Goal: Task Accomplishment & Management: Complete application form

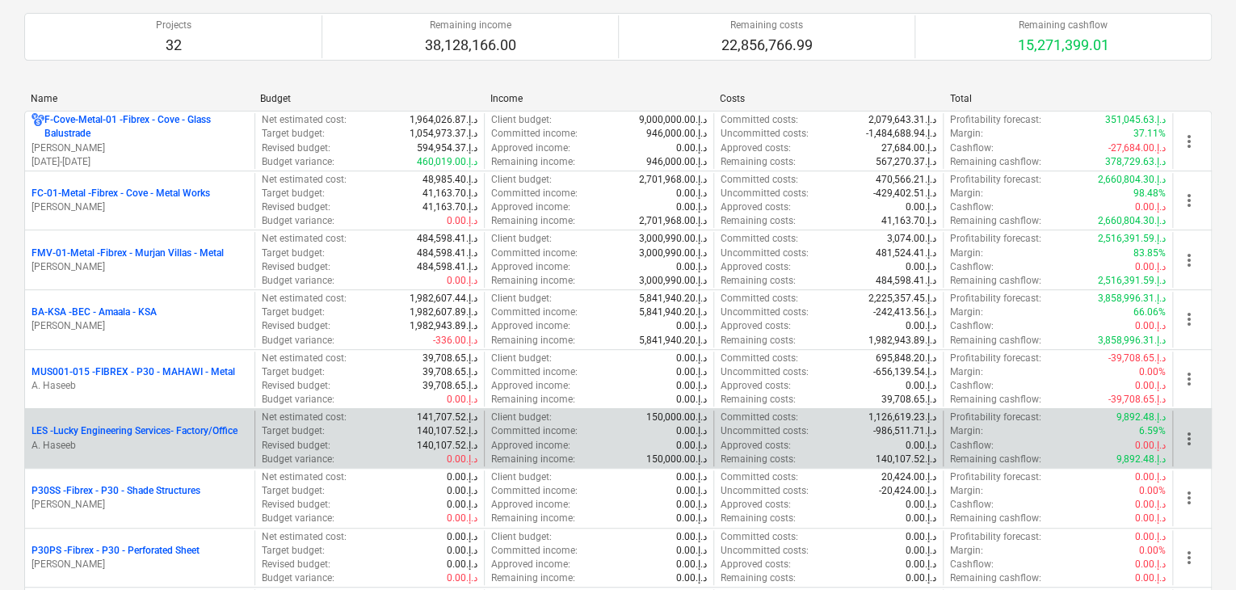
scroll to position [242, 0]
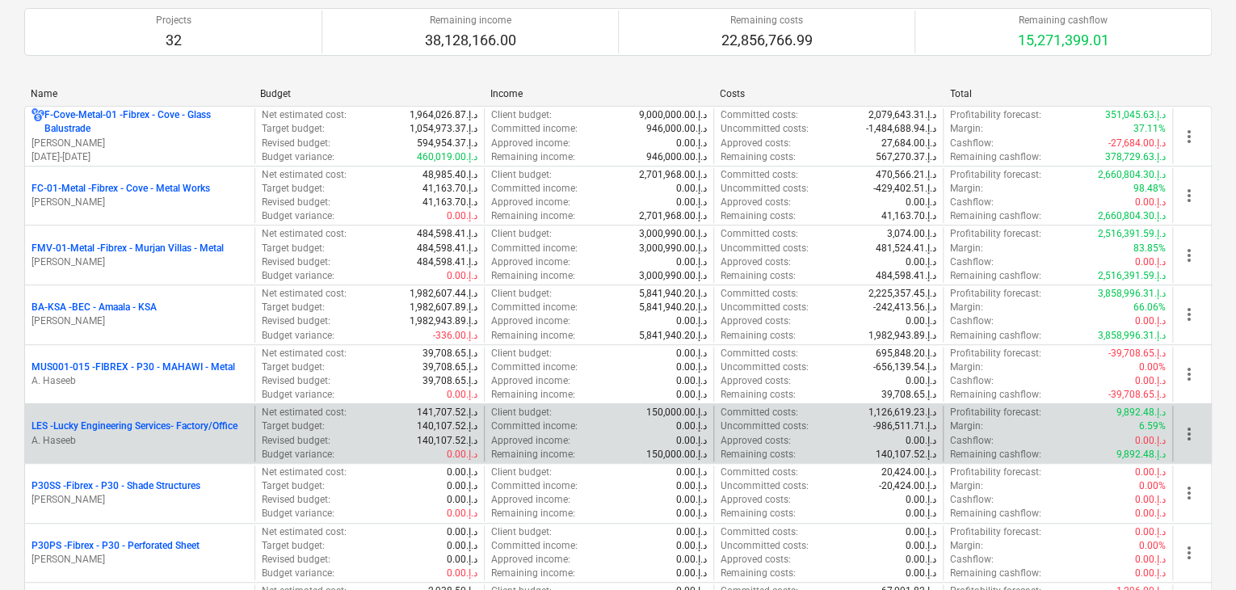
click at [127, 424] on p "LES - Lucky Engineering Services- Factory/Office" at bounding box center [134, 426] width 206 height 14
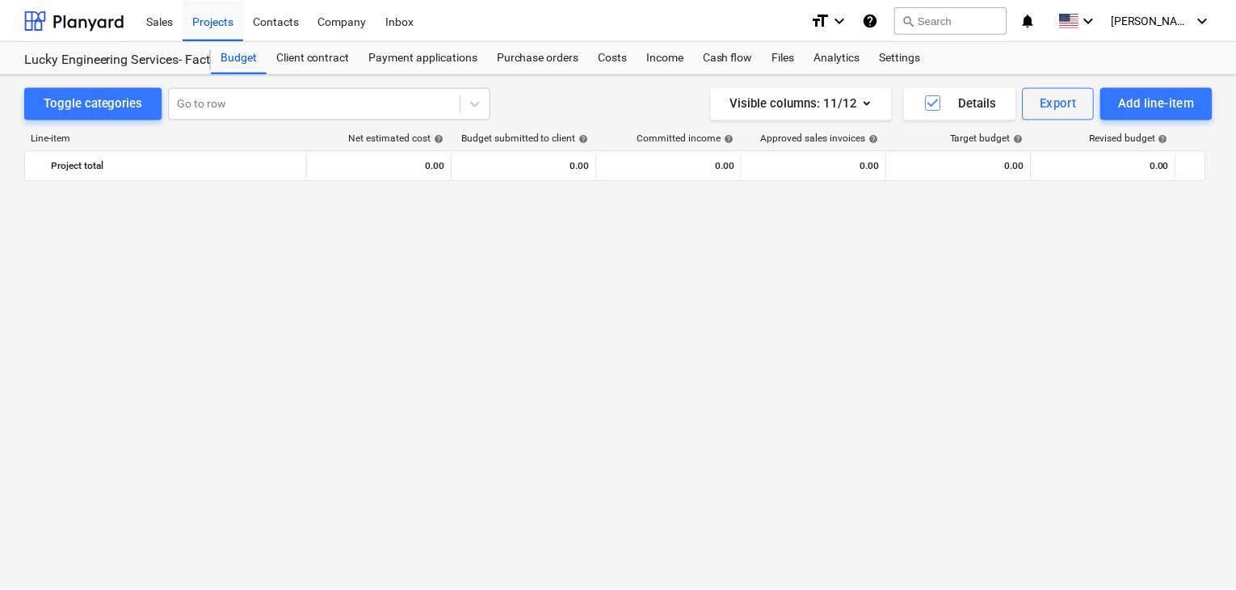
scroll to position [38303, 0]
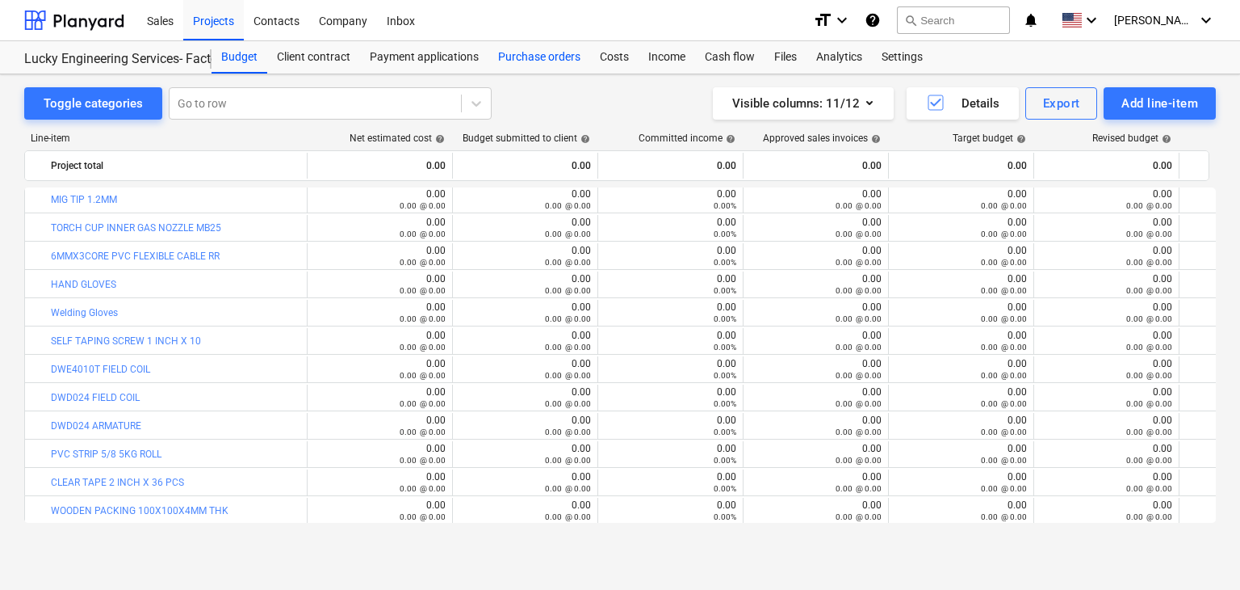
click at [519, 58] on div "Purchase orders" at bounding box center [540, 57] width 102 height 32
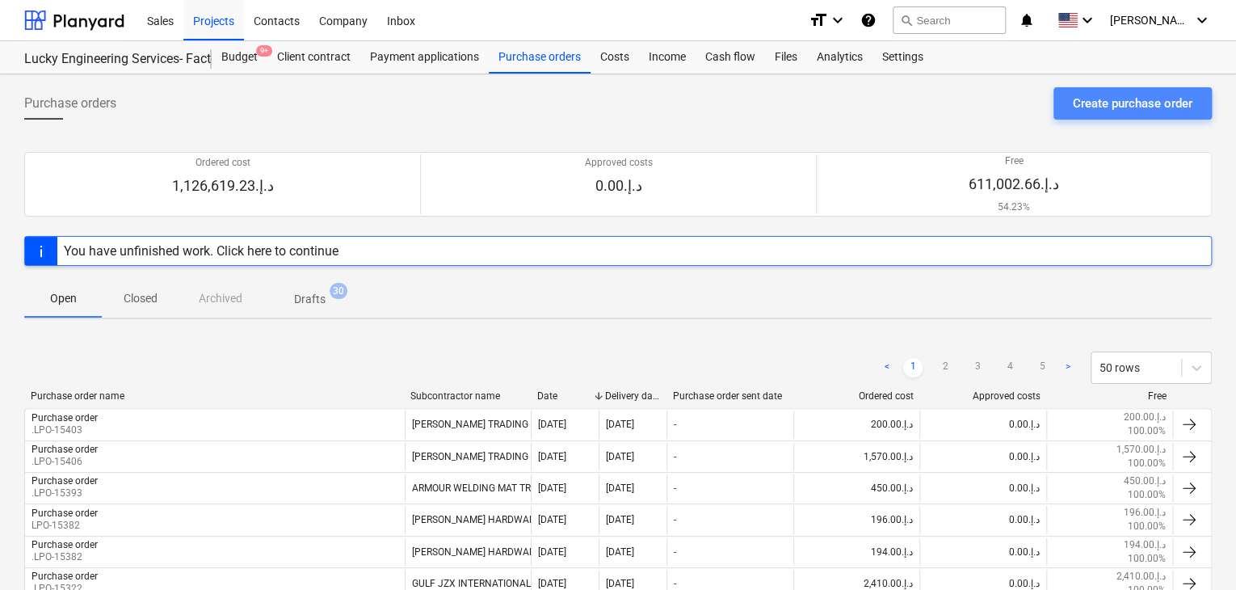
click at [1098, 114] on button "Create purchase order" at bounding box center [1132, 103] width 158 height 32
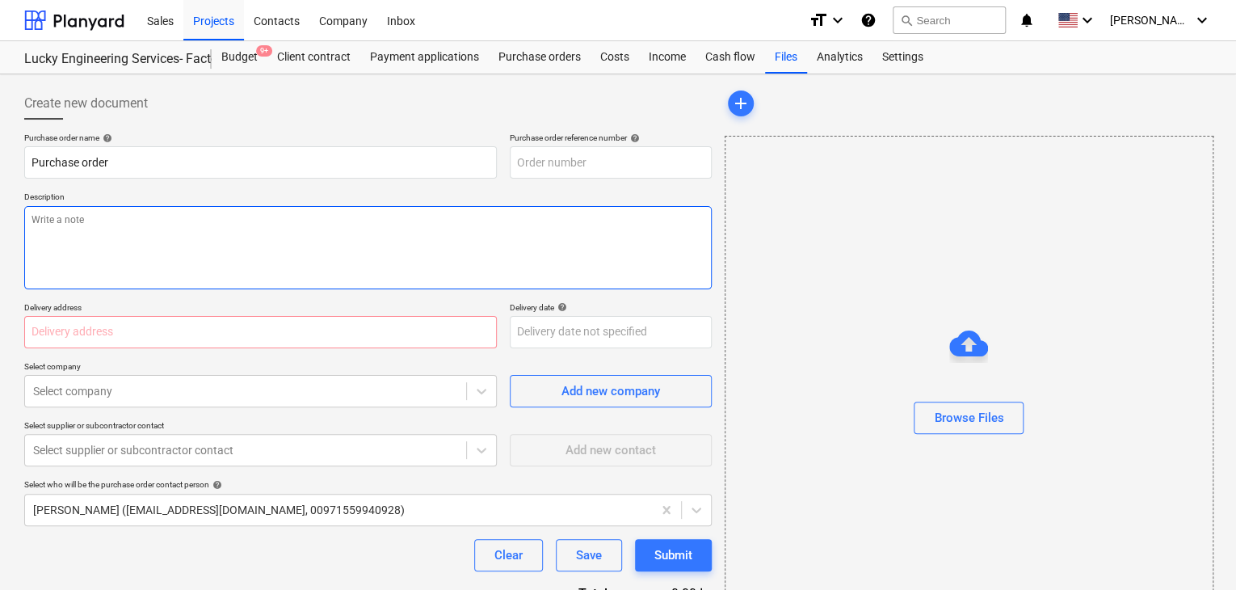
click at [507, 234] on textarea at bounding box center [367, 247] width 687 height 83
type textarea "x"
type input "LES-PO-503"
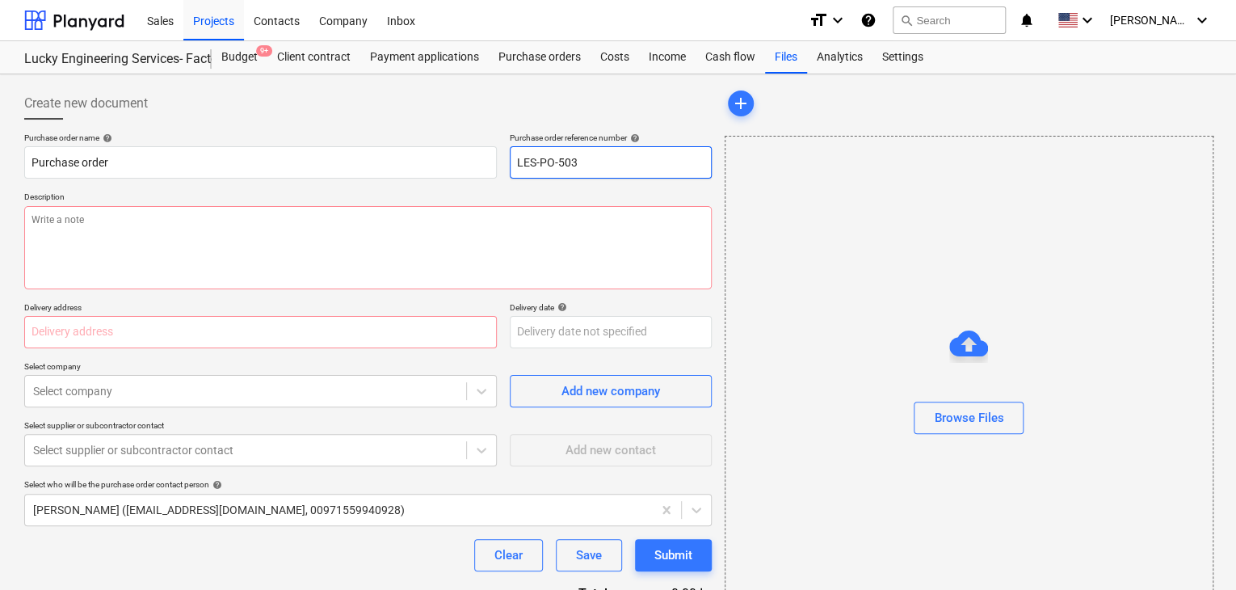
click at [621, 166] on input "LES-PO-503" at bounding box center [611, 162] width 202 height 32
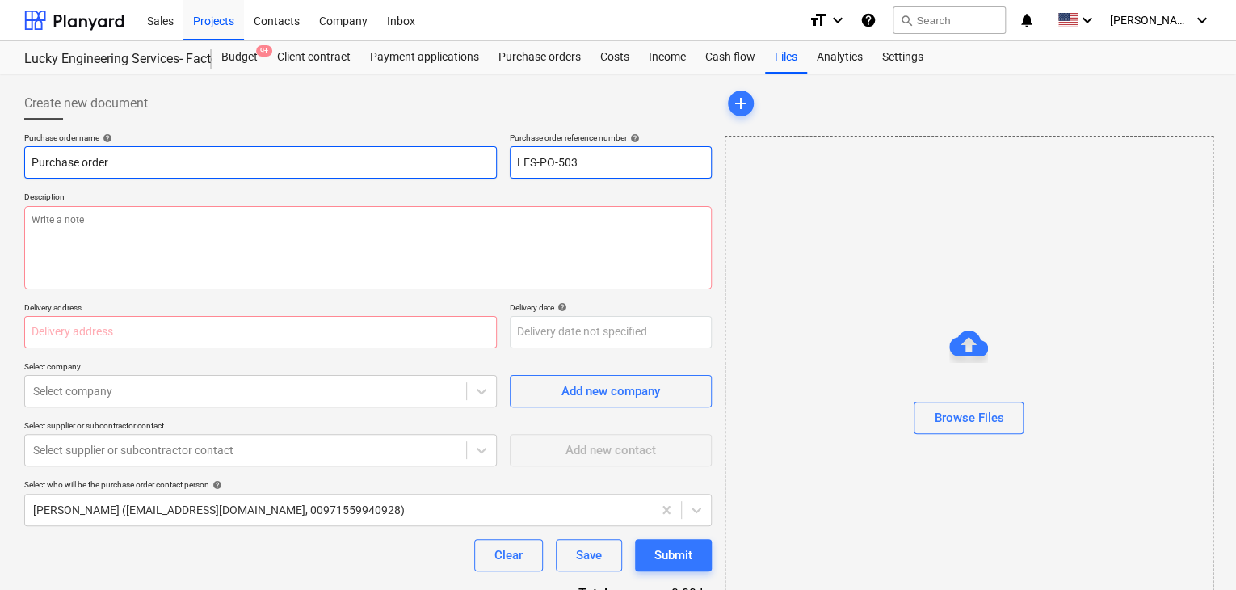
drag, startPoint x: 621, startPoint y: 166, endPoint x: 464, endPoint y: 167, distance: 157.5
click at [464, 167] on div "Purchase order name help Purchase order Purchase order reference number help LE…" at bounding box center [367, 155] width 687 height 46
type textarea "x"
type input "."
type textarea "x"
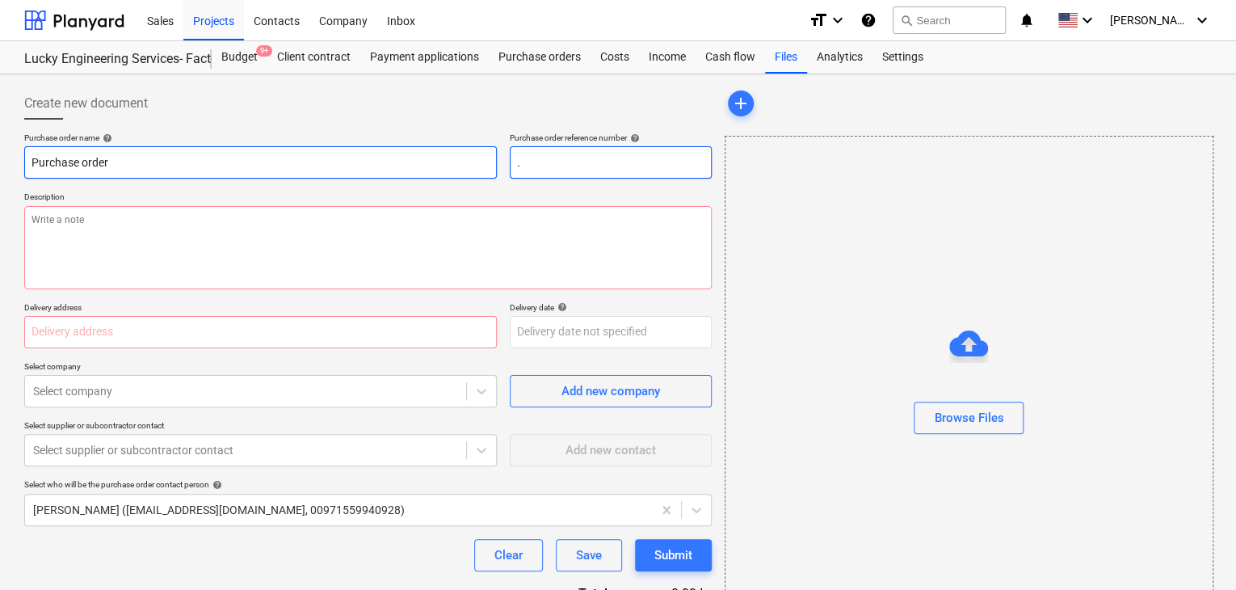
type input ".L"
type textarea "x"
type input ".LP"
type textarea "x"
type input ".LPO"
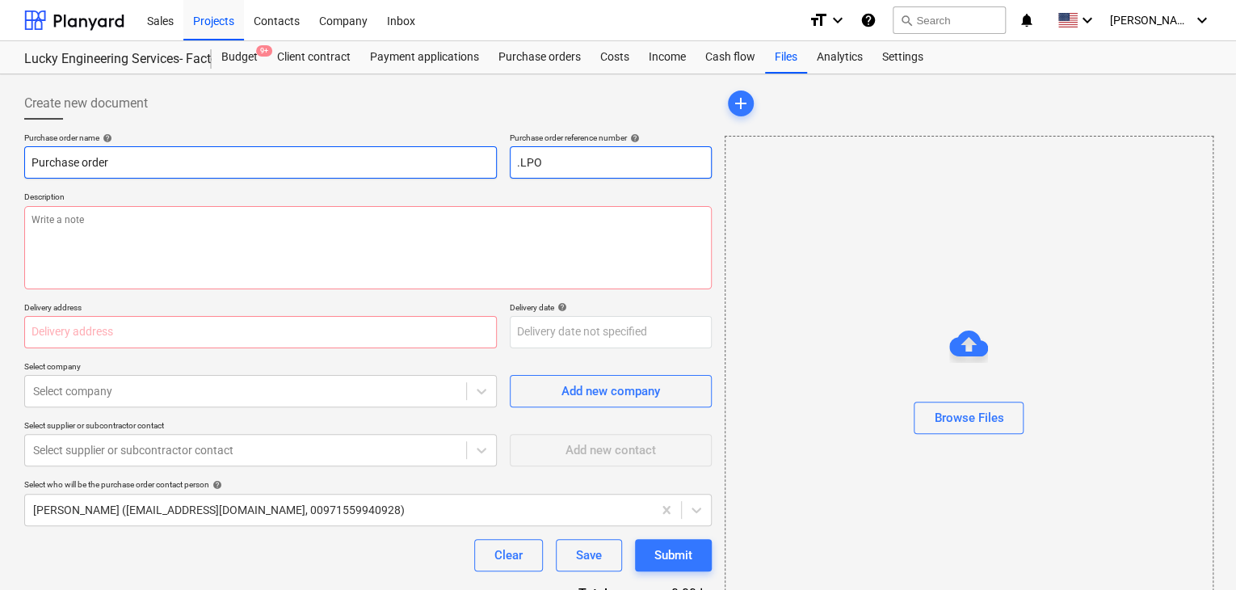
type textarea "x"
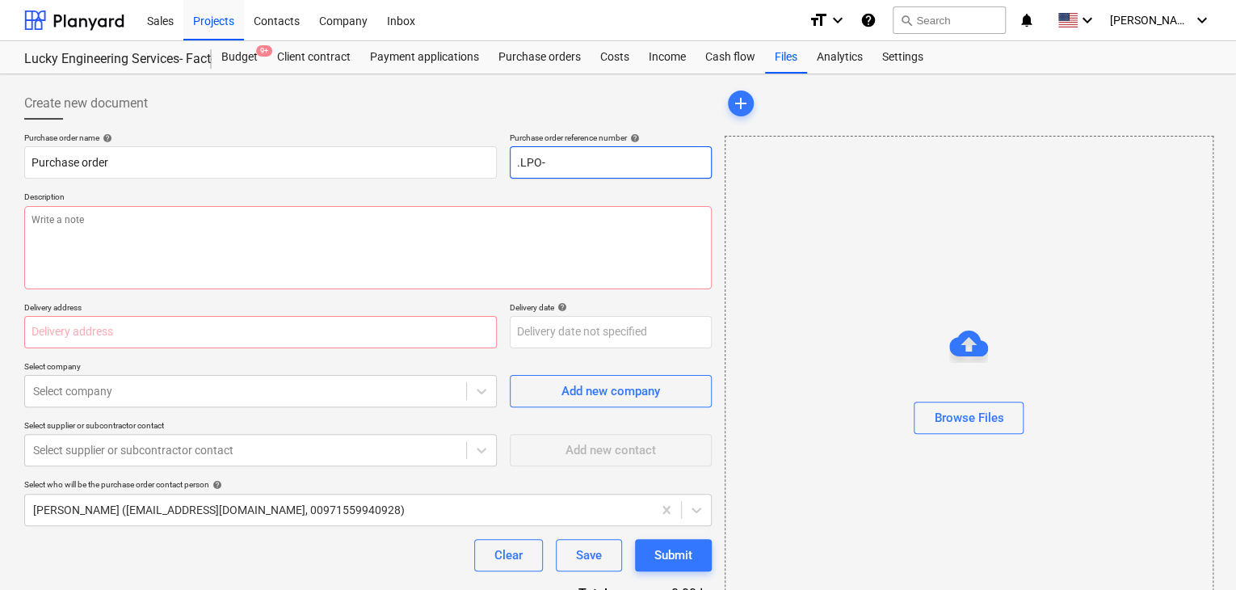
type input ".LPO-"
type textarea "x"
type input ".LPO-1"
type textarea "x"
type input ".LPO-15"
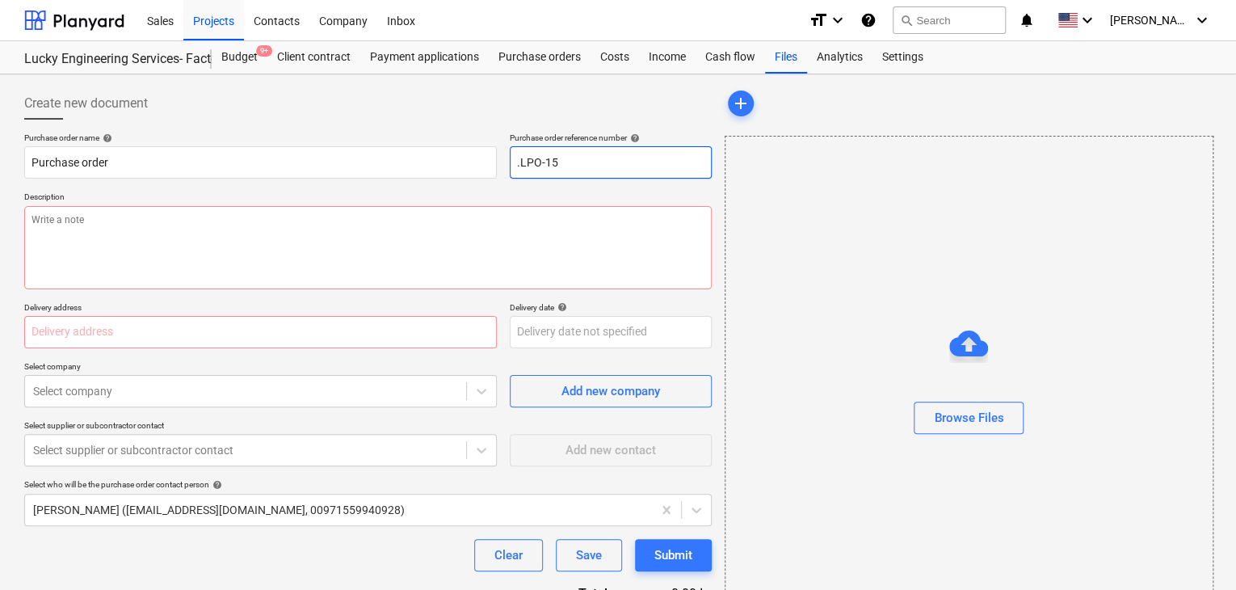
type textarea "x"
type input ".LPO-154"
type textarea "x"
type input ".LPO-1540"
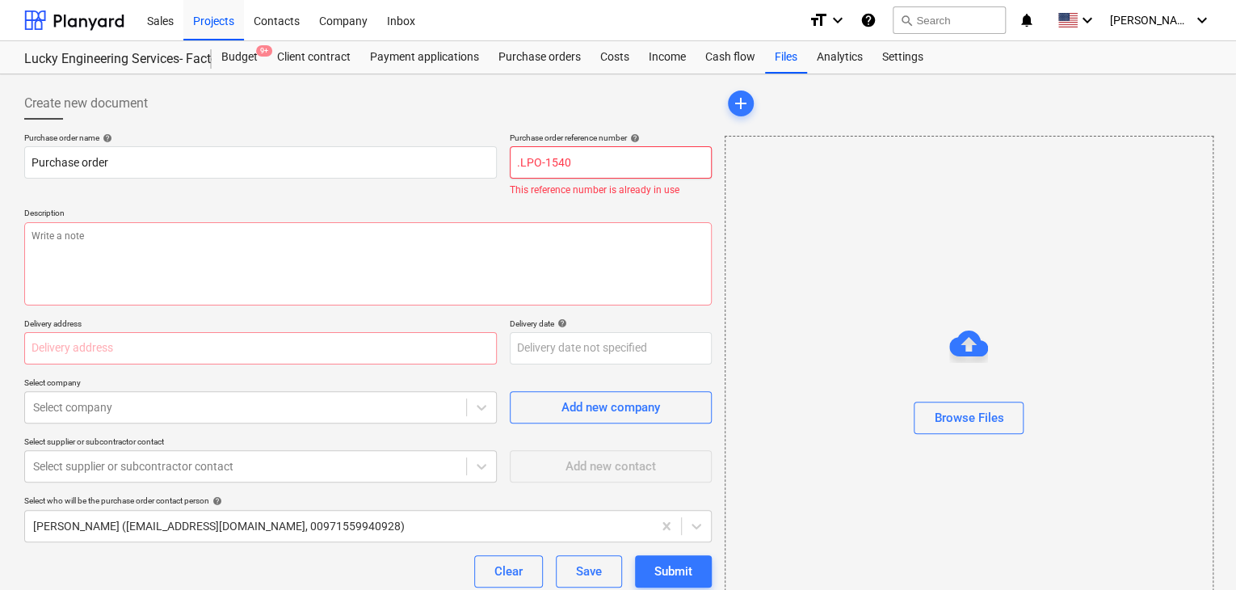
type textarea "x"
type input ".LPO-15406"
click at [573, 162] on input ".LPO-15406" at bounding box center [611, 162] width 202 height 32
type textarea "x"
type input ".LPO-1540"
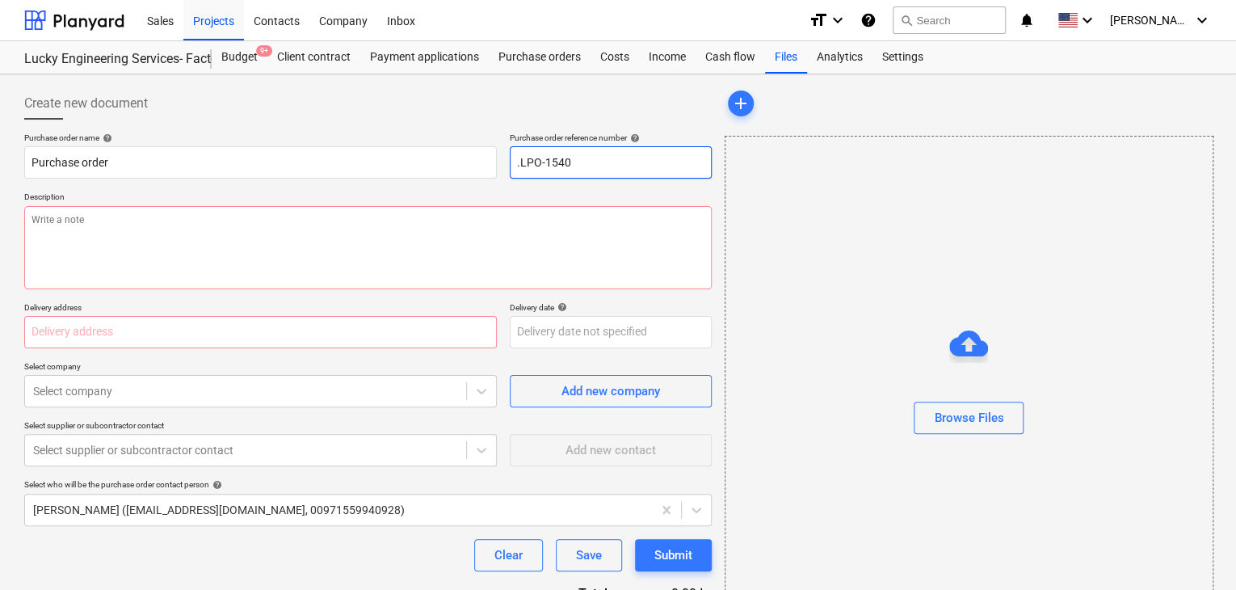
click at [573, 162] on input ".LPO-1540" at bounding box center [611, 162] width 202 height 32
type textarea "x"
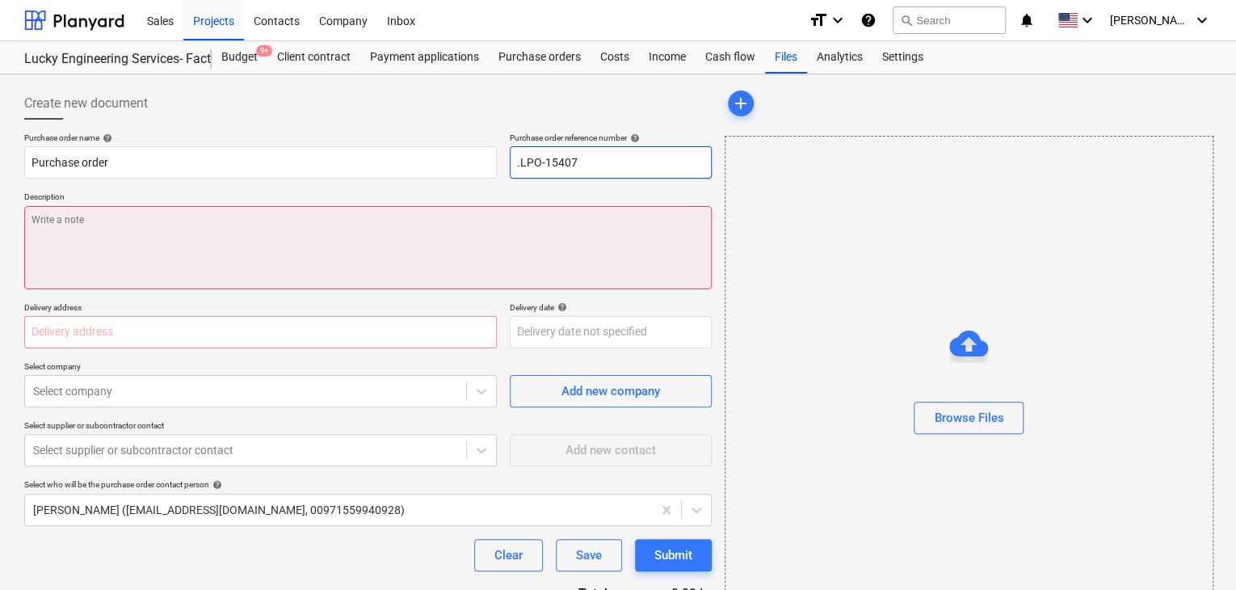
type input ".LPO-15407"
click at [389, 252] on textarea at bounding box center [367, 247] width 687 height 83
type textarea "x"
type textarea "2"
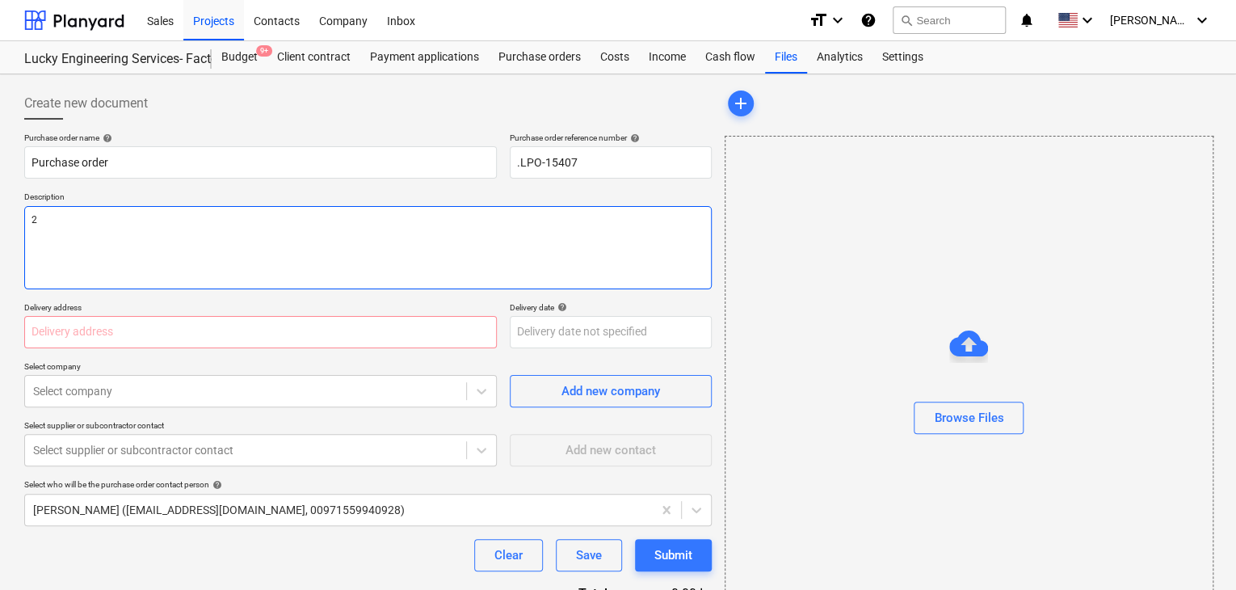
type textarea "x"
type textarea "26"
type textarea "x"
type textarea "26/"
type textarea "x"
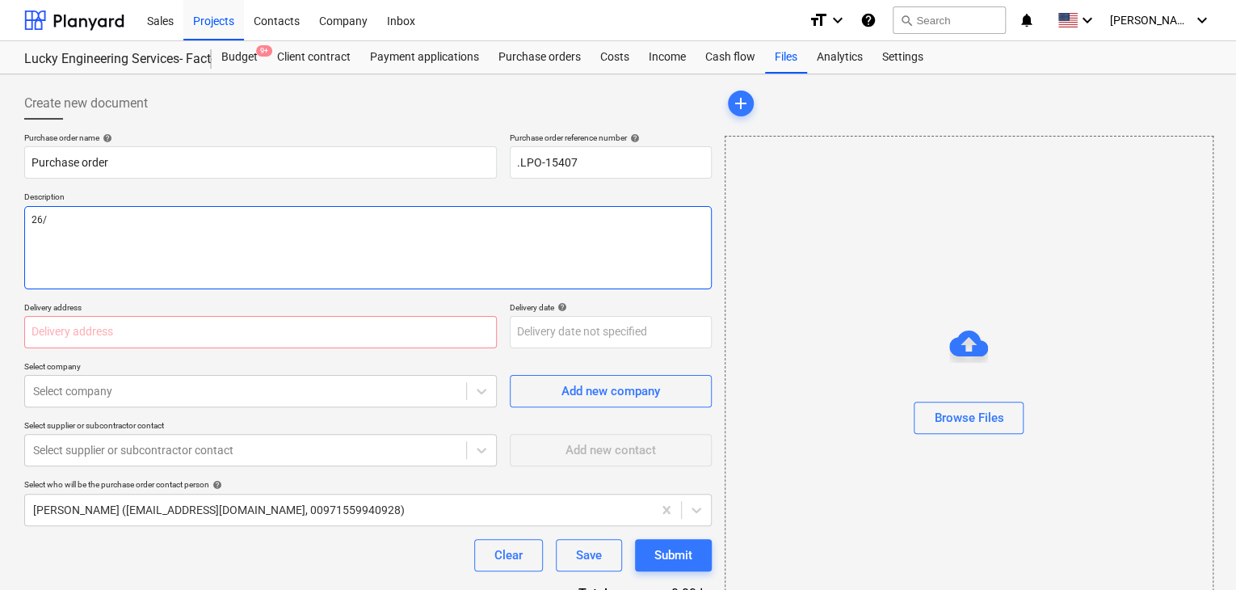
type textarea "26/A"
type textarea "x"
type textarea "26/AU"
type textarea "x"
type textarea "26/AUG"
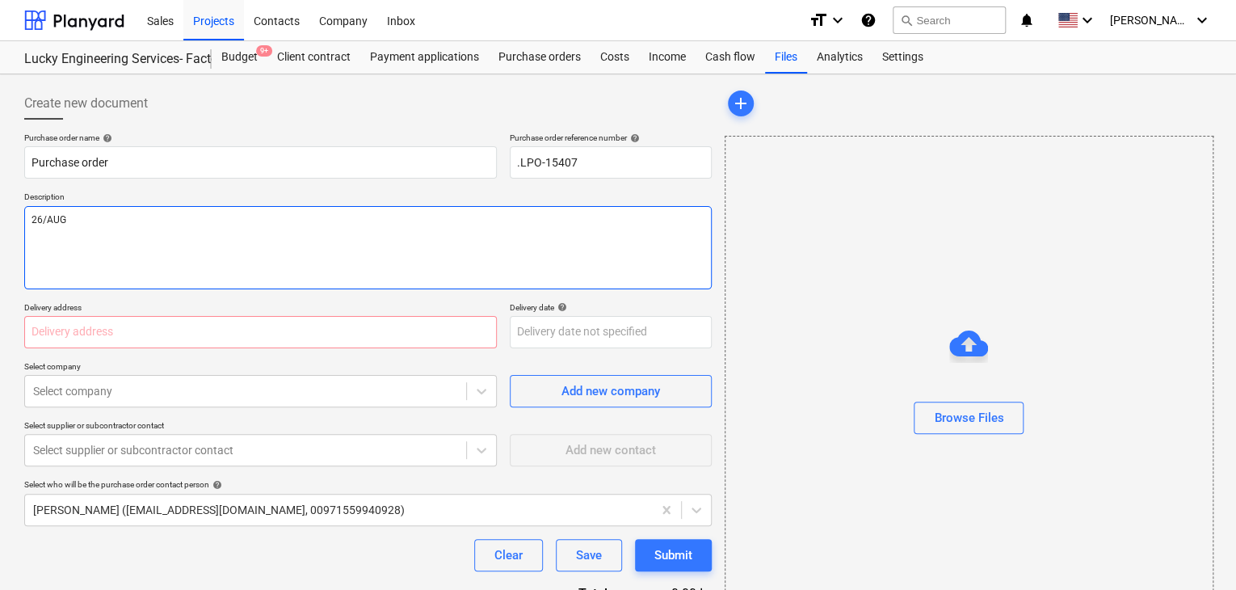
type textarea "x"
type textarea "26/AUG/"
type textarea "x"
type textarea "26/[DATE]"
type textarea "x"
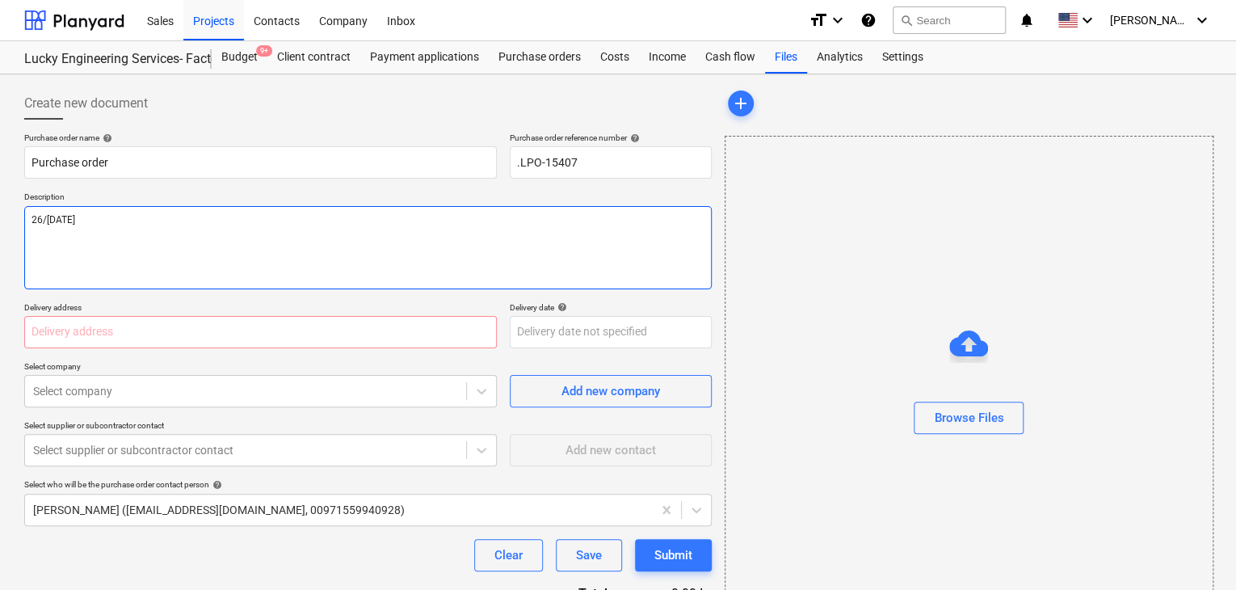
type textarea "[DATE]"
type textarea "x"
type textarea "[DATE]"
type textarea "x"
type textarea "[DATE]"
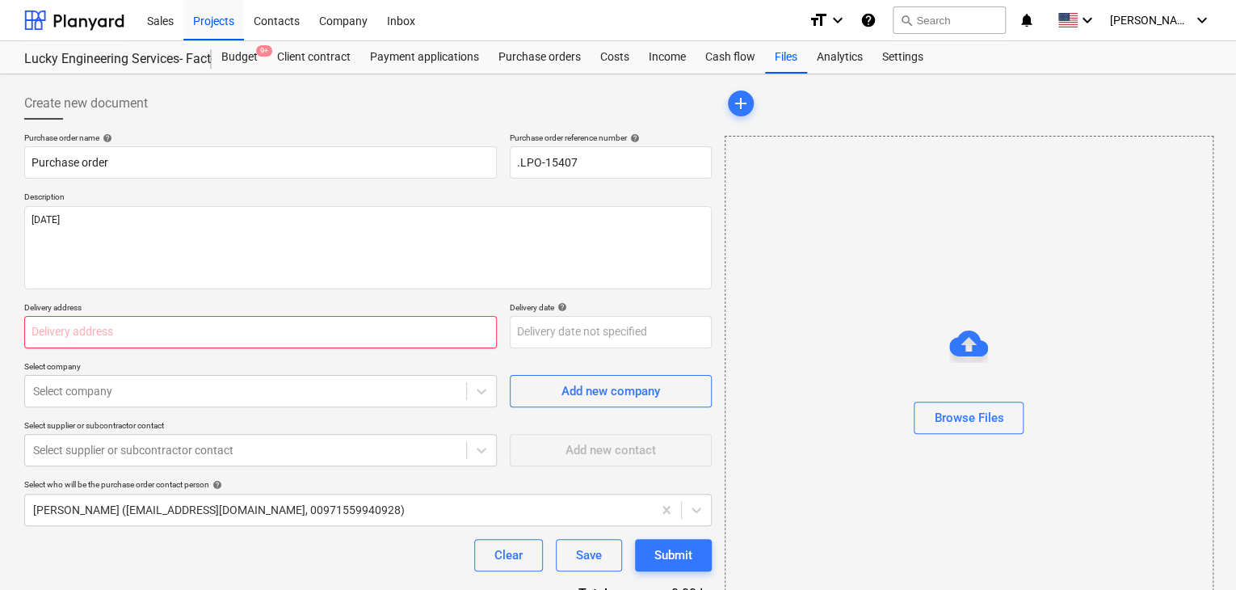
click at [145, 334] on input "text" at bounding box center [260, 332] width 472 height 32
type textarea "x"
type input "L"
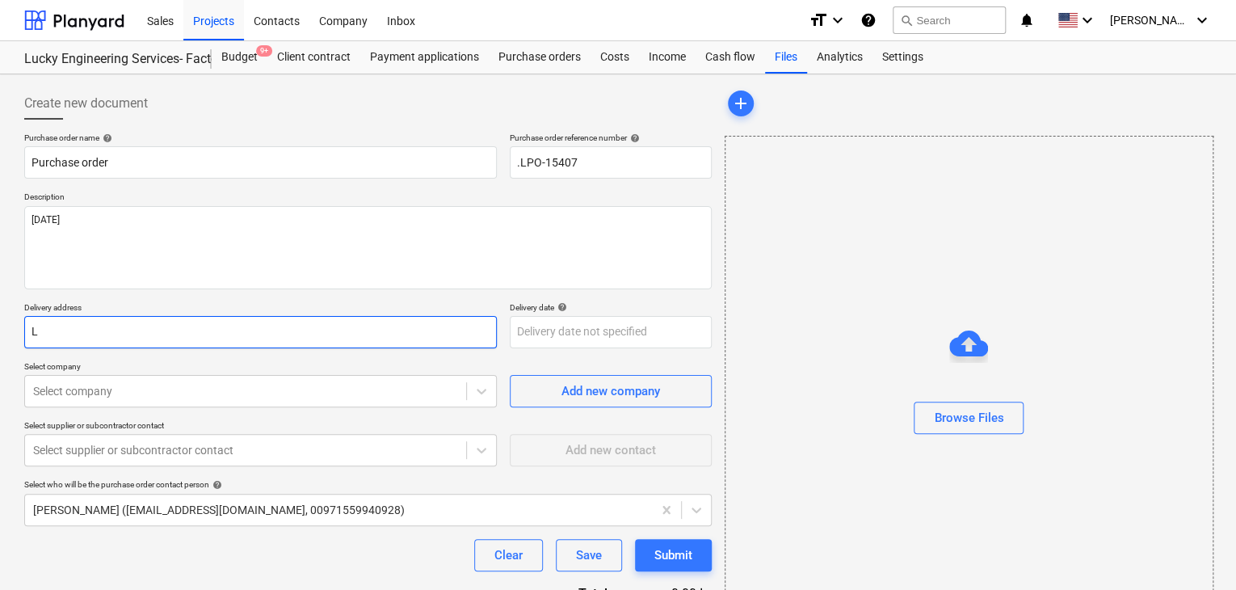
type textarea "x"
type input "LU"
type textarea "x"
type input "LUC"
type textarea "x"
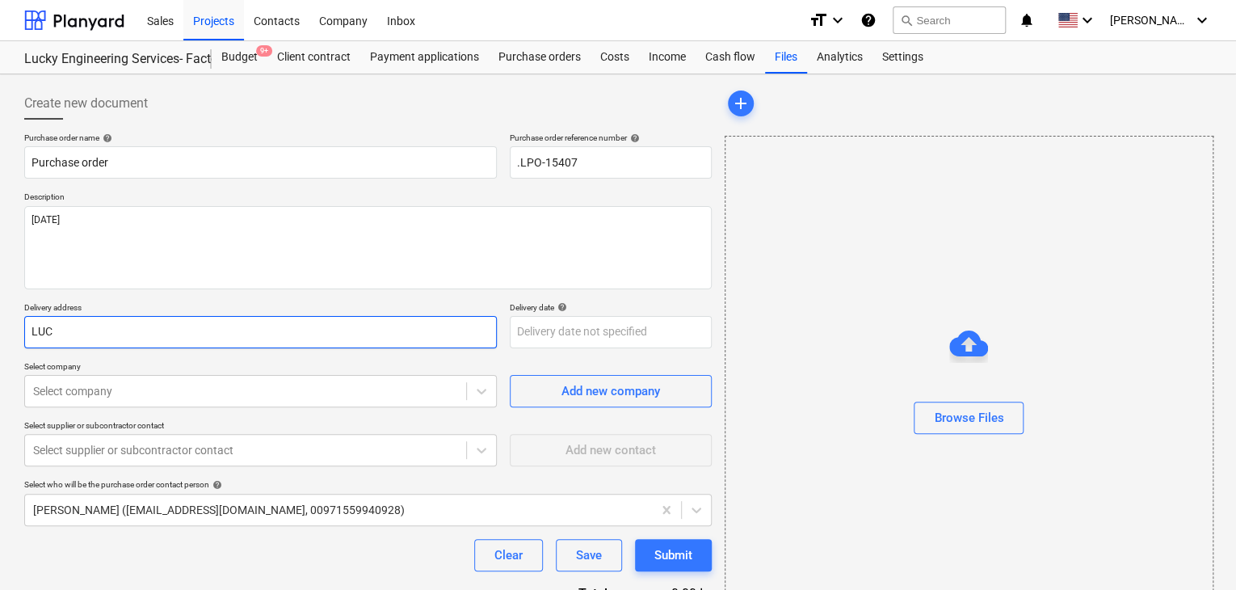
type input "LUCK"
type textarea "x"
type input "LUCKY"
type textarea "x"
type input "LUCKY"
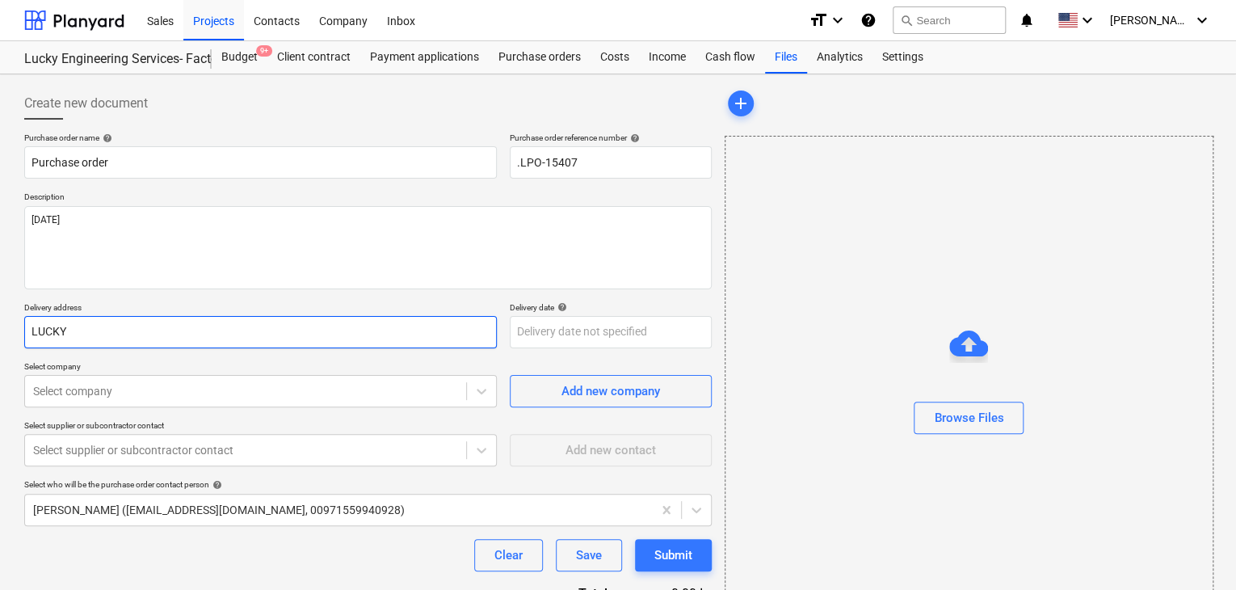
type textarea "x"
type input "LUCKY E"
type textarea "x"
type input "LUCKY EN"
type textarea "x"
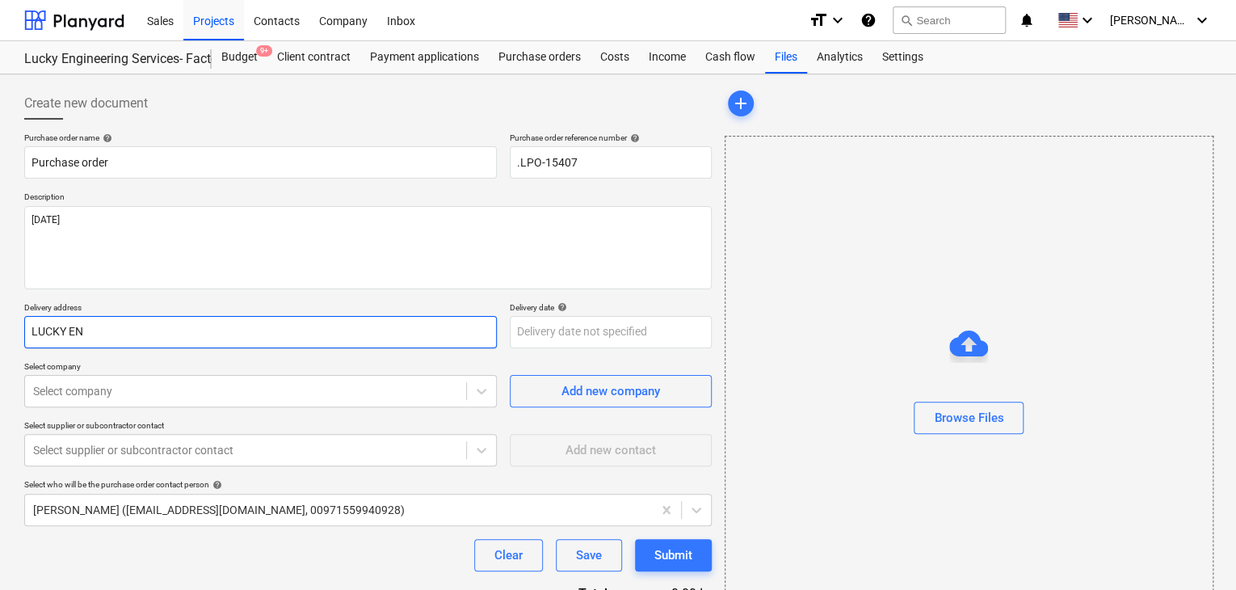
type input "LUCKY ENG"
type textarea "x"
type input "LUCKY ENGI"
type textarea "x"
type input "LUCKY ENGIN"
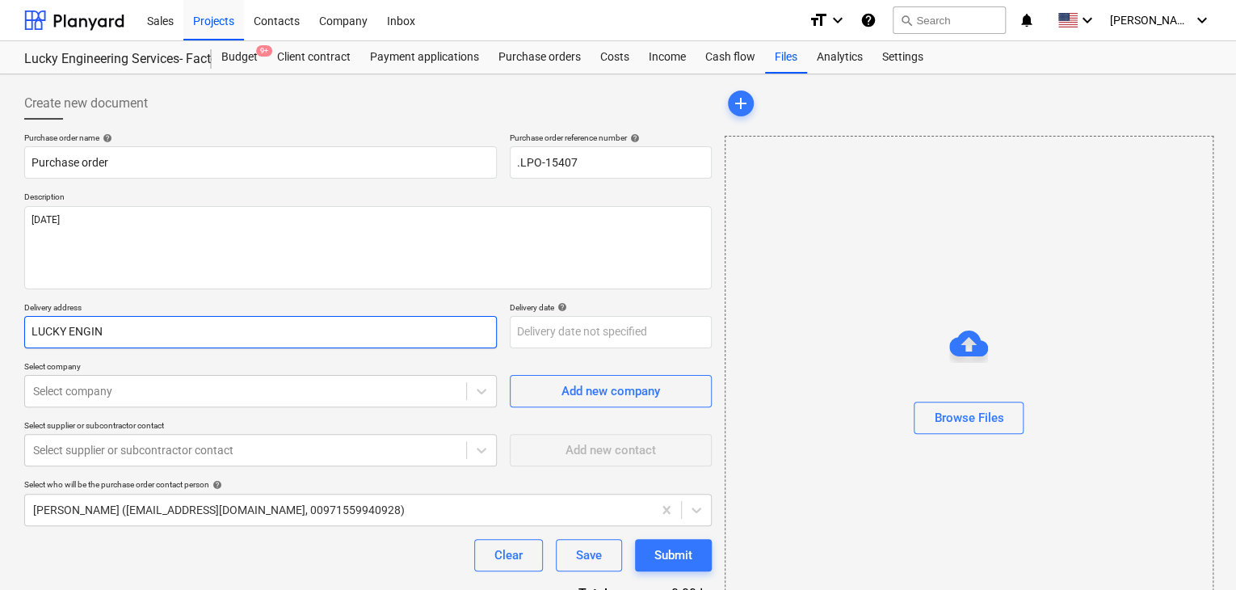
type textarea "x"
type input "LUCKY ENGINE"
type textarea "x"
type input "LUCKY ENGINEE"
type textarea "x"
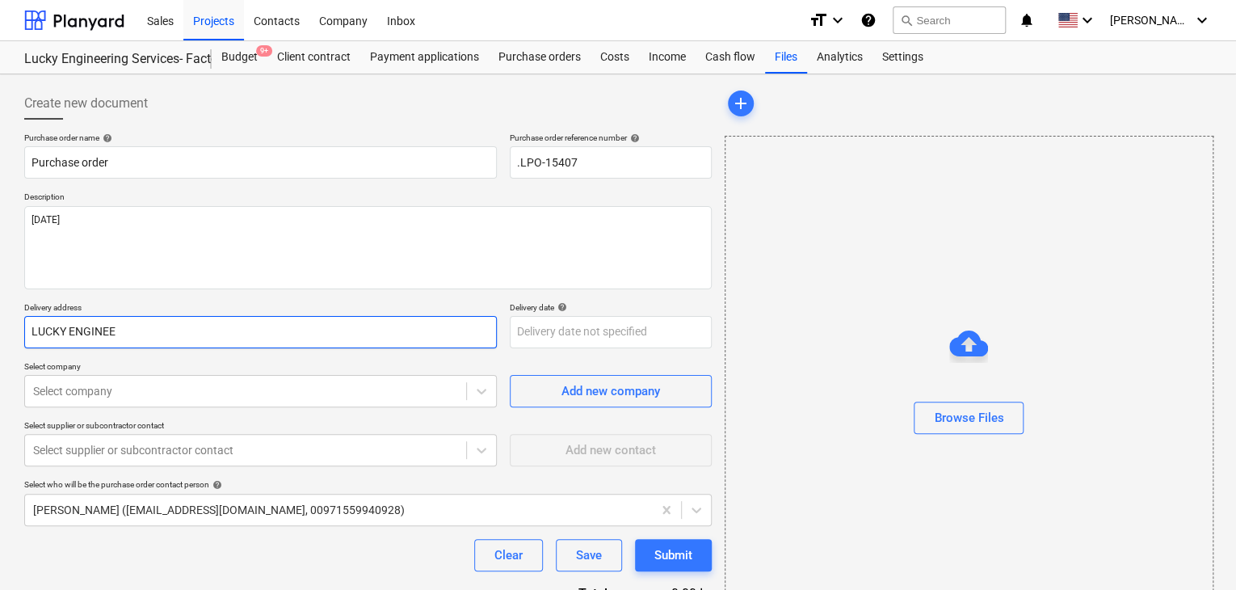
type input "LUCKY ENGINEER"
type textarea "x"
type input "LUCKY ENGINEERI"
type textarea "x"
type input "LUCKY ENGINEERIN"
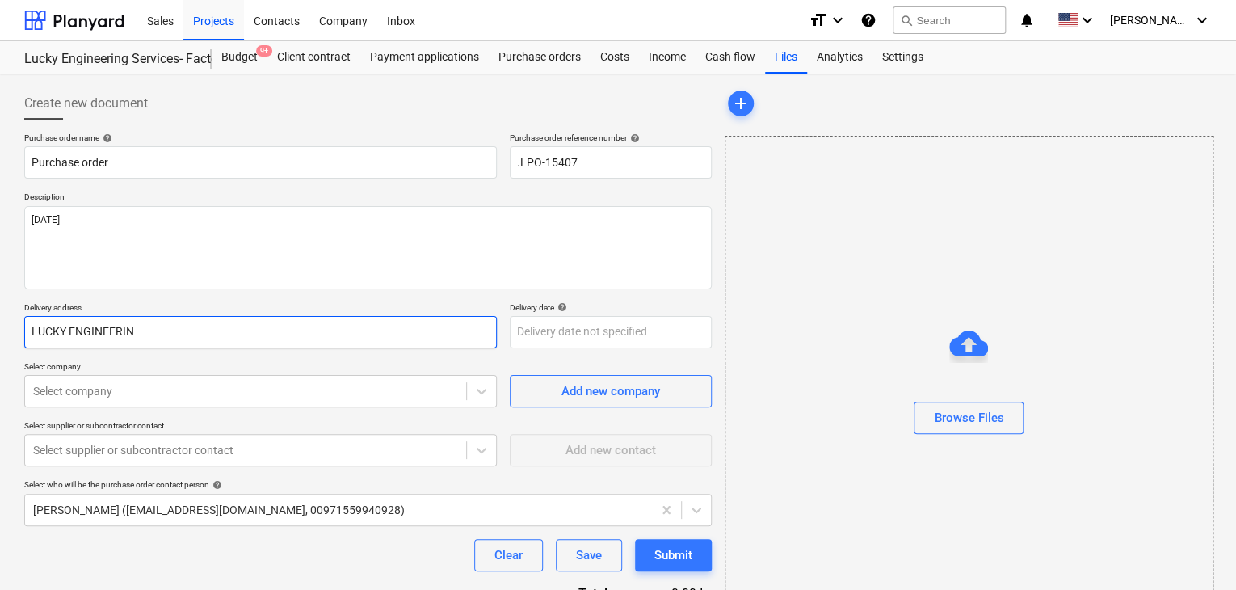
type textarea "x"
type input "LUCKY ENGINEERING"
type textarea "x"
type input "LUCKY ENGINEERING"
type textarea "x"
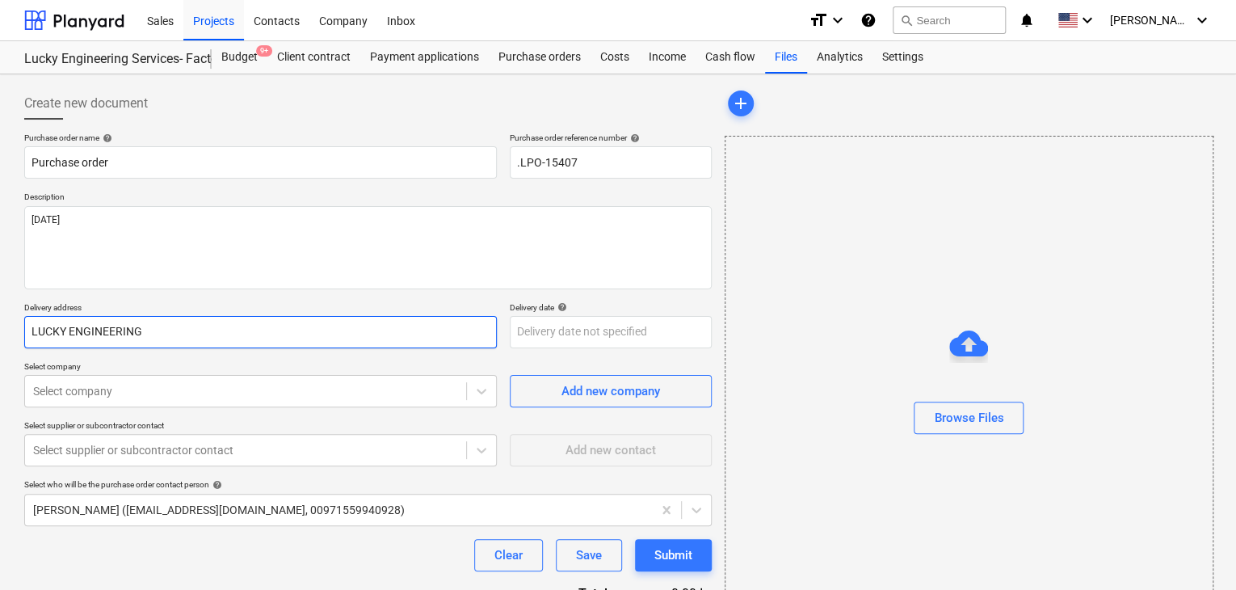
type input "LUCKY ENGINEERING S"
type textarea "x"
type input "LUCKY ENGINEERING SE"
type textarea "x"
type input "LUCKY ENGINEERING SER"
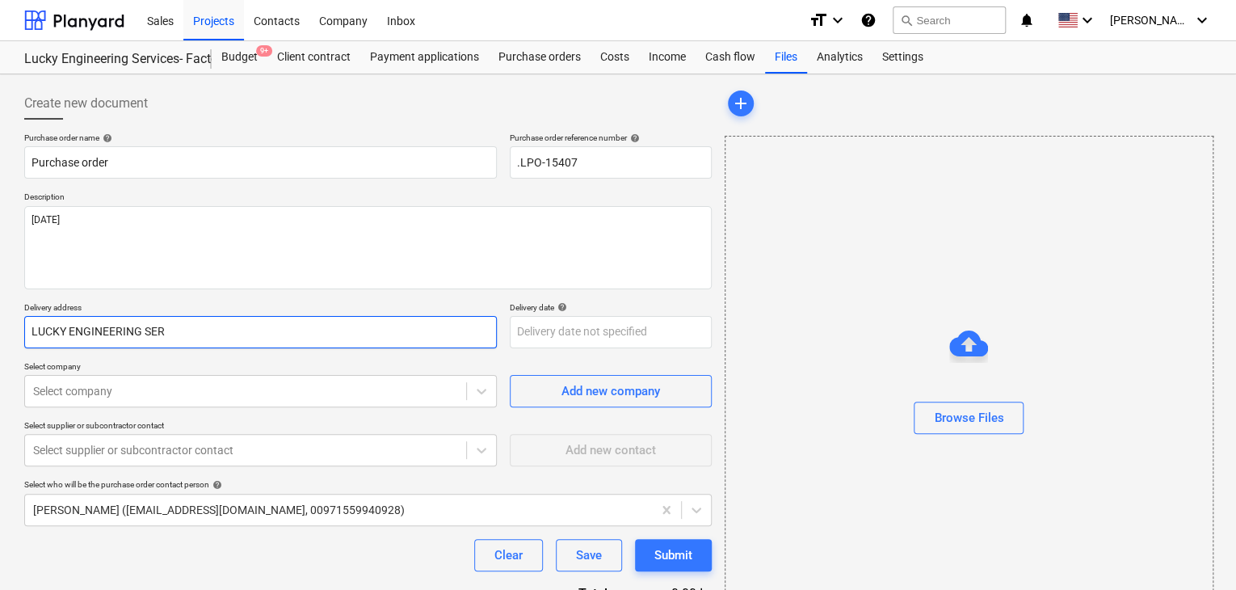
type textarea "x"
type input "LUCKY ENGINEERING SERV"
type textarea "x"
type input "LUCKY ENGINEERING SERVI"
type textarea "x"
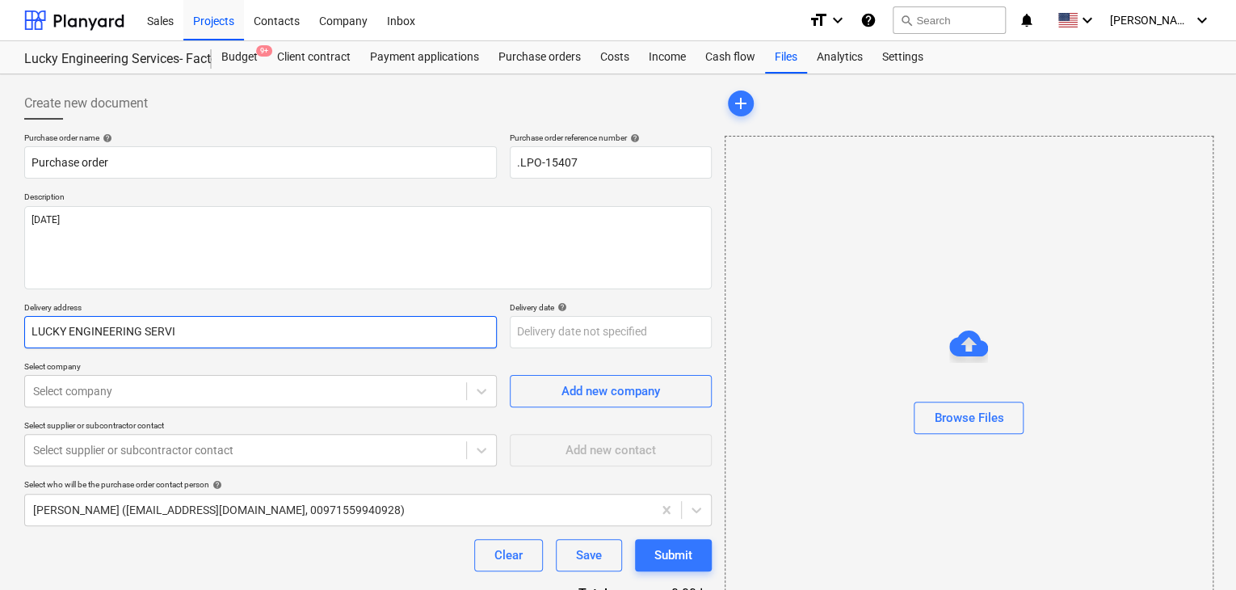
type input "LUCKY ENGINEERING SERVIC"
type textarea "x"
type input "LUCKY ENGINEERING SERVICE"
type textarea "x"
type input "LUCKY ENGINEERING SERVICES"
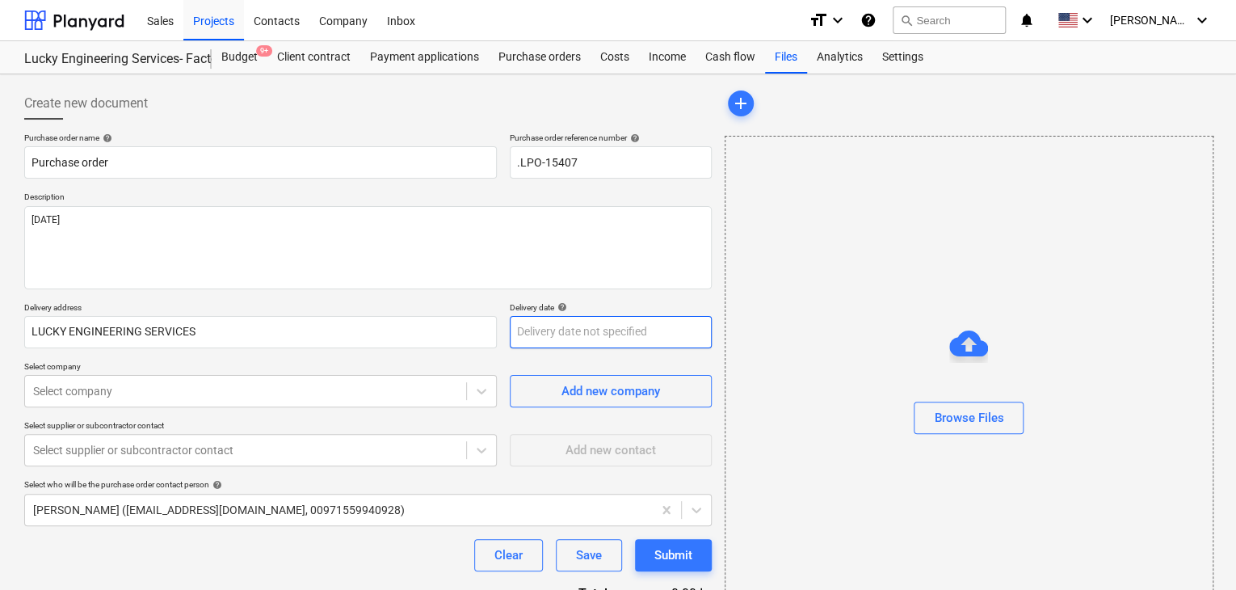
click at [547, 340] on body "Sales Projects Contacts Company Inbox format_size keyboard_arrow_down help sear…" at bounding box center [618, 295] width 1236 height 590
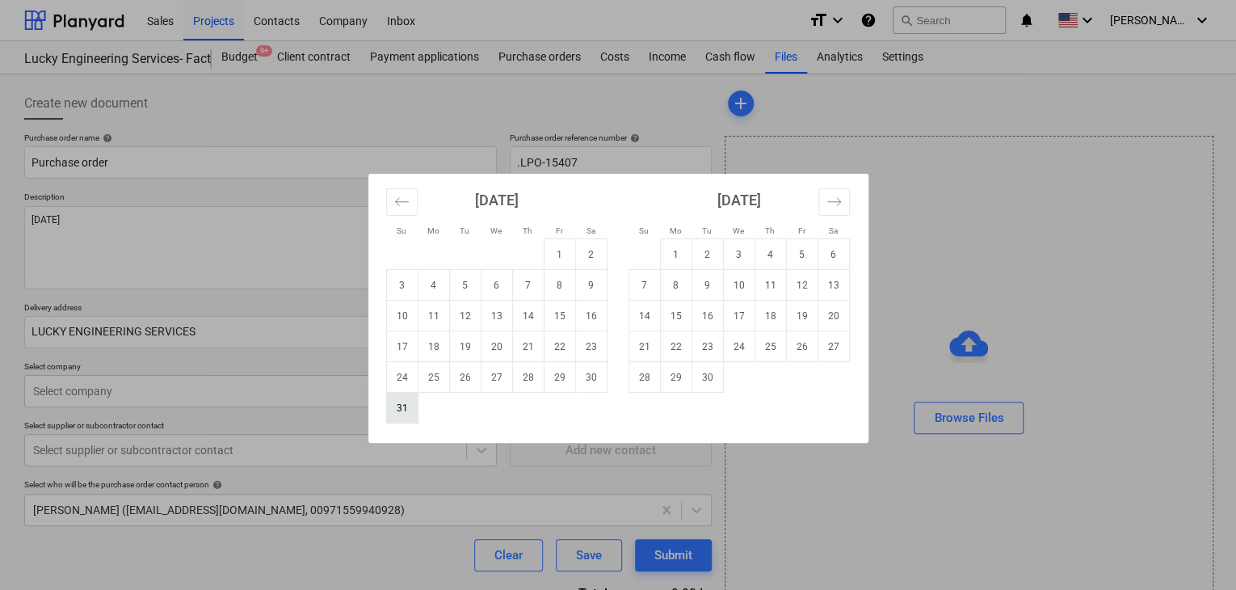
drag, startPoint x: 401, startPoint y: 405, endPoint x: 264, endPoint y: 395, distance: 136.8
click at [401, 405] on td "31" at bounding box center [401, 407] width 31 height 31
type textarea "x"
type input "[DATE]"
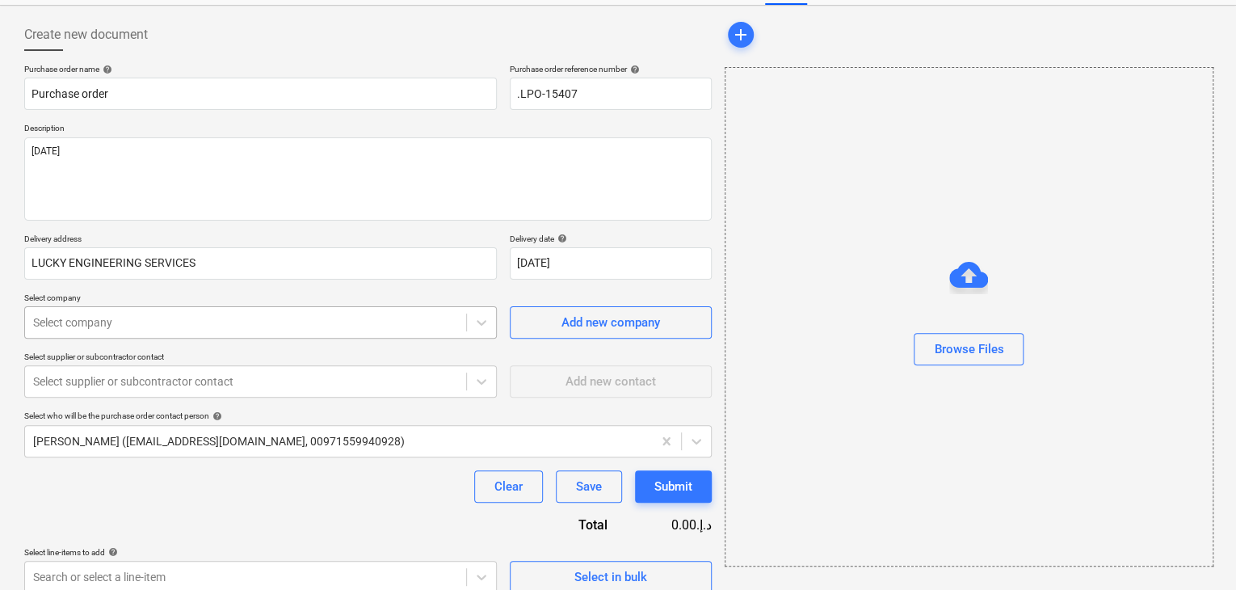
click at [262, 392] on body "Sales Projects Contacts Company Inbox format_size keyboard_arrow_down help sear…" at bounding box center [618, 226] width 1236 height 590
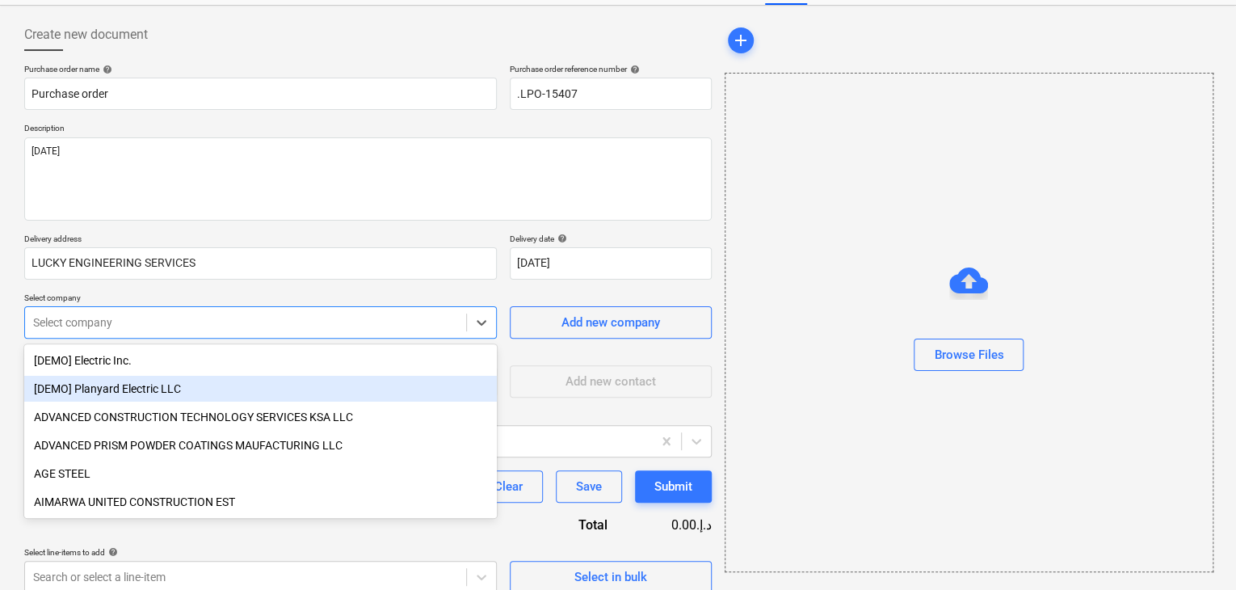
scroll to position [75, 0]
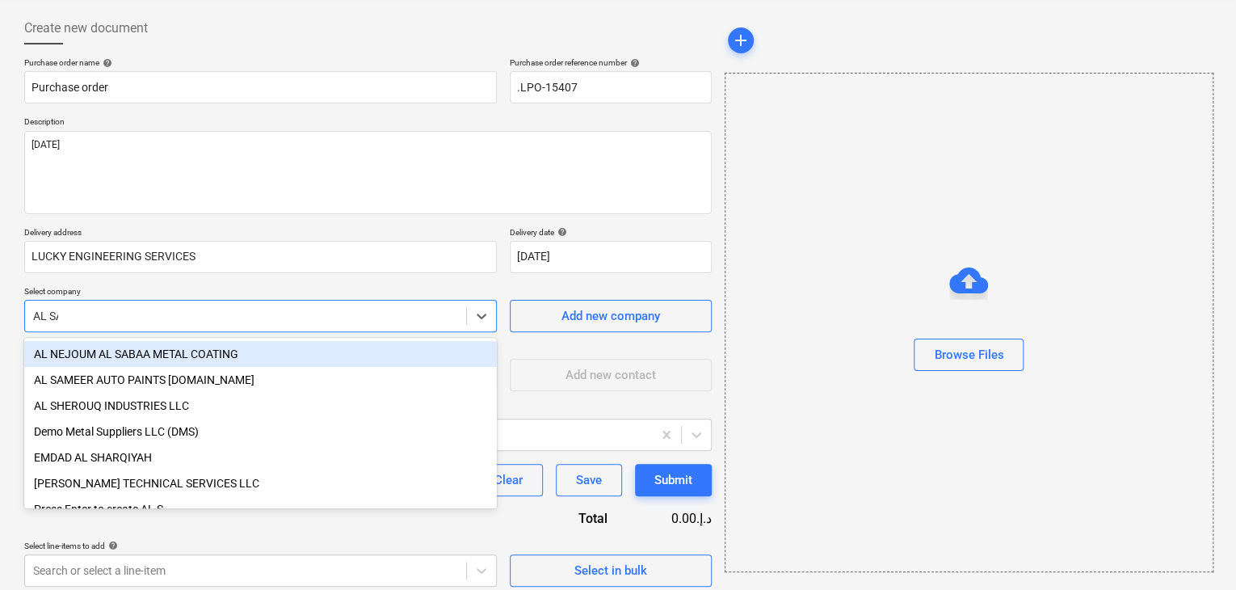
type input "AL [PERSON_NAME]"
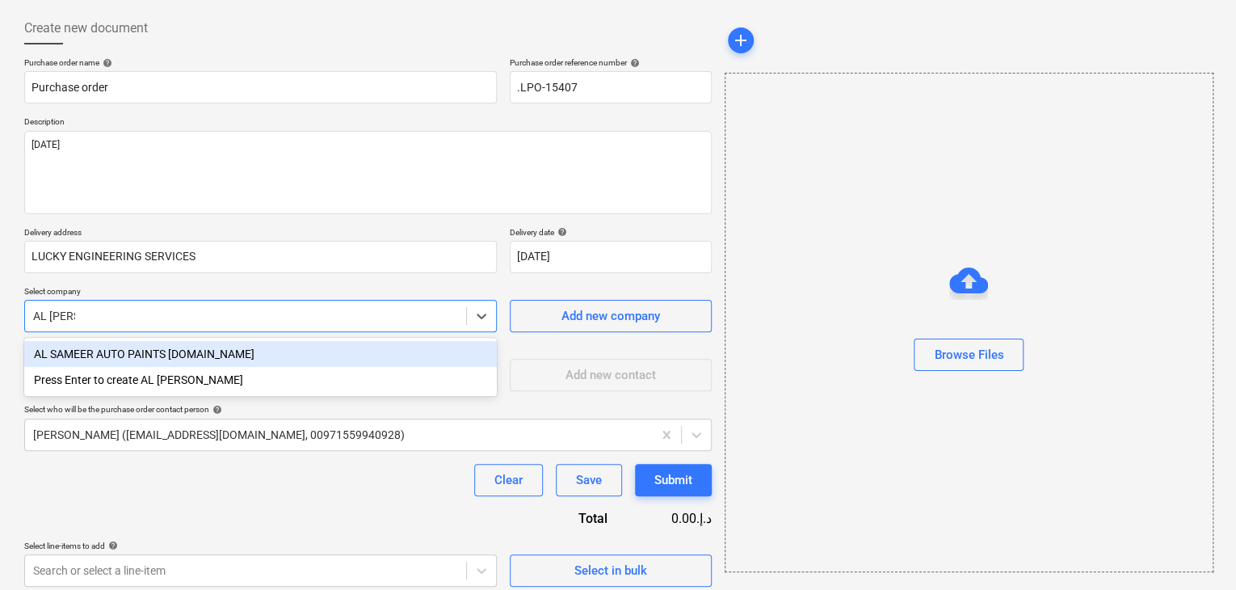
click at [278, 361] on div "AL SAMEER AUTO PAINTS [DOMAIN_NAME]" at bounding box center [260, 354] width 472 height 26
type textarea "x"
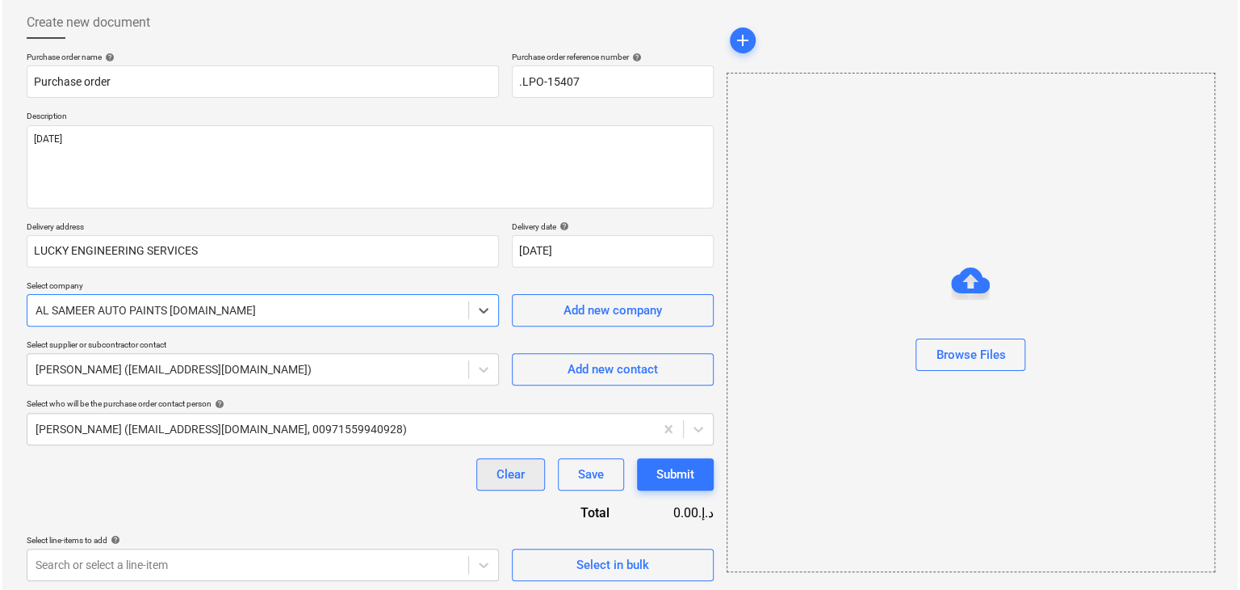
scroll to position [84, 0]
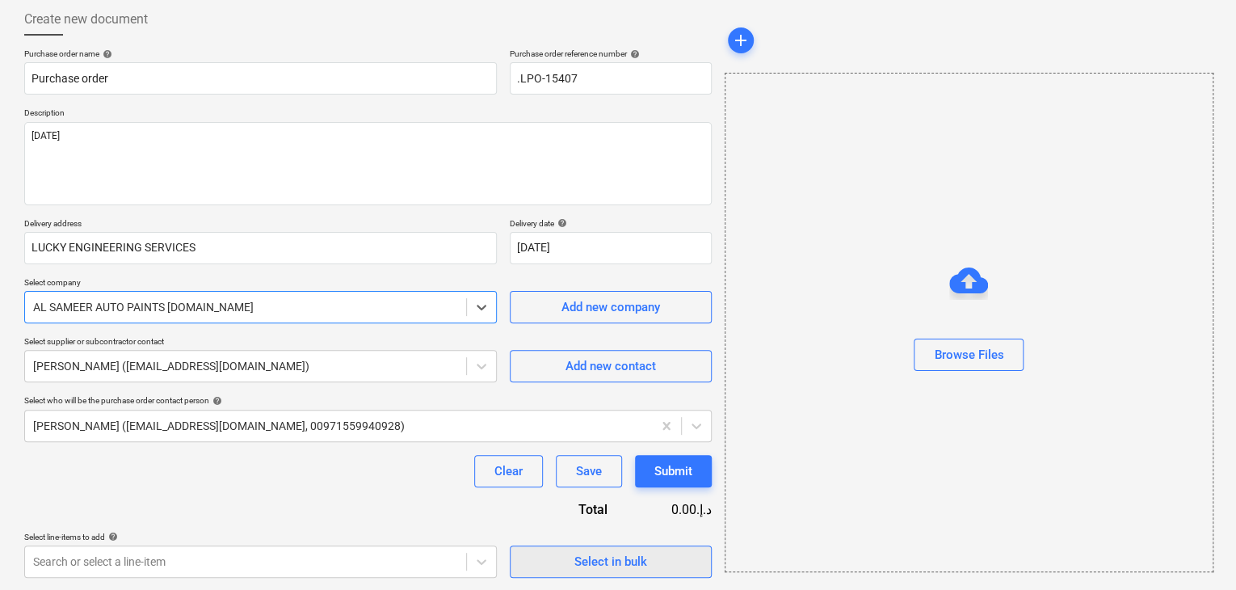
click at [560, 552] on span "Select in bulk" at bounding box center [611, 561] width 162 height 21
type textarea "x"
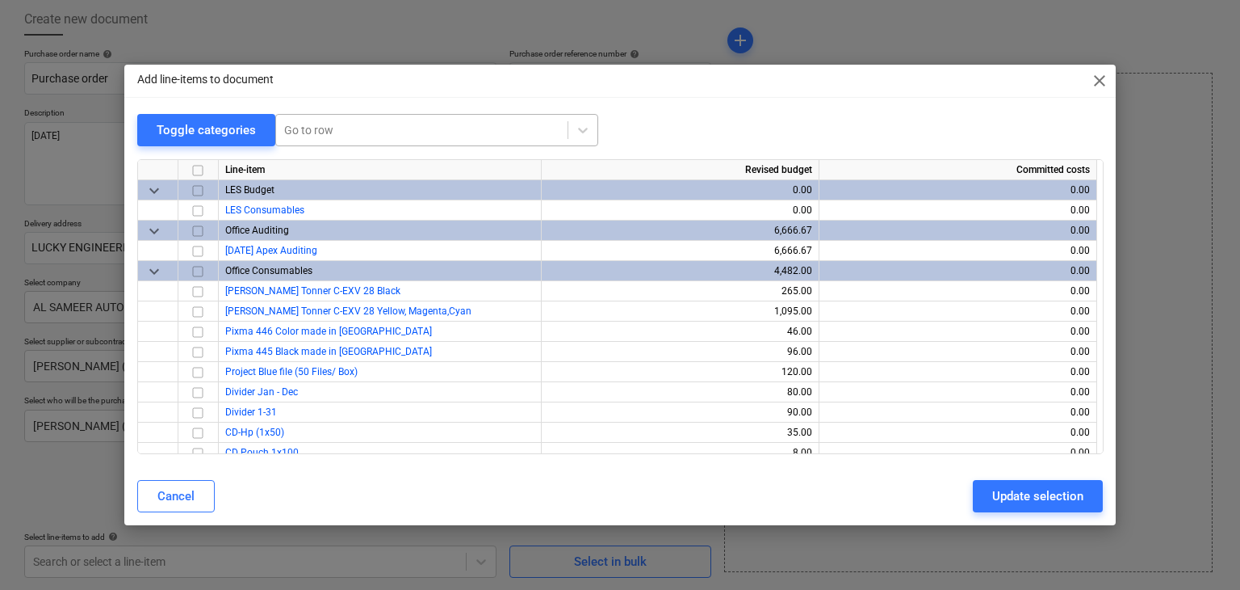
click at [308, 127] on div at bounding box center [421, 130] width 275 height 16
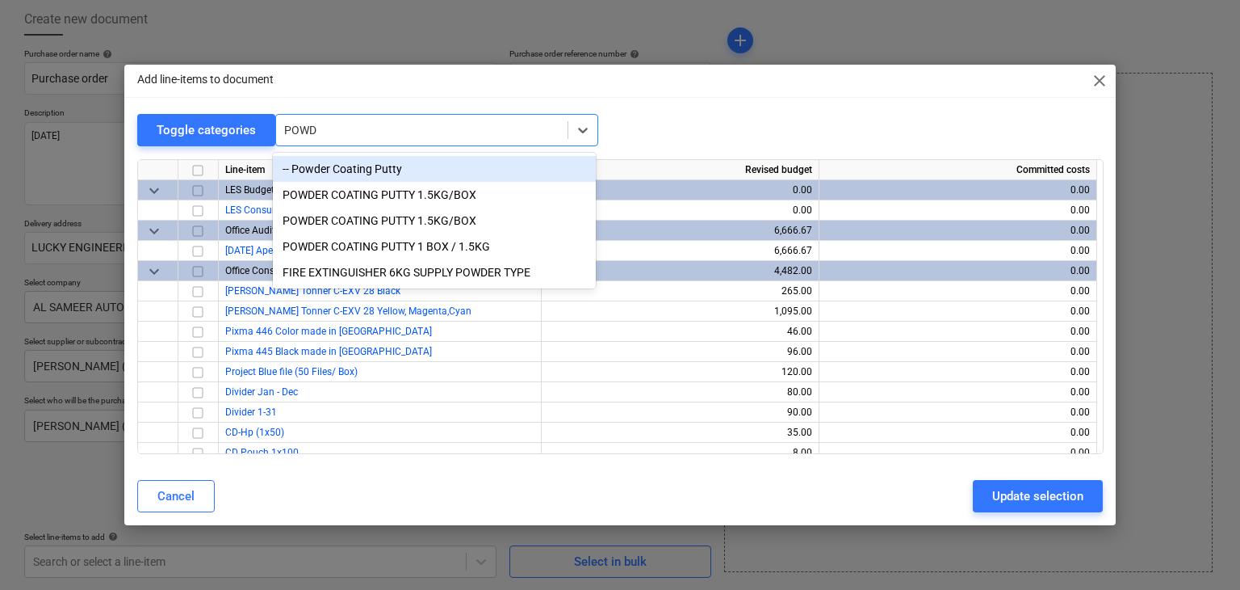
type input "POWDE"
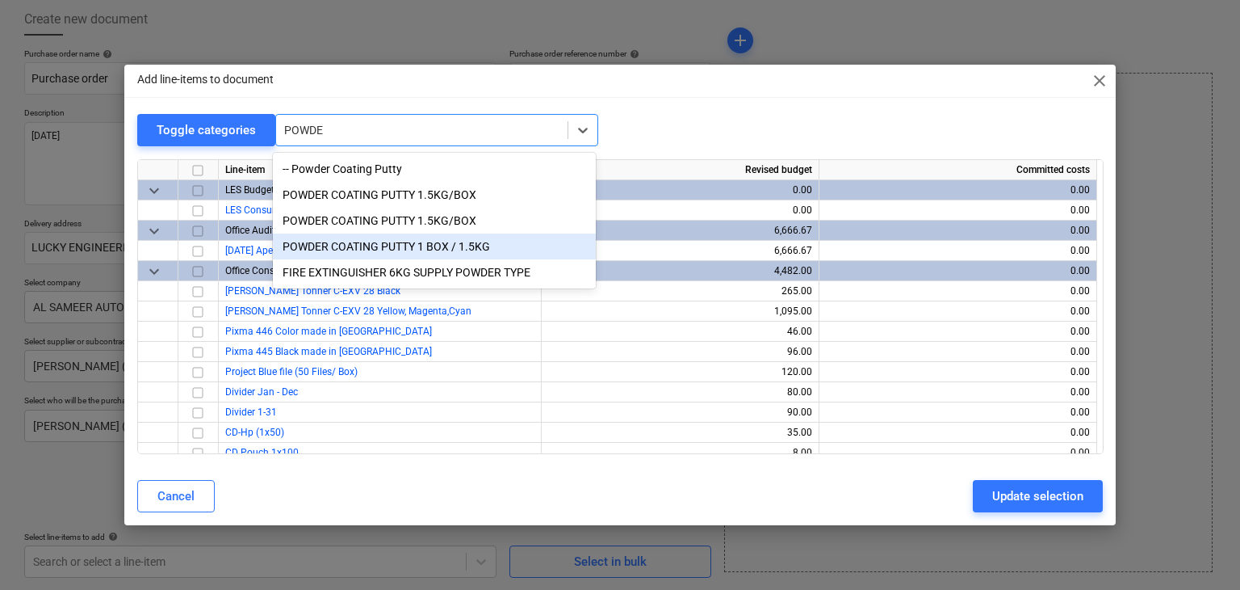
click at [392, 250] on div "POWDER COATING PUTTY 1 BOX / 1.5KG" at bounding box center [434, 246] width 323 height 26
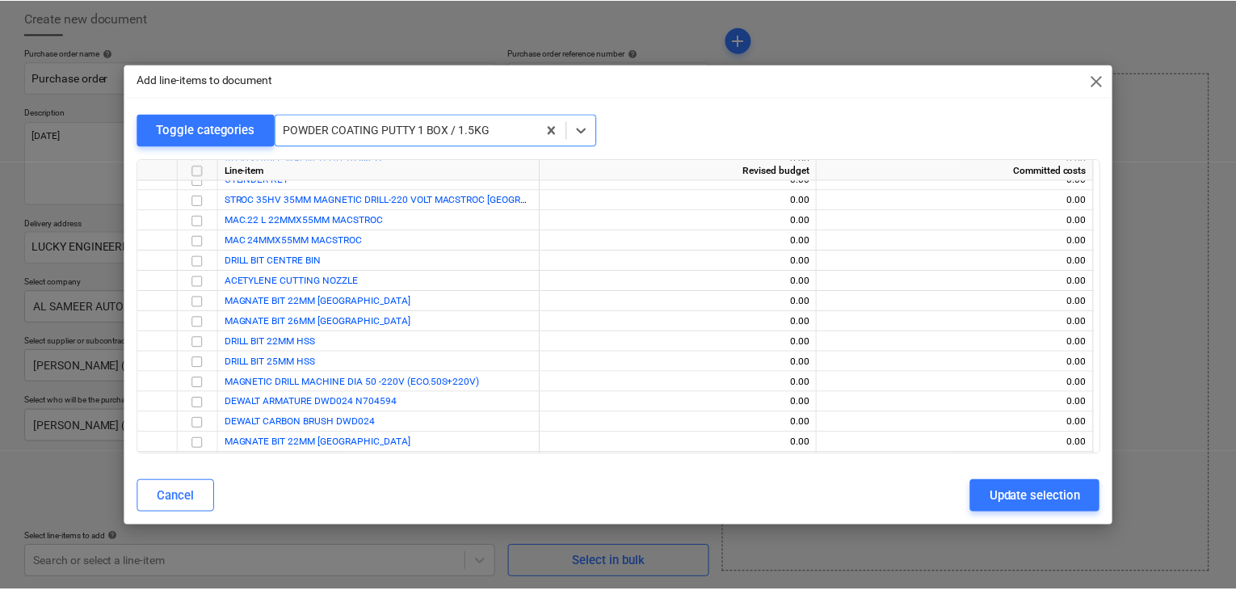
scroll to position [19584, 0]
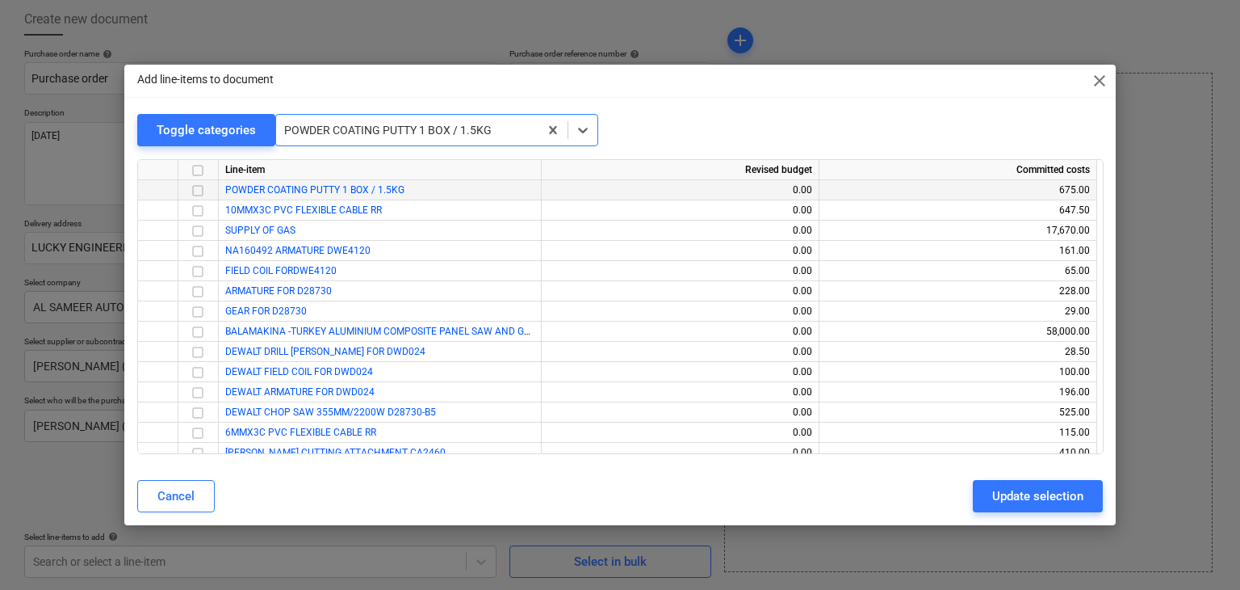
click at [198, 192] on input "checkbox" at bounding box center [197, 190] width 19 height 19
drag, startPoint x: 981, startPoint y: 466, endPoint x: 1000, endPoint y: 497, distance: 36.6
click at [980, 469] on div "Add line-items to document close Toggle categories POWDER COATING PUTTY 1 BOX /…" at bounding box center [620, 295] width 993 height 461
click at [1001, 497] on div "Update selection" at bounding box center [1038, 495] width 91 height 21
type textarea "x"
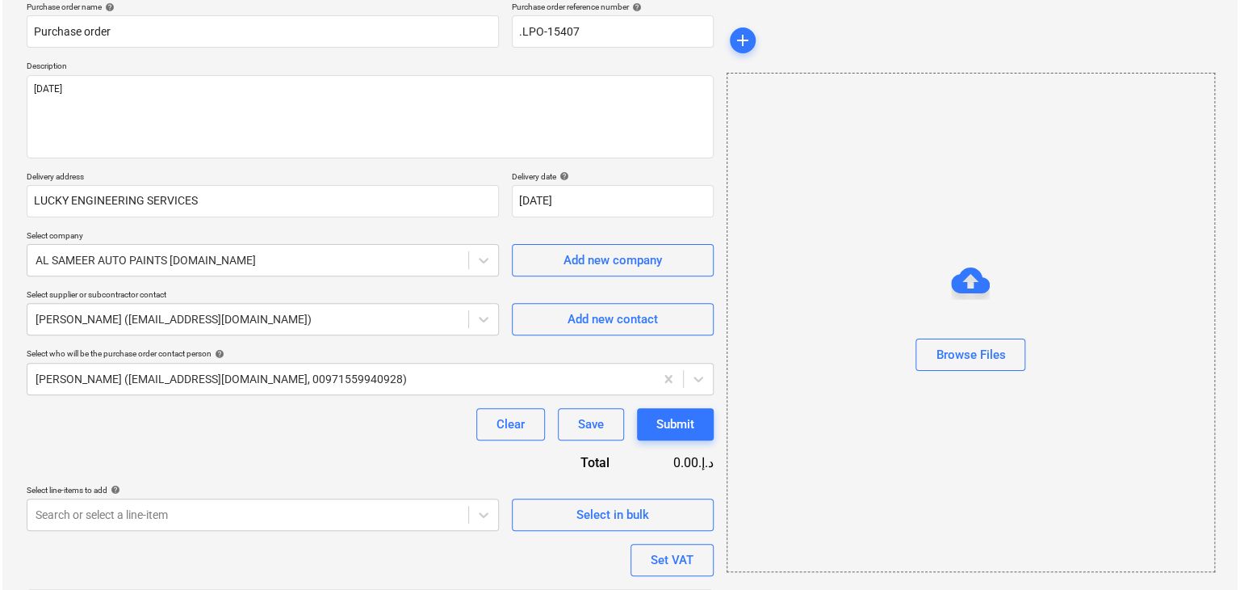
scroll to position [236, 0]
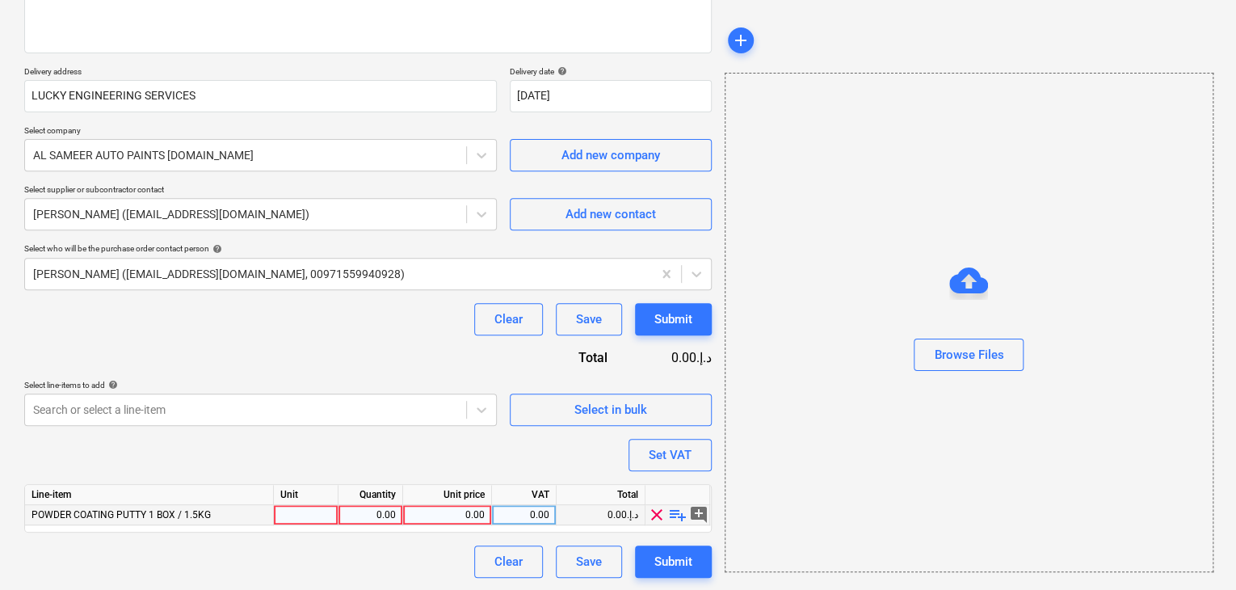
click at [304, 509] on div at bounding box center [306, 515] width 65 height 20
type input "NOS"
type textarea "x"
click at [364, 518] on div "0.00" at bounding box center [370, 515] width 51 height 20
type input "2"
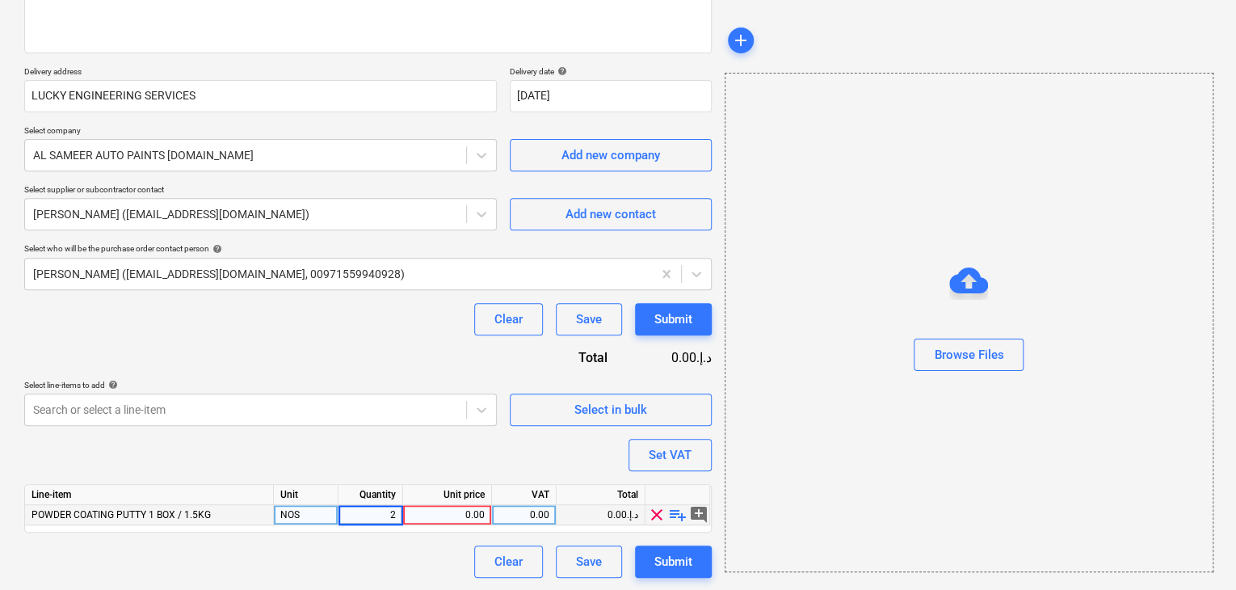
type textarea "x"
click at [446, 511] on div "0.00" at bounding box center [446, 515] width 75 height 20
type input "225"
type textarea "x"
drag, startPoint x: 896, startPoint y: 450, endPoint x: 717, endPoint y: 426, distance: 180.1
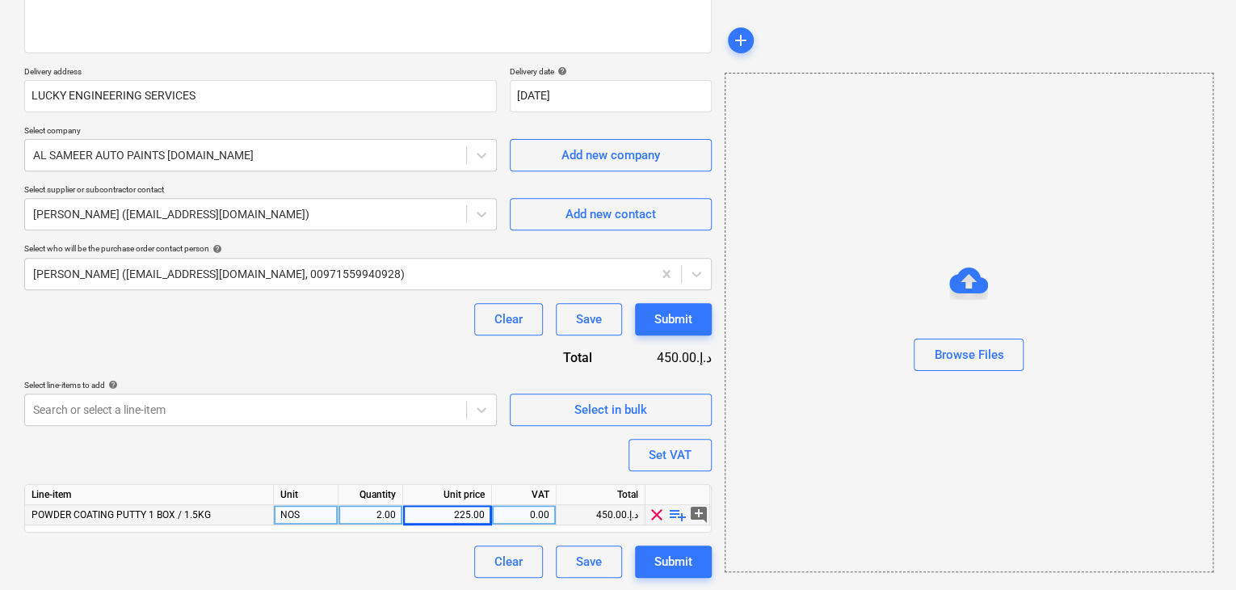
click at [894, 450] on div "Browse Files" at bounding box center [968, 322] width 489 height 499
click at [692, 443] on button "Set VAT" at bounding box center [669, 455] width 83 height 32
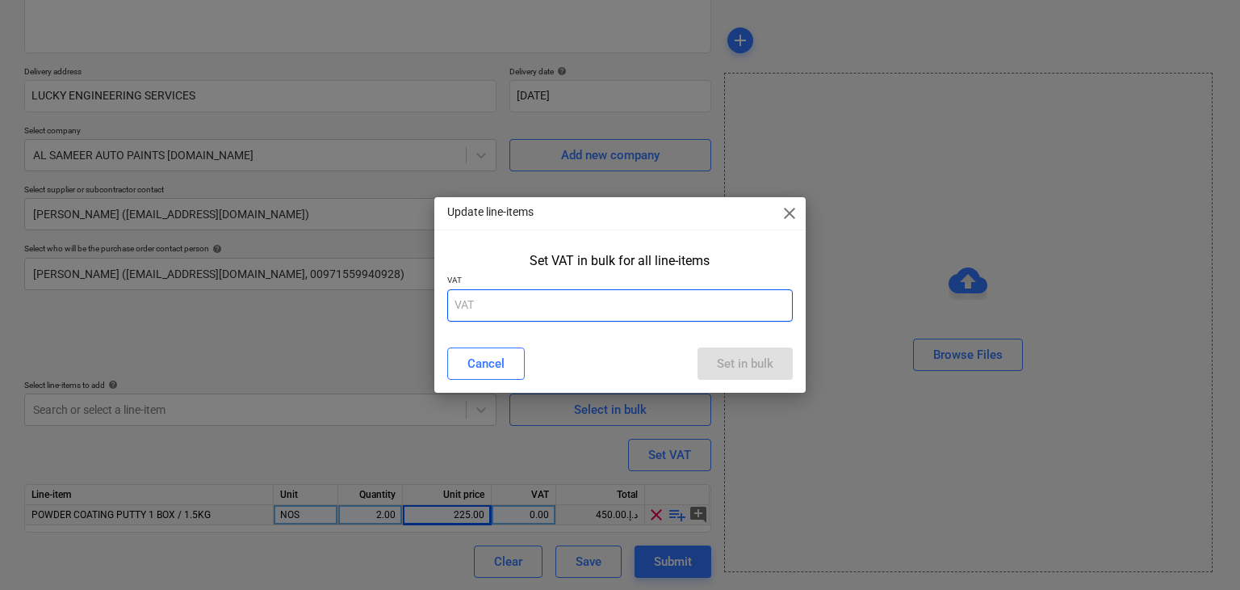
click at [541, 292] on input "text" at bounding box center [620, 305] width 346 height 32
type input "5"
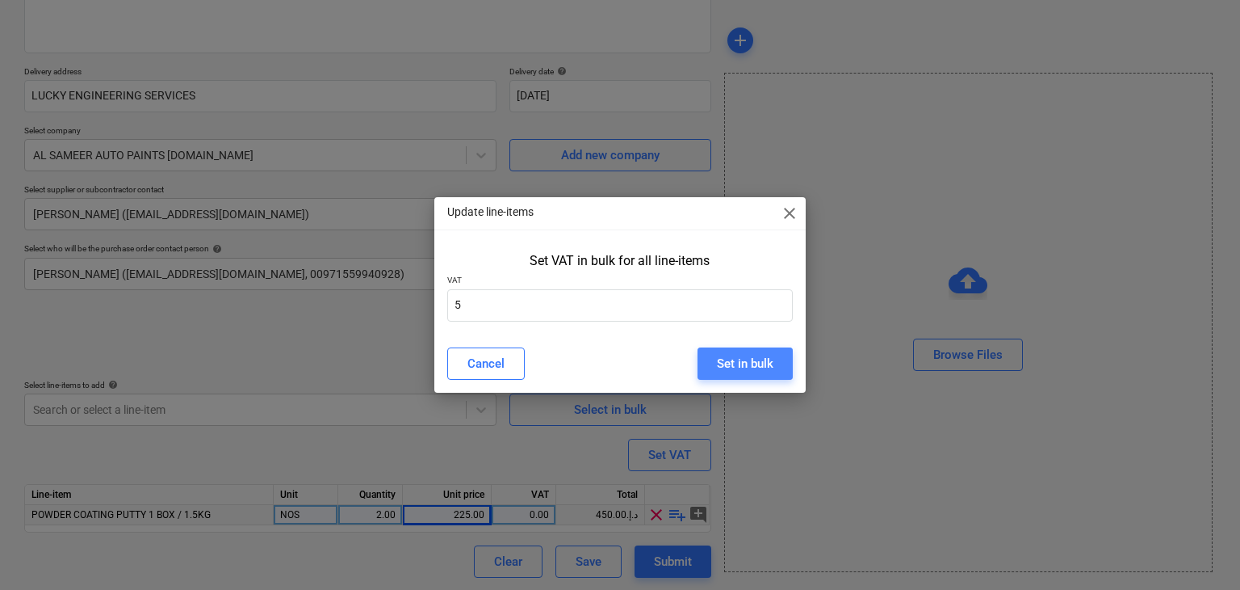
click at [739, 363] on div "Set in bulk" at bounding box center [745, 363] width 57 height 21
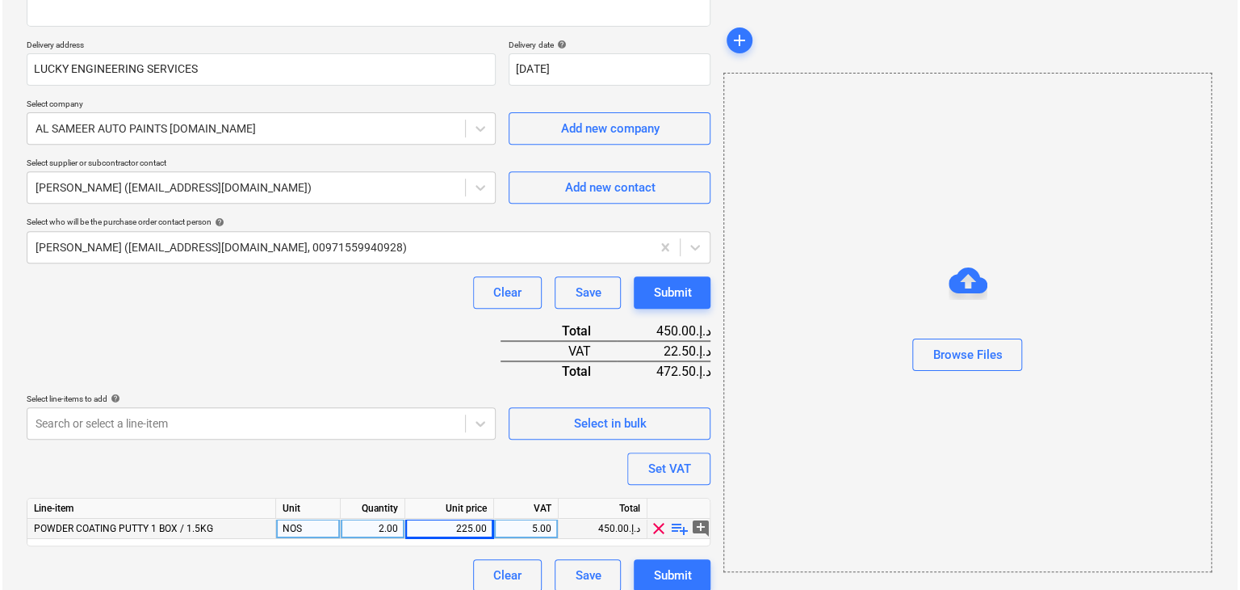
scroll to position [276, 0]
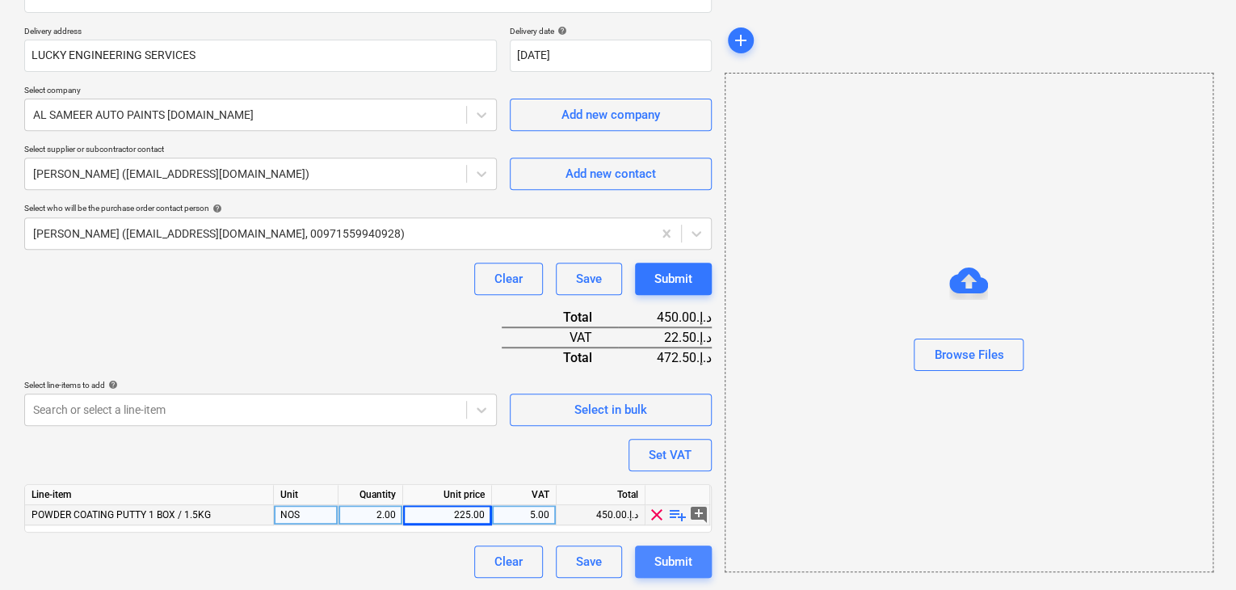
click at [675, 560] on div "Submit" at bounding box center [673, 561] width 38 height 21
type textarea "x"
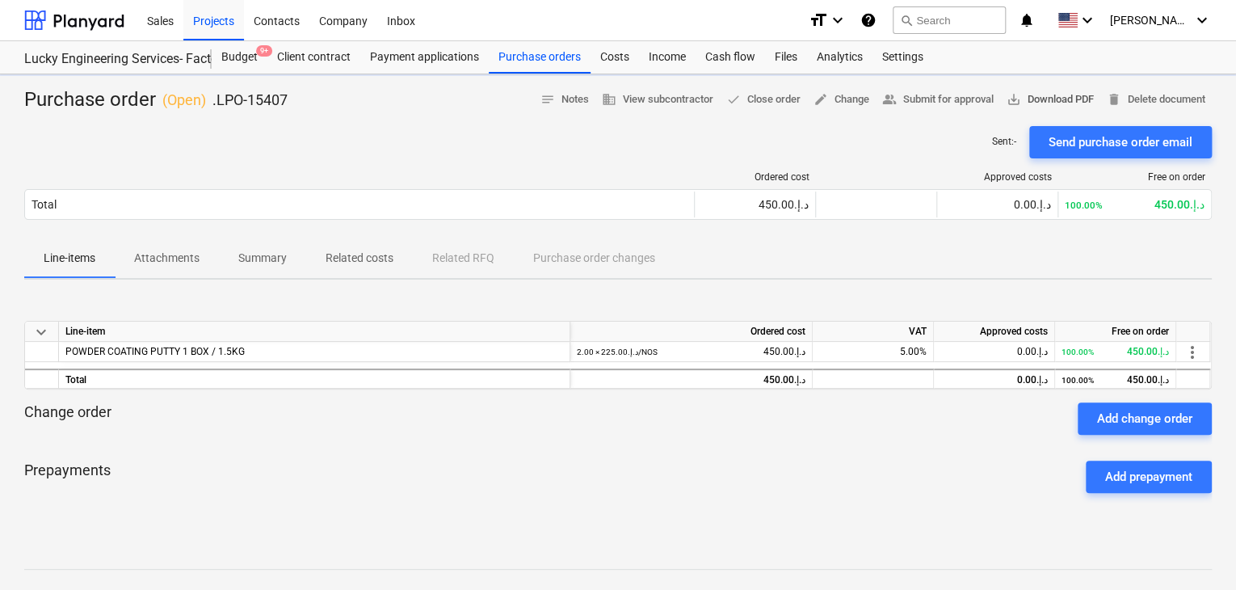
click at [1042, 90] on span "save_alt Download PDF" at bounding box center [1049, 99] width 87 height 19
click at [1000, 87] on button "save_alt Download PDF" at bounding box center [1050, 99] width 100 height 25
click at [211, 20] on div "Projects" at bounding box center [213, 19] width 61 height 41
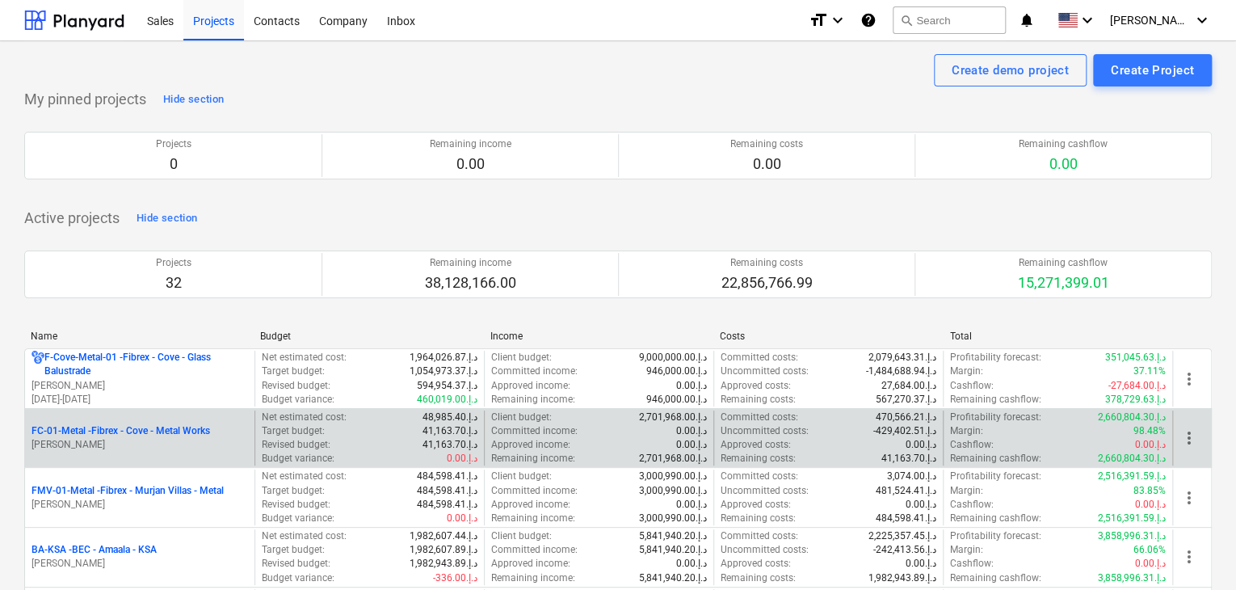
click at [124, 434] on p "FC-01-Metal - Fibrex - Cove - Metal Works" at bounding box center [120, 431] width 178 height 14
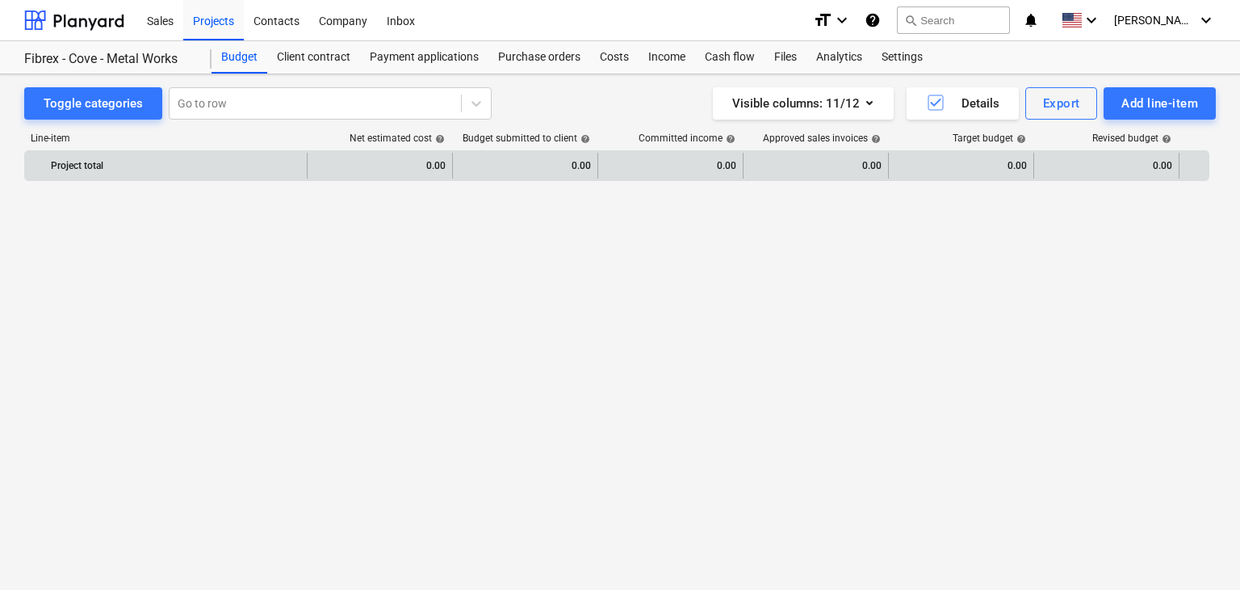
scroll to position [21457, 0]
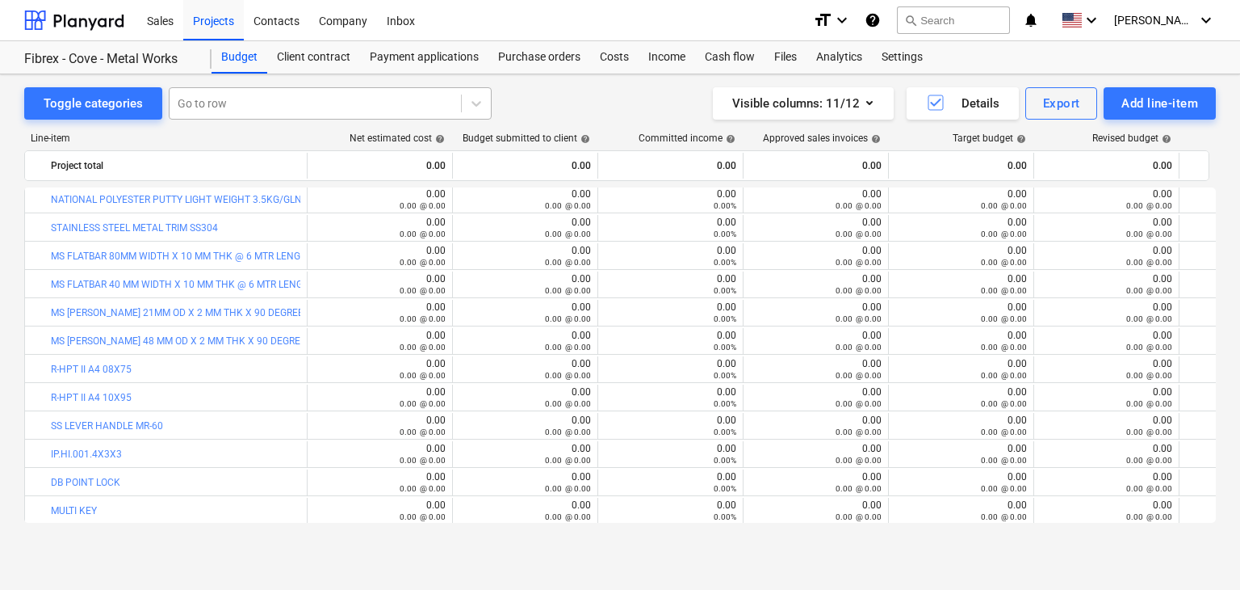
click at [229, 111] on div "Go to row" at bounding box center [316, 103] width 292 height 23
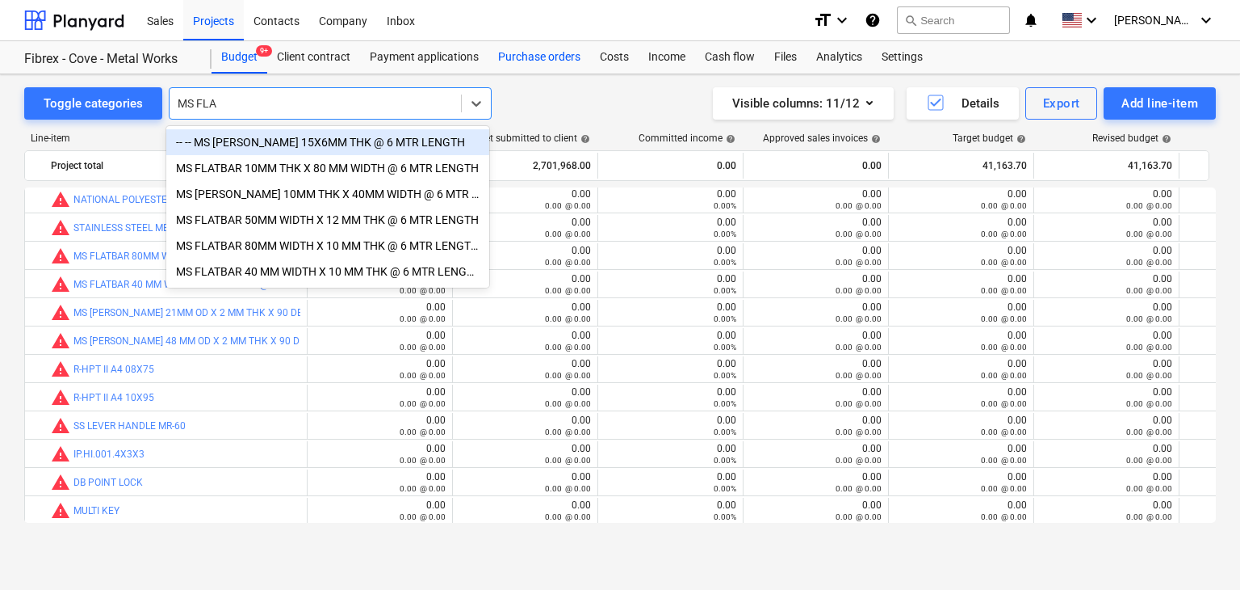
type input "MS FLA"
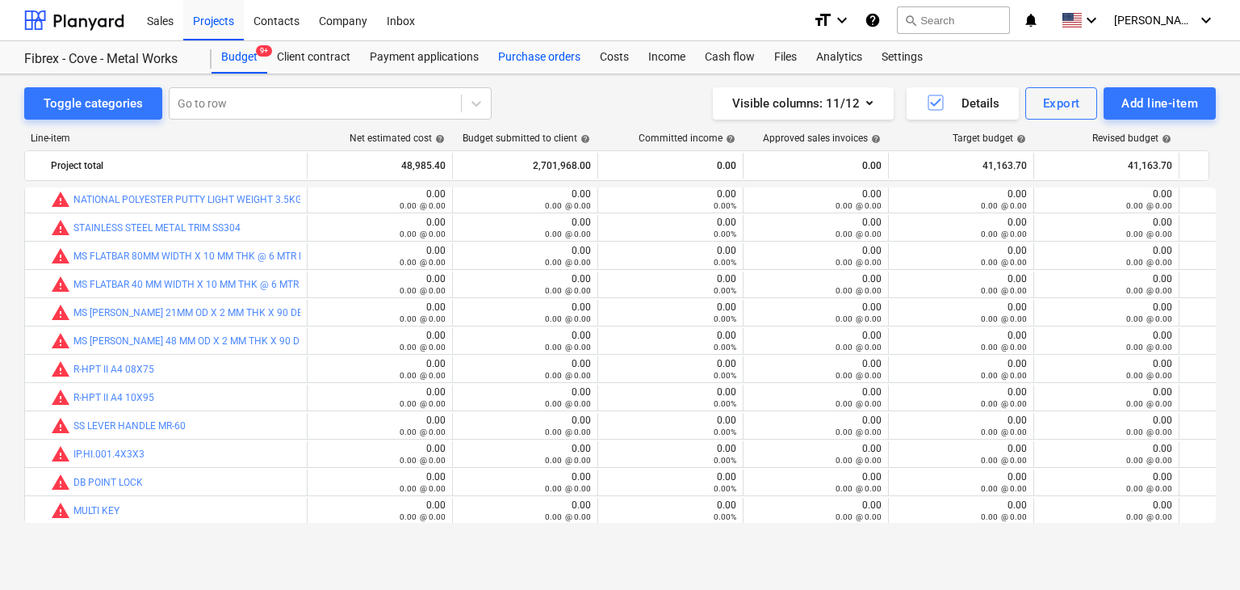
click at [534, 56] on div "Purchase orders" at bounding box center [540, 57] width 102 height 32
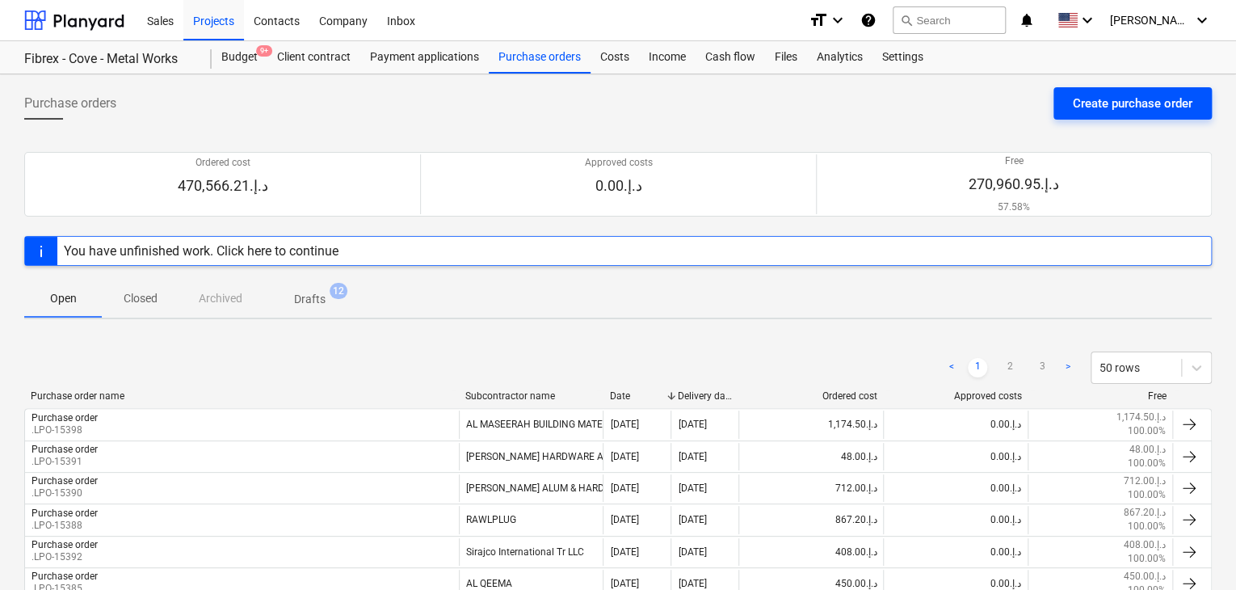
click at [1120, 111] on div "Create purchase order" at bounding box center [1132, 103] width 120 height 21
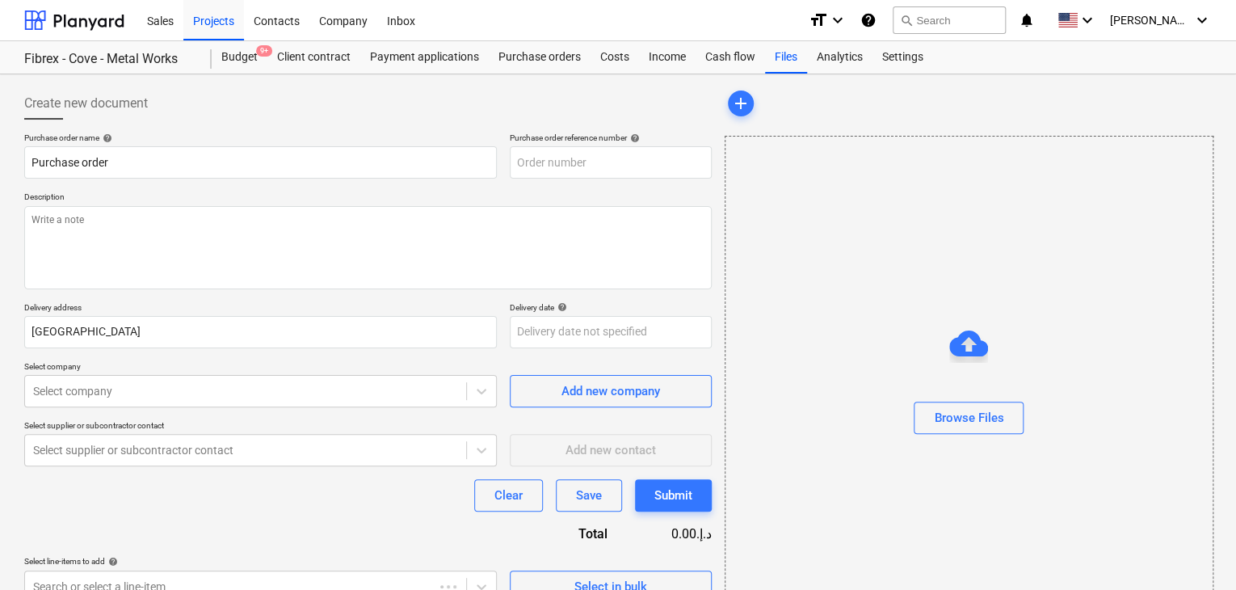
type textarea "x"
type input "FC-01-Metal-PO-278"
click at [584, 187] on div "Purchase order name help Purchase order Purchase order reference number help FC…" at bounding box center [367, 367] width 687 height 470
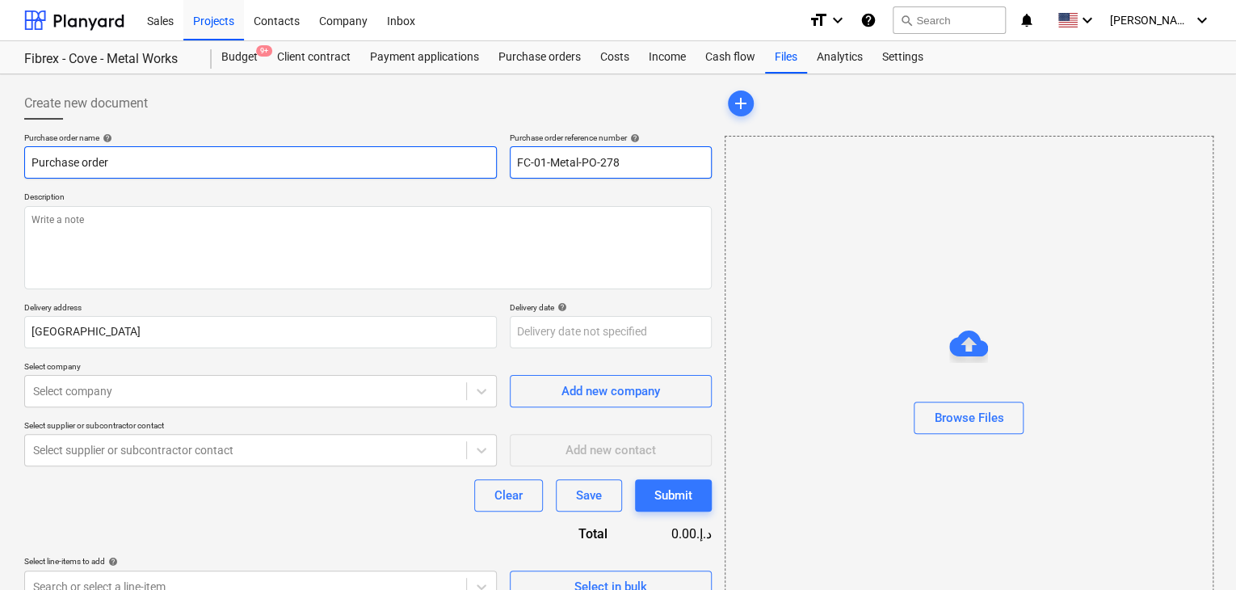
drag, startPoint x: 636, startPoint y: 166, endPoint x: 422, endPoint y: 169, distance: 214.0
click at [422, 169] on div "Purchase order name help Purchase order Purchase order reference number help FC…" at bounding box center [367, 155] width 687 height 46
type textarea "x"
type input "."
type textarea "x"
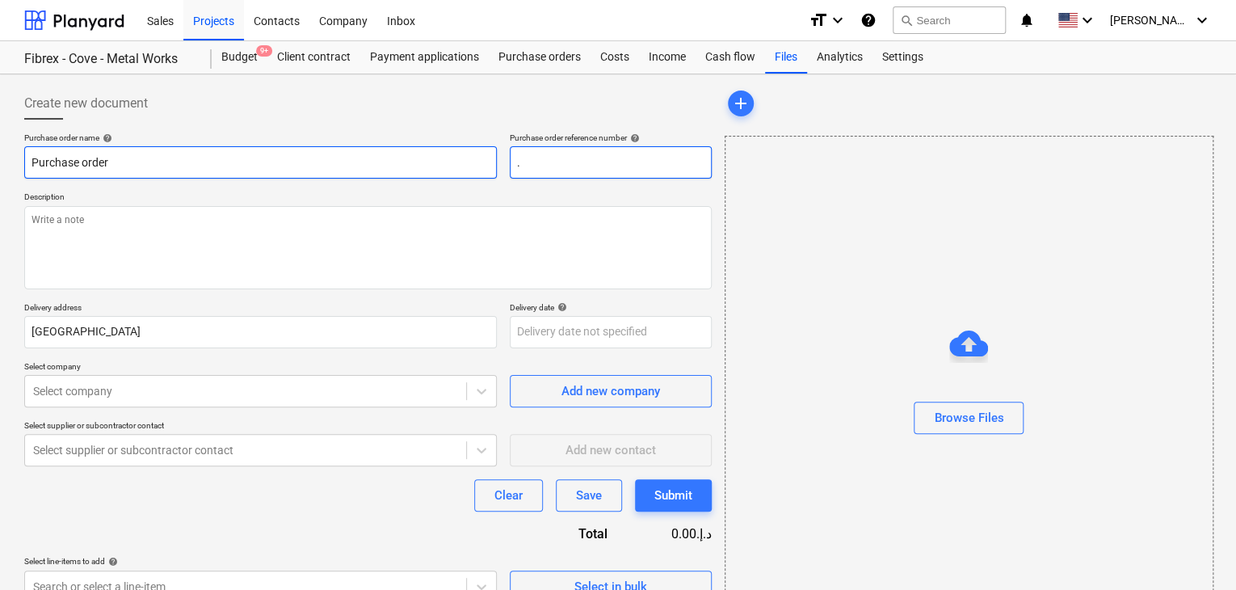
type input ".L"
type textarea "x"
type input ".LP"
type textarea "x"
type input ".LPO"
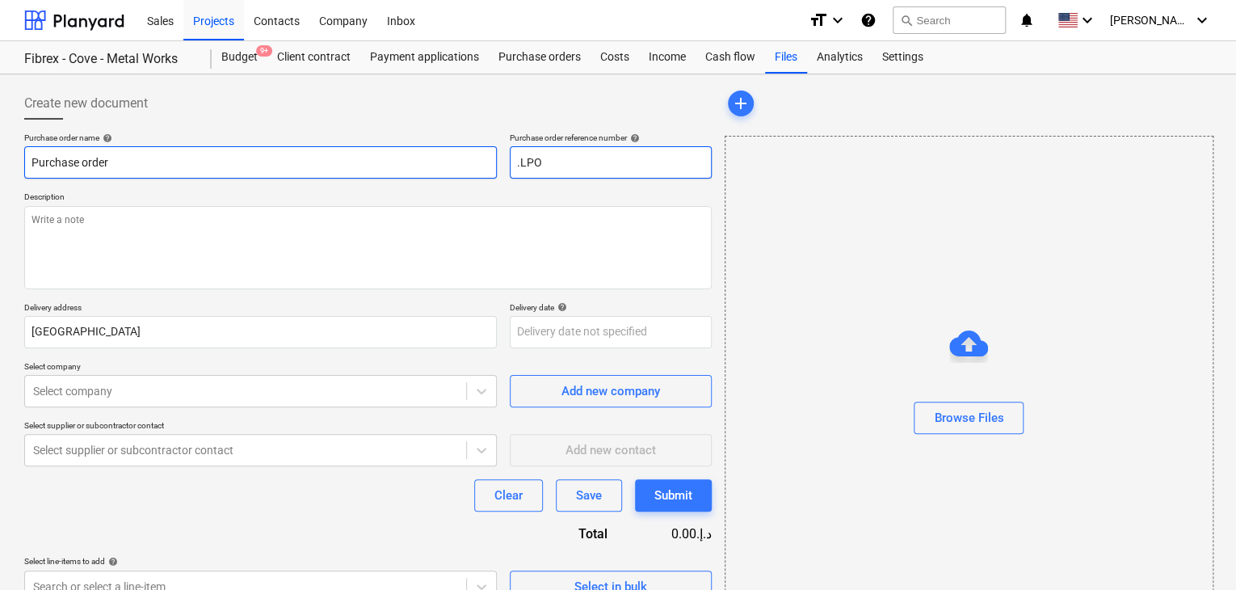
type textarea "x"
type input ".LPO-"
type textarea "x"
type input ".LPO-1"
type textarea "x"
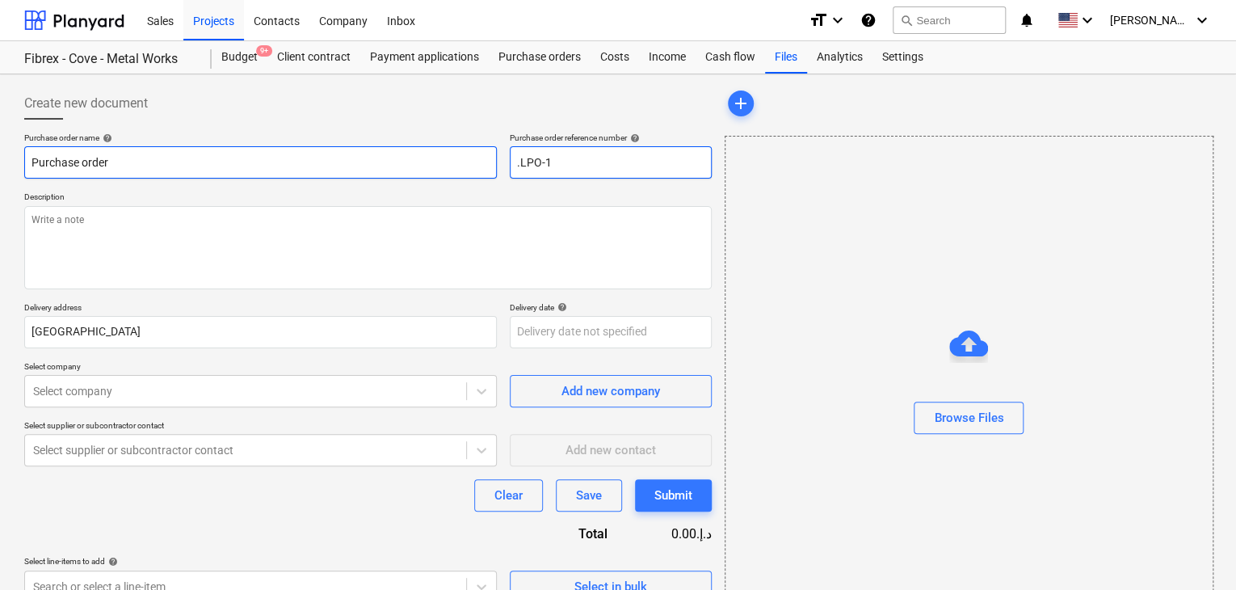
type input ".LPO-15"
type textarea "x"
type input ".LPO-154"
type textarea "x"
type input ".LPO-1540"
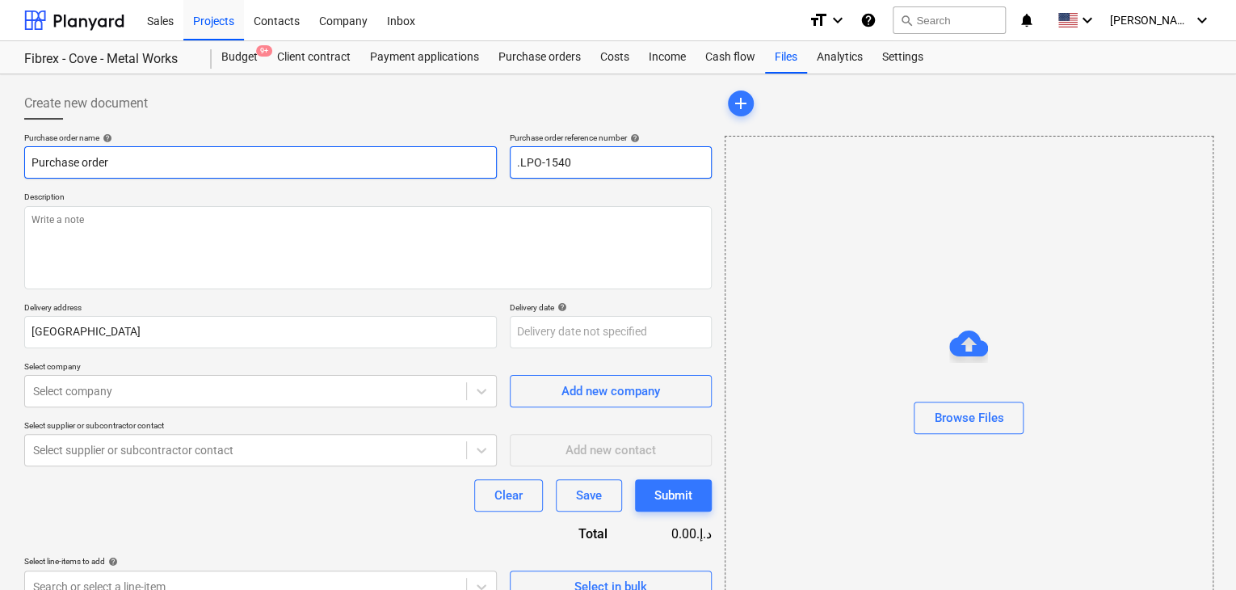
type textarea "x"
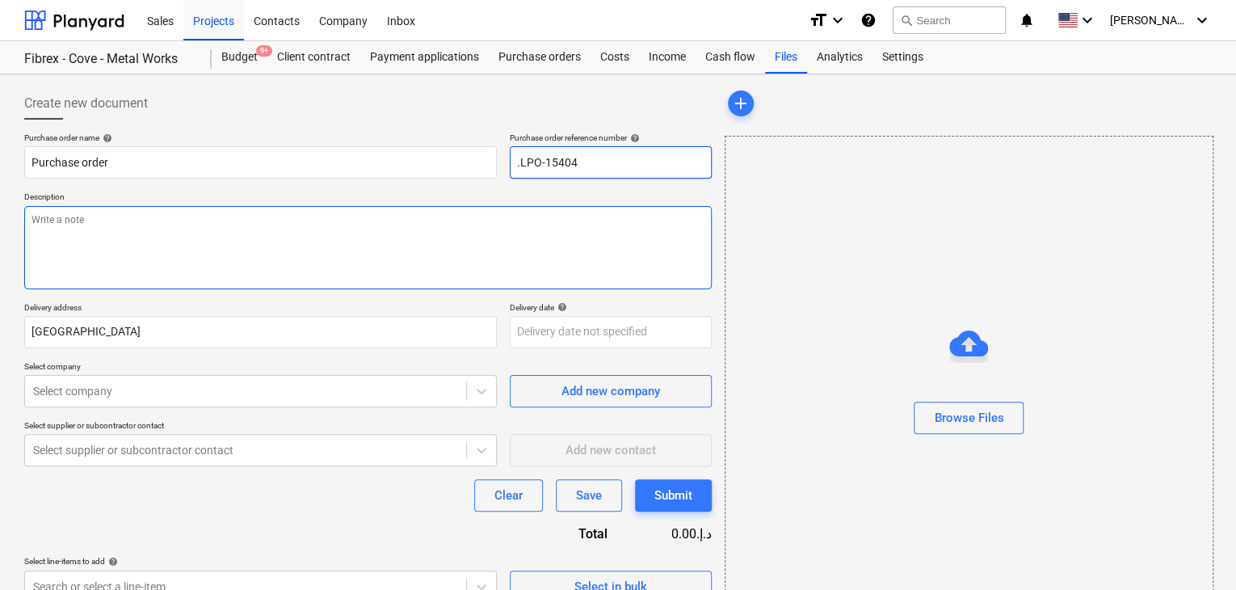
type input ".LPO-15404"
click at [295, 217] on textarea at bounding box center [367, 247] width 687 height 83
type textarea "x"
type textarea "2"
type textarea "x"
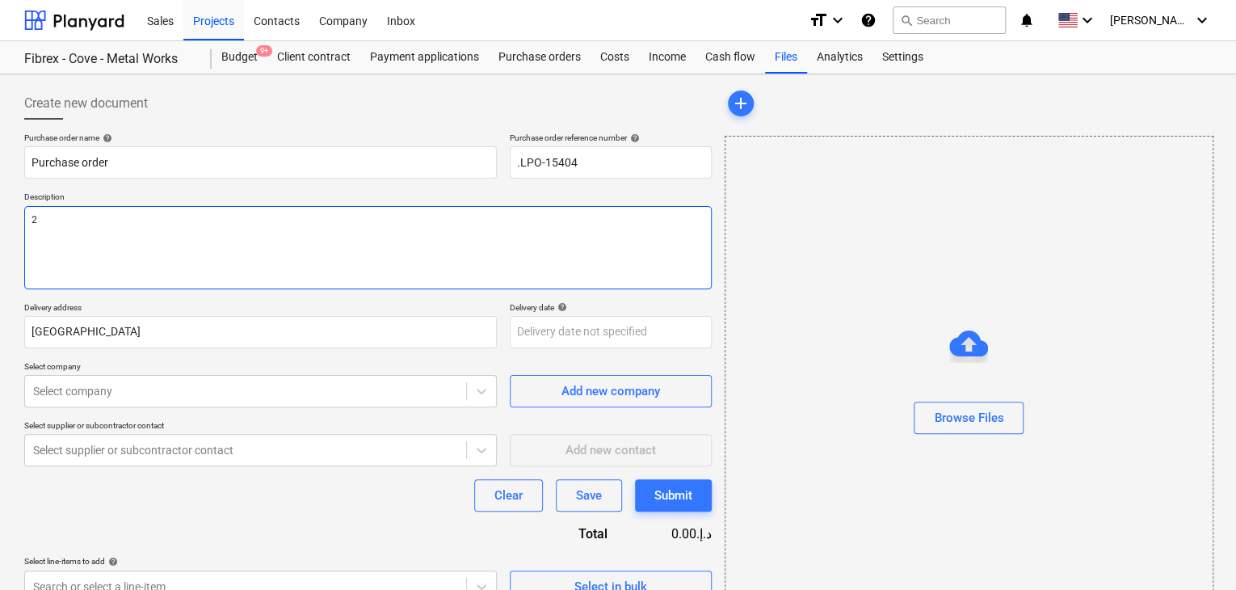
type textarea "26"
type textarea "x"
type textarea "26/"
type textarea "x"
type textarea "26/A"
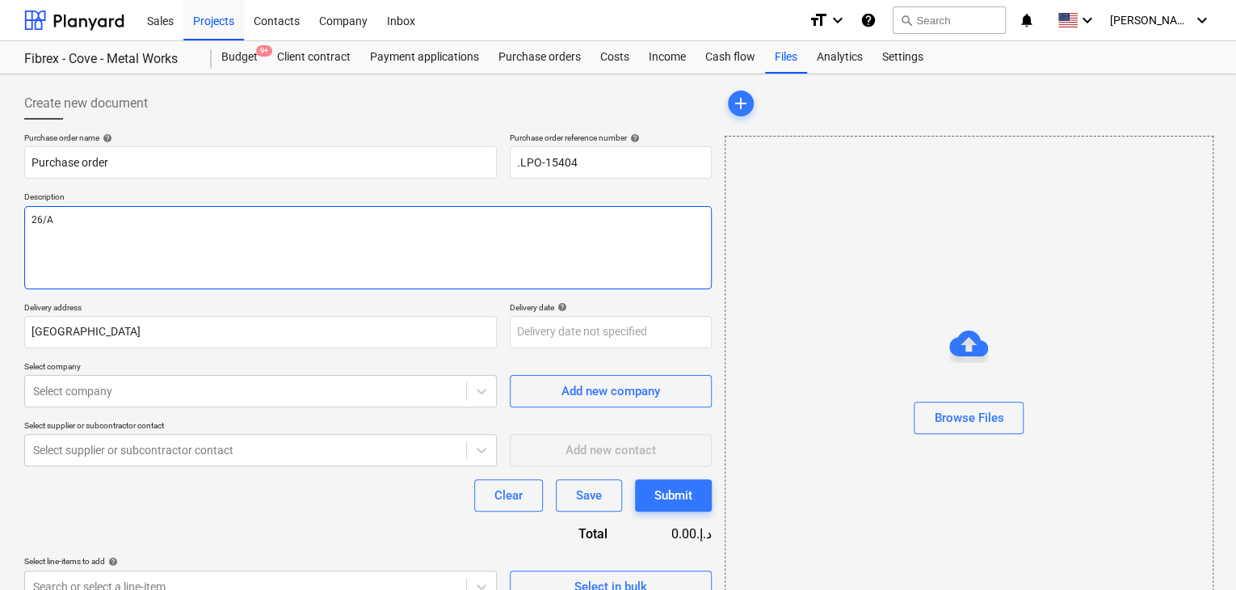
type textarea "x"
type textarea "26/AY"
type textarea "x"
type textarea "26/A"
type textarea "x"
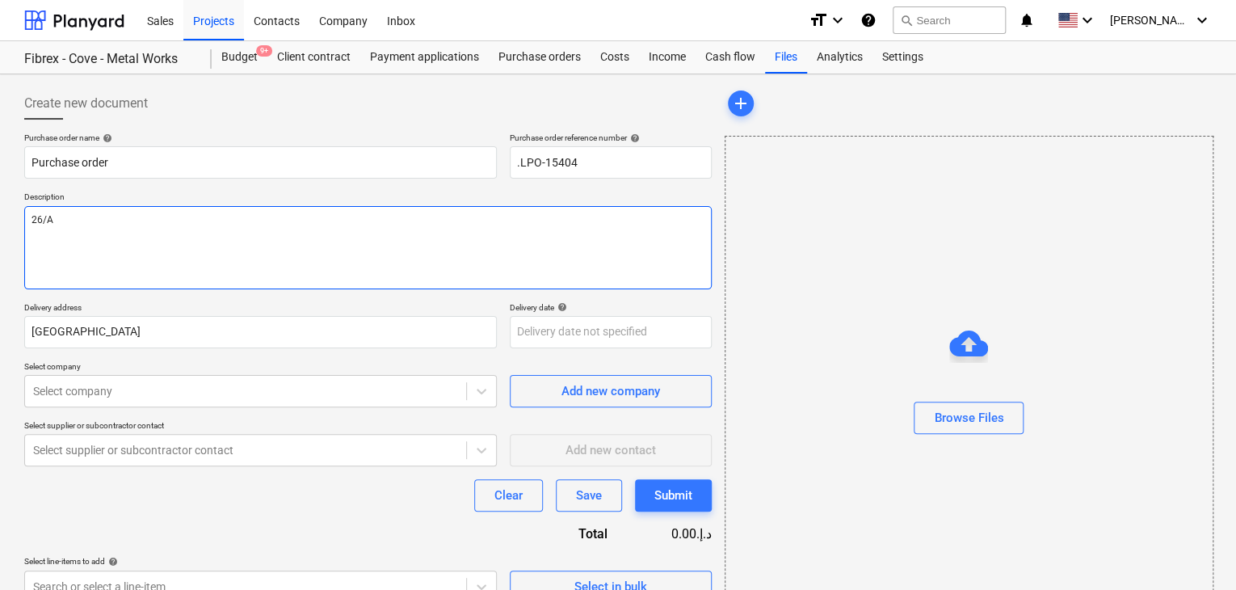
type textarea "26/AU"
type textarea "x"
type textarea "26/AUG"
type textarea "x"
type textarea "26/AUG/"
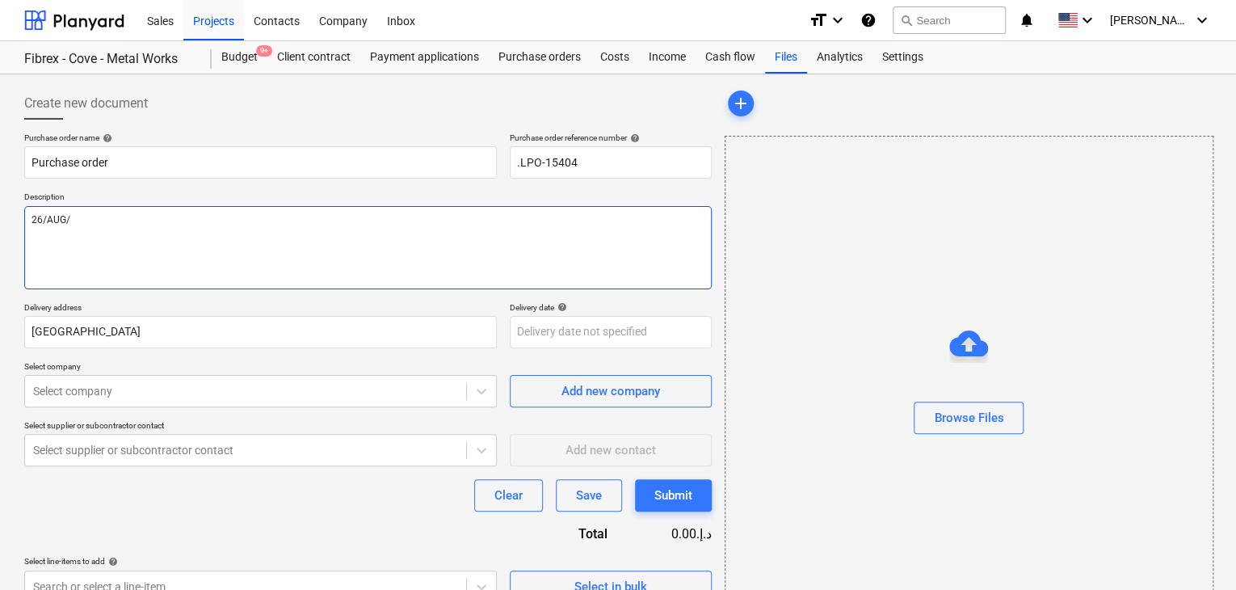
type textarea "x"
type textarea "26/[DATE]"
type textarea "x"
type textarea "[DATE]"
type textarea "x"
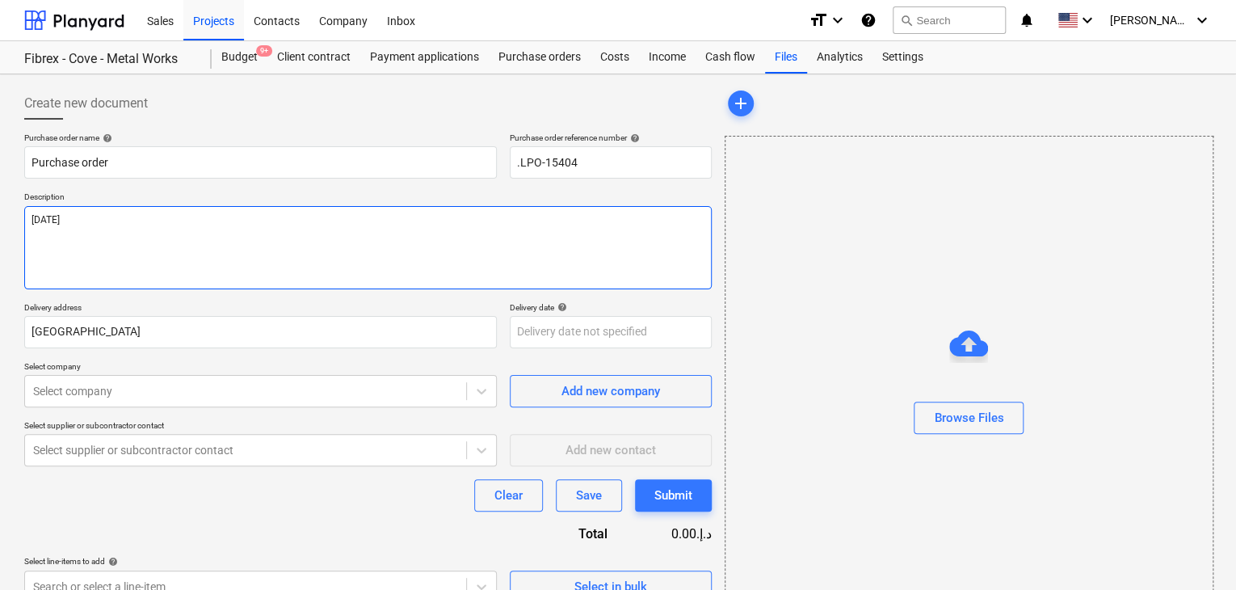
type textarea "[DATE]"
type textarea "x"
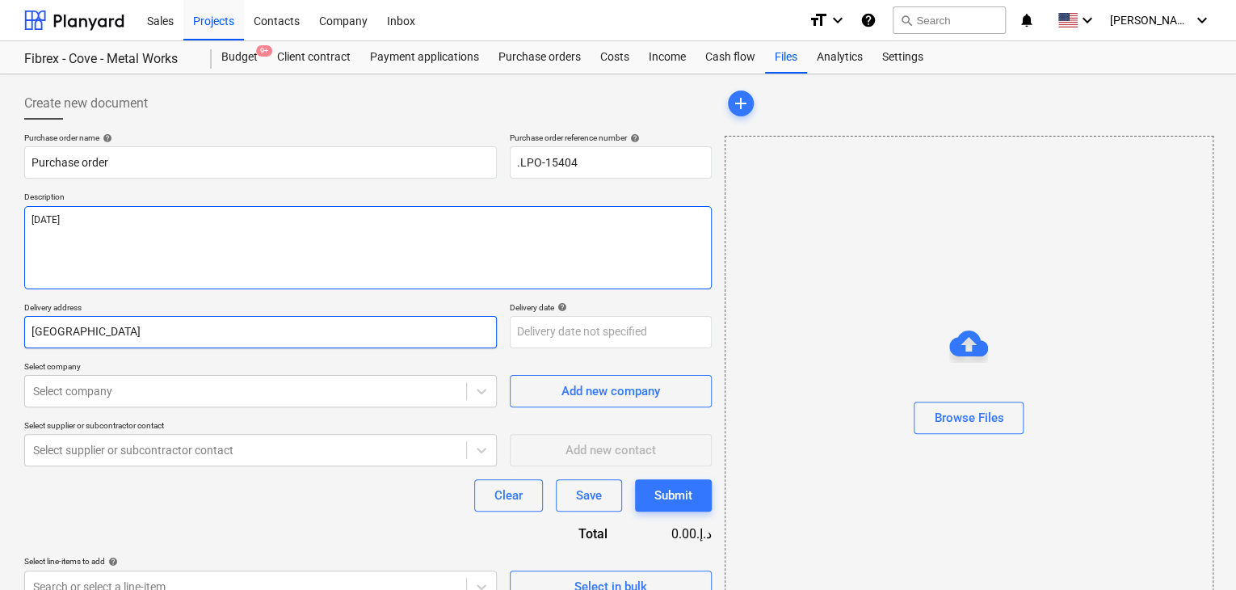
type textarea "[DATE]"
click at [180, 341] on input "[GEOGRAPHIC_DATA]" at bounding box center [260, 332] width 472 height 32
type textarea "x"
type input "Duba"
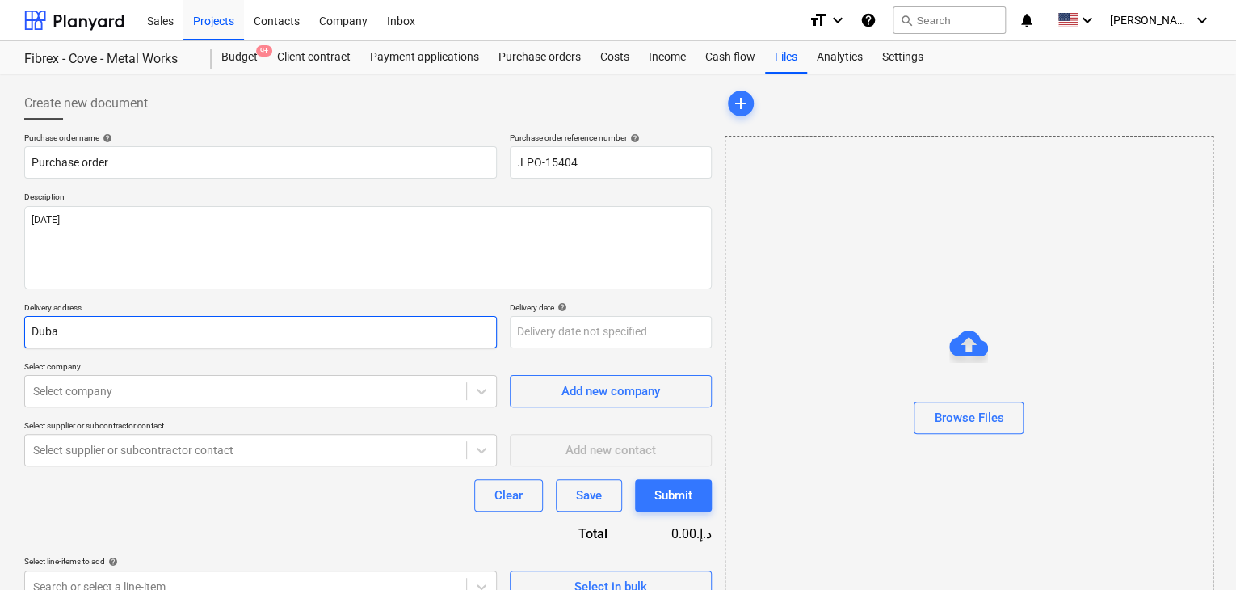
type textarea "x"
type input "Dub"
type textarea "x"
type input "Du"
type textarea "x"
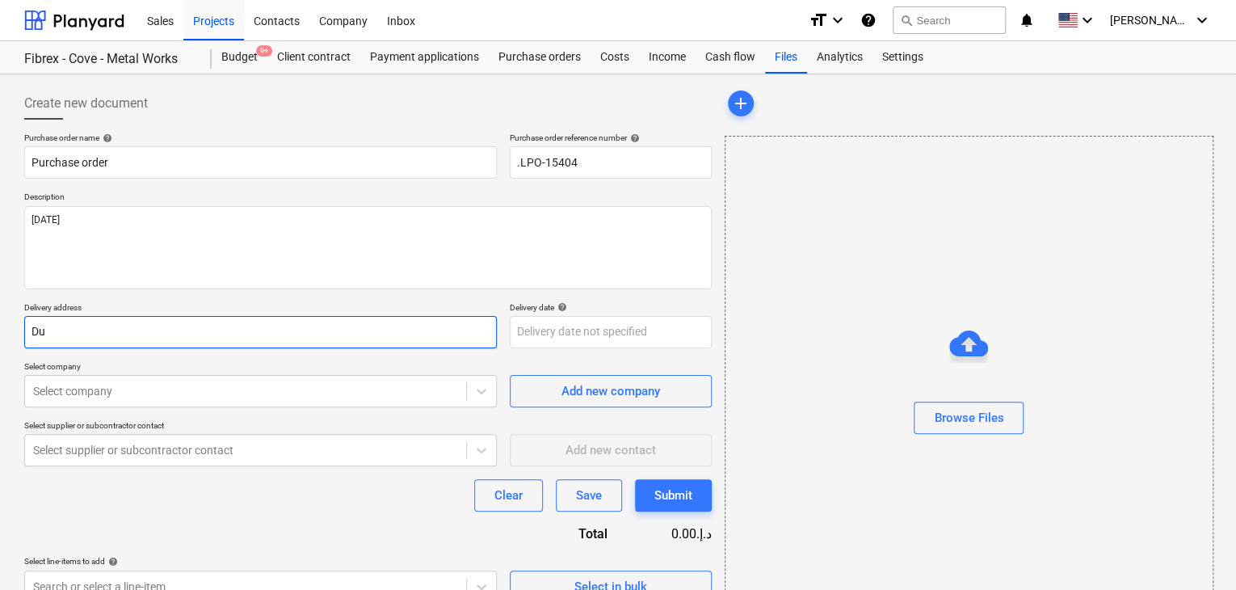
type input "D"
type textarea "x"
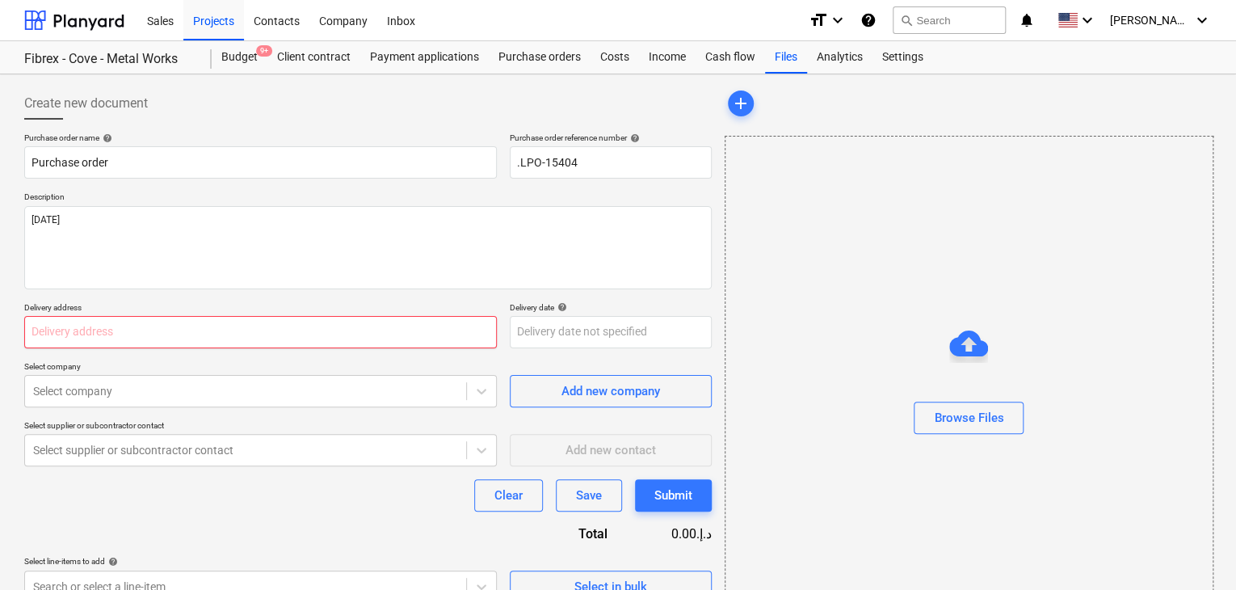
type textarea "x"
type input "L"
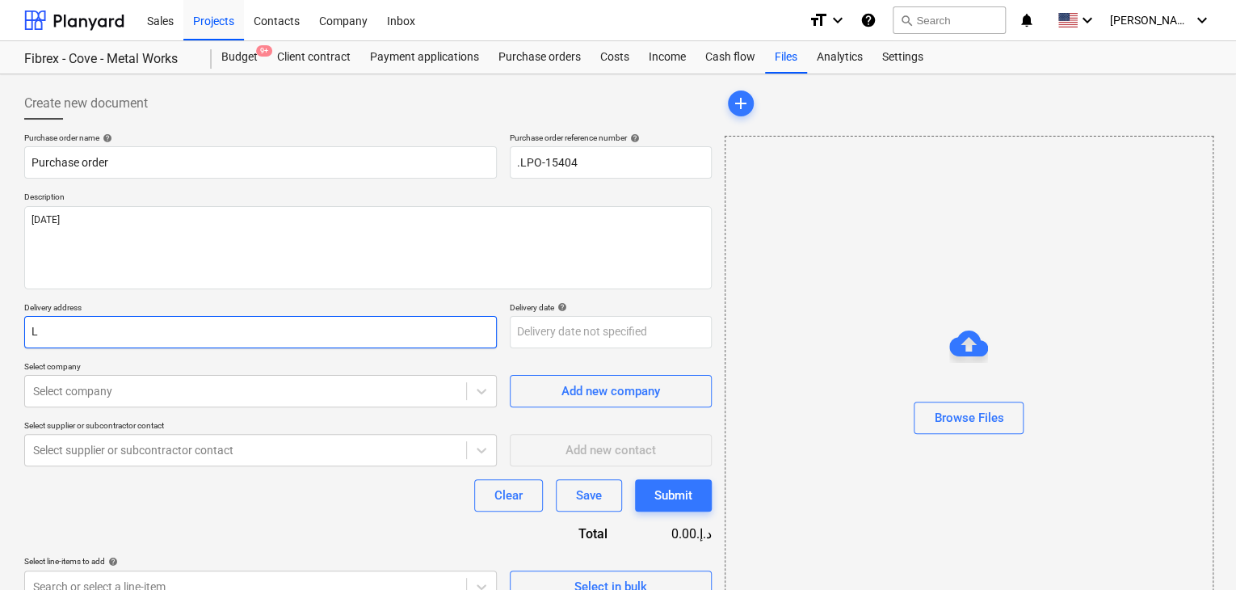
type textarea "x"
type input "LU"
type textarea "x"
type input "LUC"
type textarea "x"
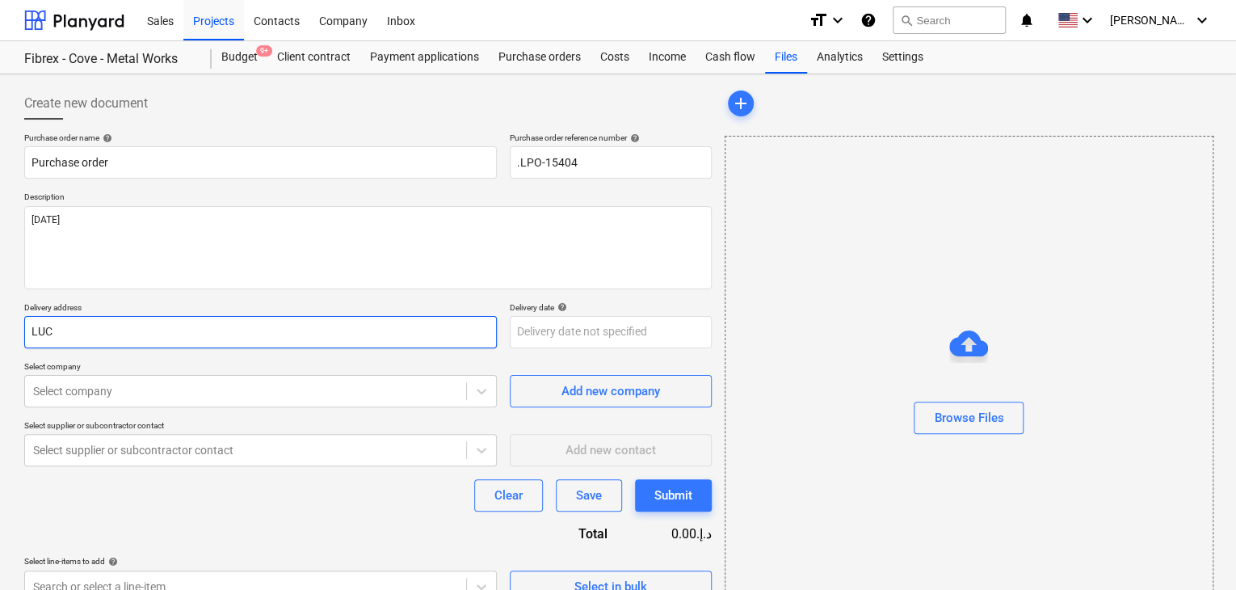
type input "LUCK"
type textarea "x"
type input "LUCKY"
type textarea "x"
type input "LUCKY"
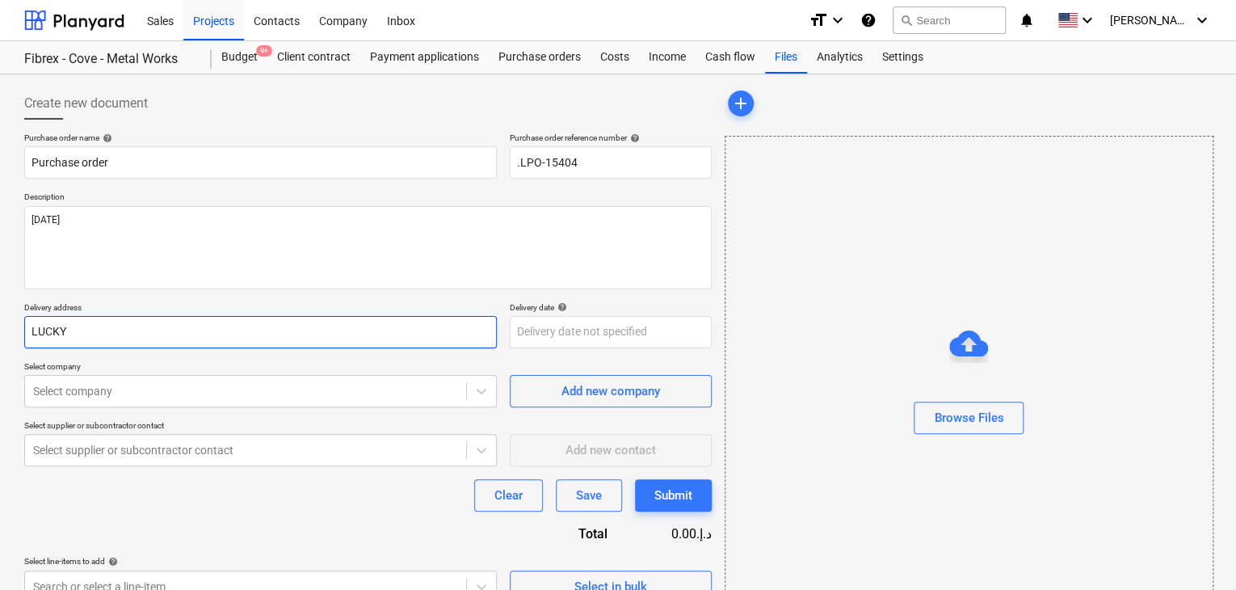
type textarea "x"
type input "LUCKY E"
type textarea "x"
type input "LUCKY EN"
type textarea "x"
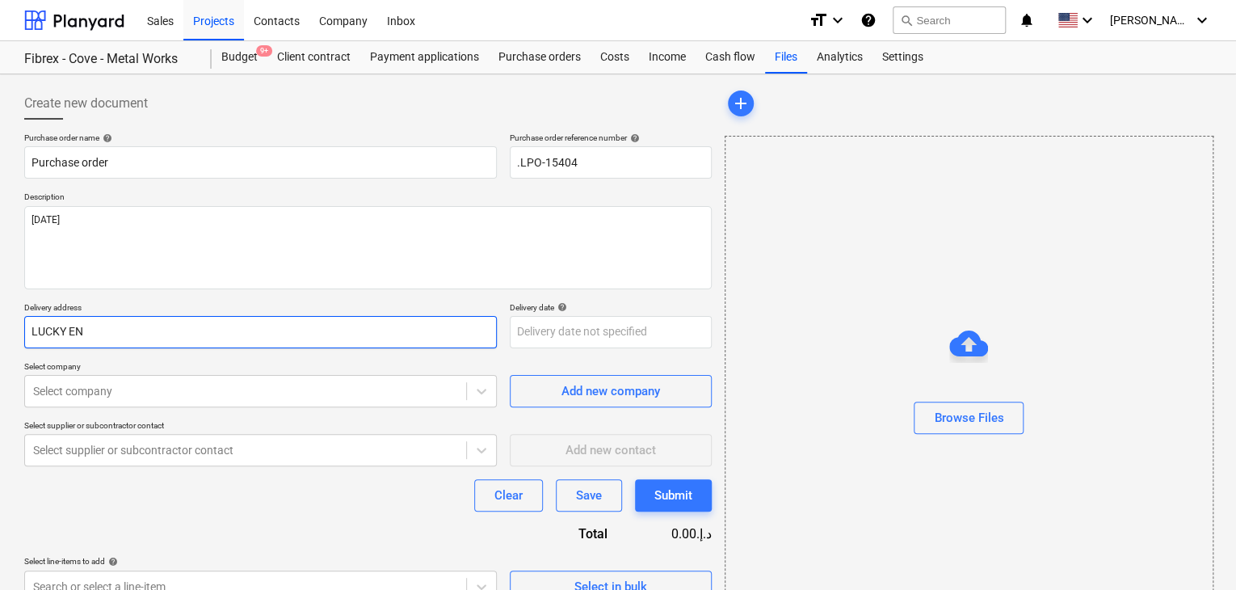
type input "LUCKY ENG"
type textarea "x"
type input "LUCKY ENGI"
type textarea "x"
type input "LUCKY ENGIN"
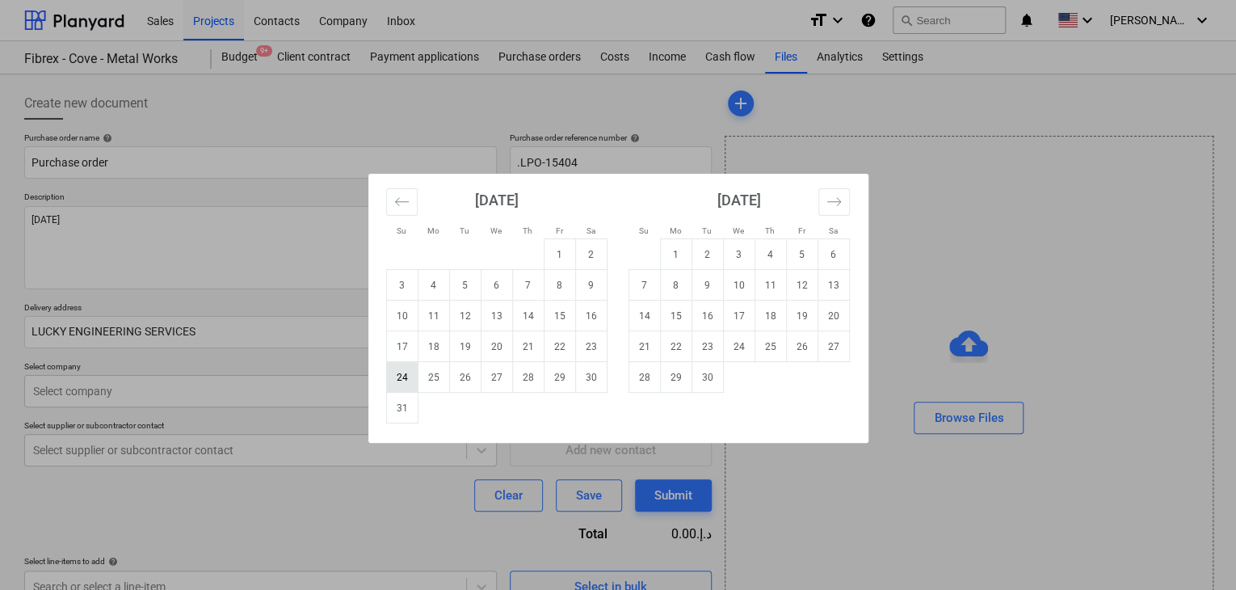
drag, startPoint x: 549, startPoint y: 335, endPoint x: 385, endPoint y: 379, distance: 169.6
click at [546, 337] on body "Sales Projects Contacts Company Inbox format_size keyboard_arrow_down help sear…" at bounding box center [618, 295] width 1236 height 590
click at [397, 402] on td "31" at bounding box center [401, 407] width 31 height 31
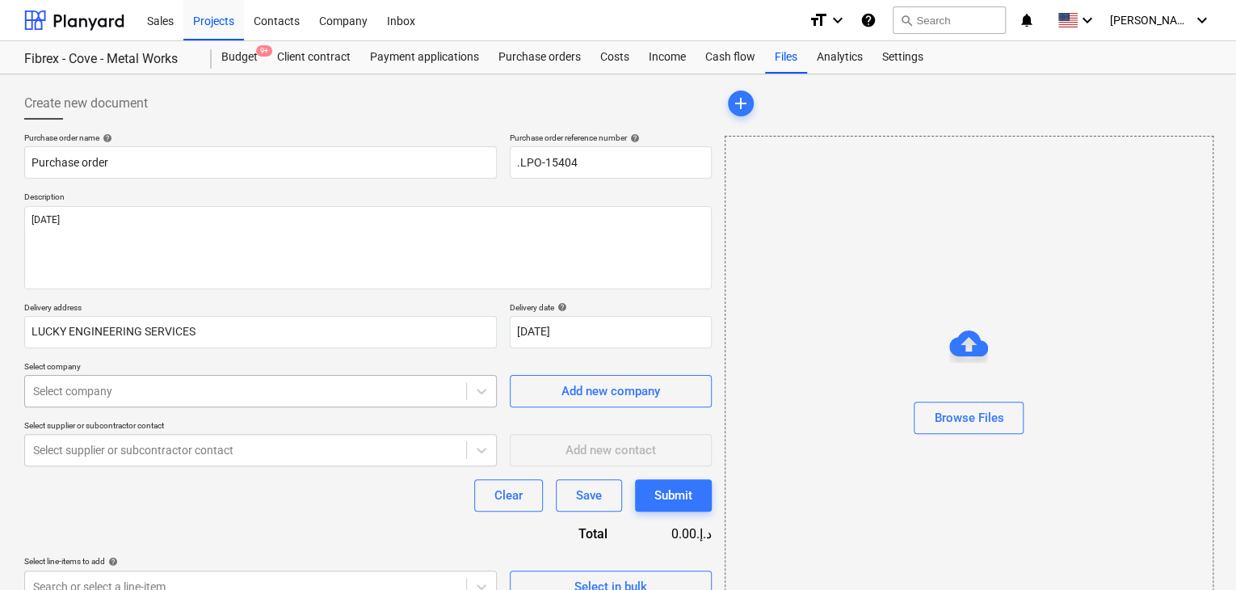
click at [116, 384] on body "Sales Projects Contacts Company Inbox format_size keyboard_arrow_down help sear…" at bounding box center [618, 295] width 1236 height 590
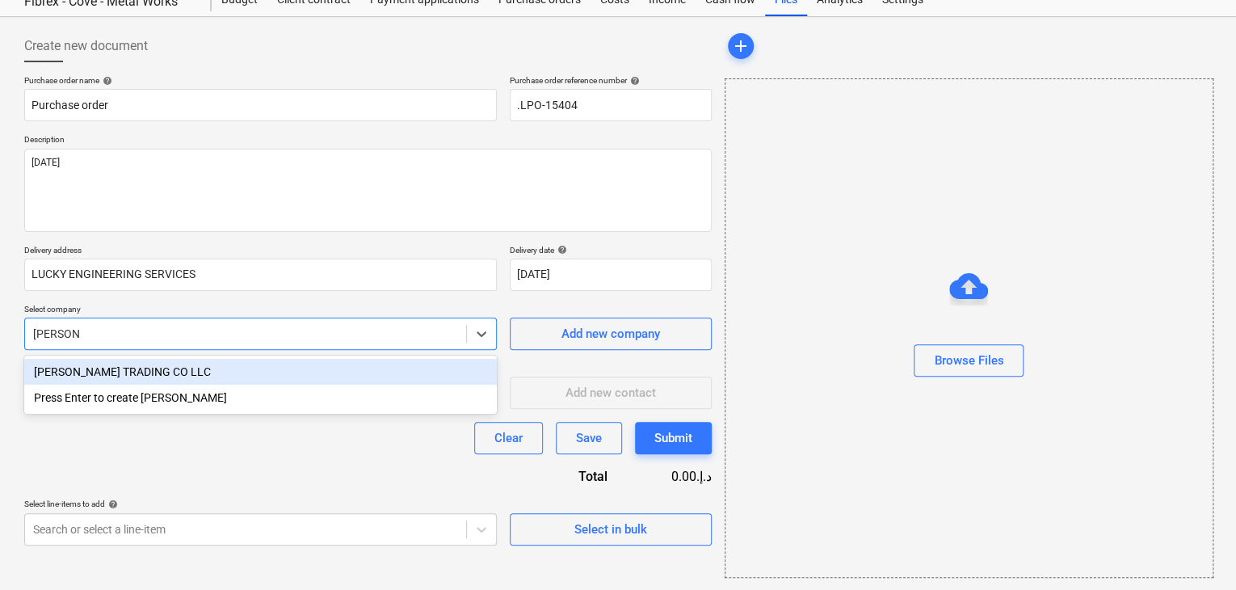
click at [126, 377] on div "[PERSON_NAME] TRADING CO LLC" at bounding box center [260, 372] width 472 height 26
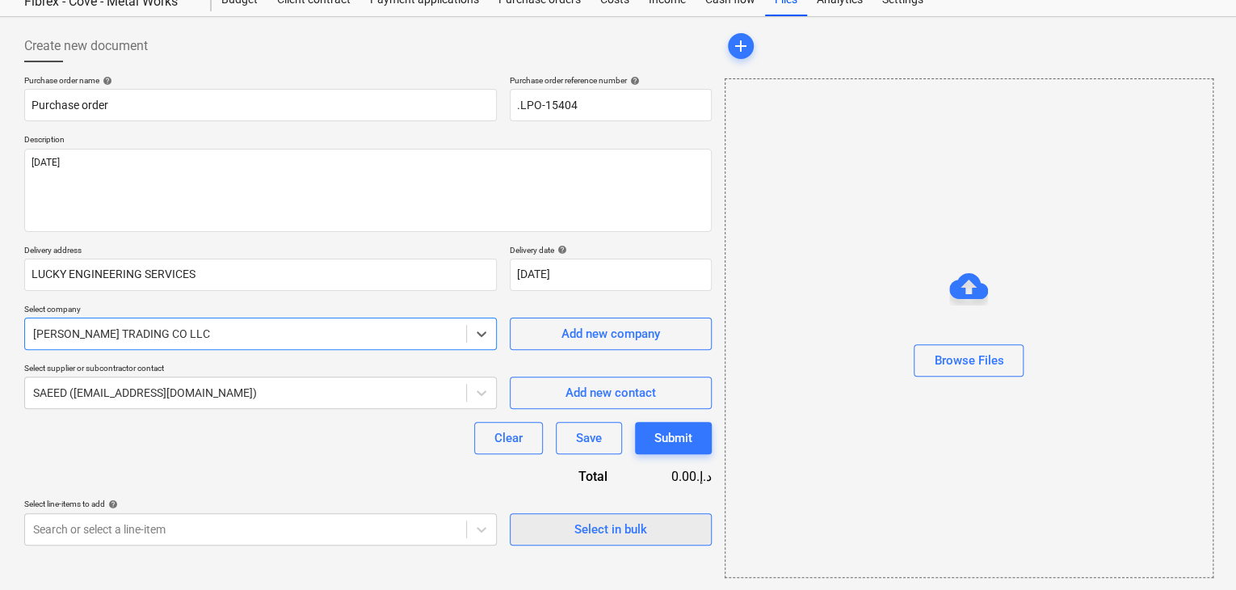
click at [539, 534] on span "Select in bulk" at bounding box center [611, 528] width 162 height 21
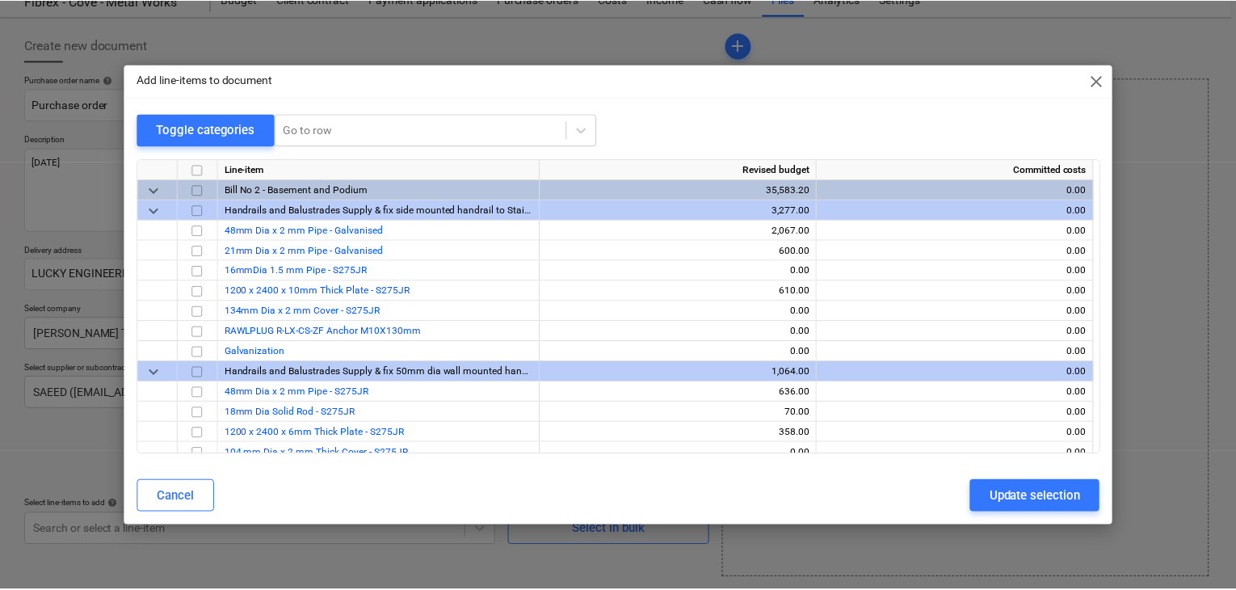
scroll to position [17676, 0]
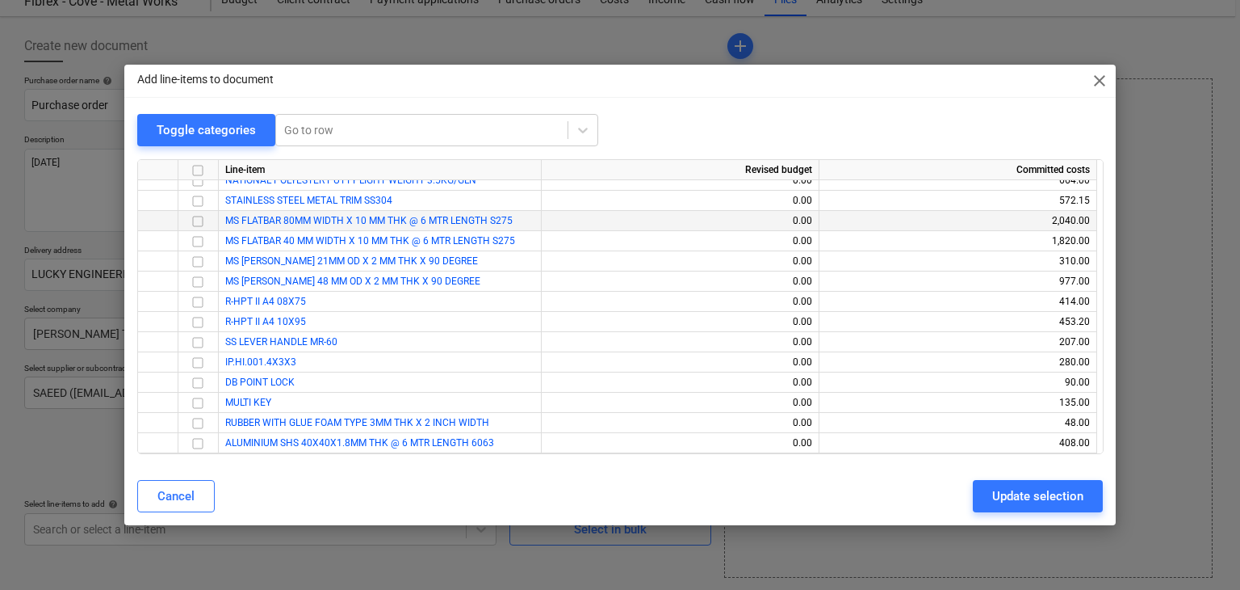
click at [200, 220] on input "checkbox" at bounding box center [197, 221] width 19 height 19
click at [202, 246] on input "checkbox" at bounding box center [197, 241] width 19 height 19
click at [1014, 495] on div "Update selection" at bounding box center [1038, 495] width 91 height 21
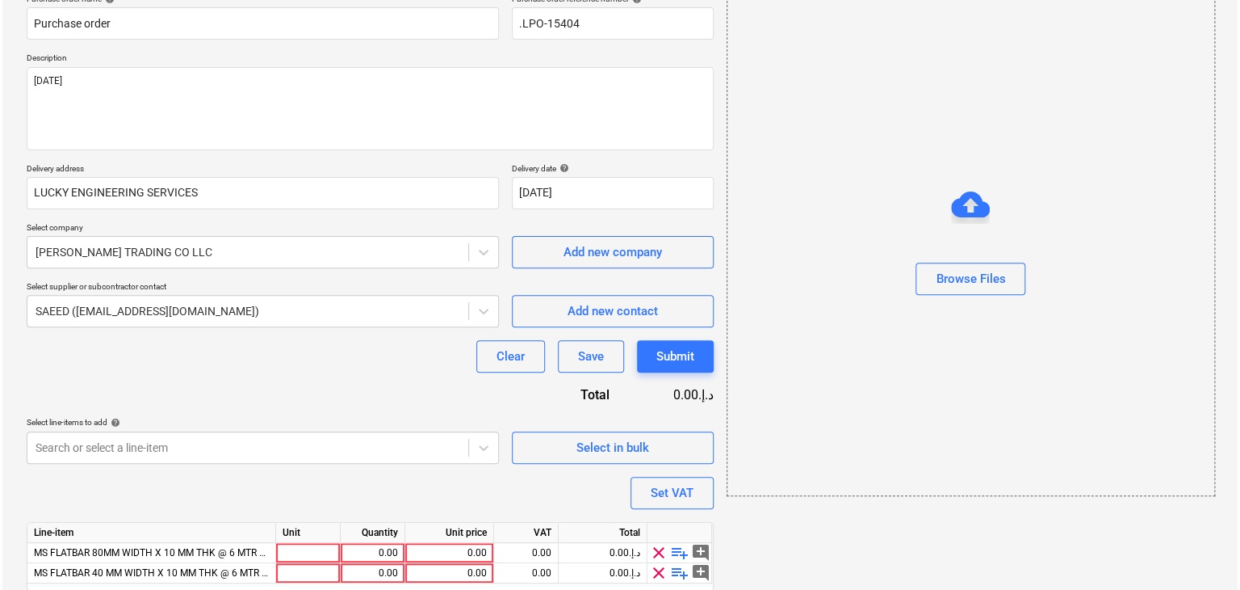
scroll to position [197, 0]
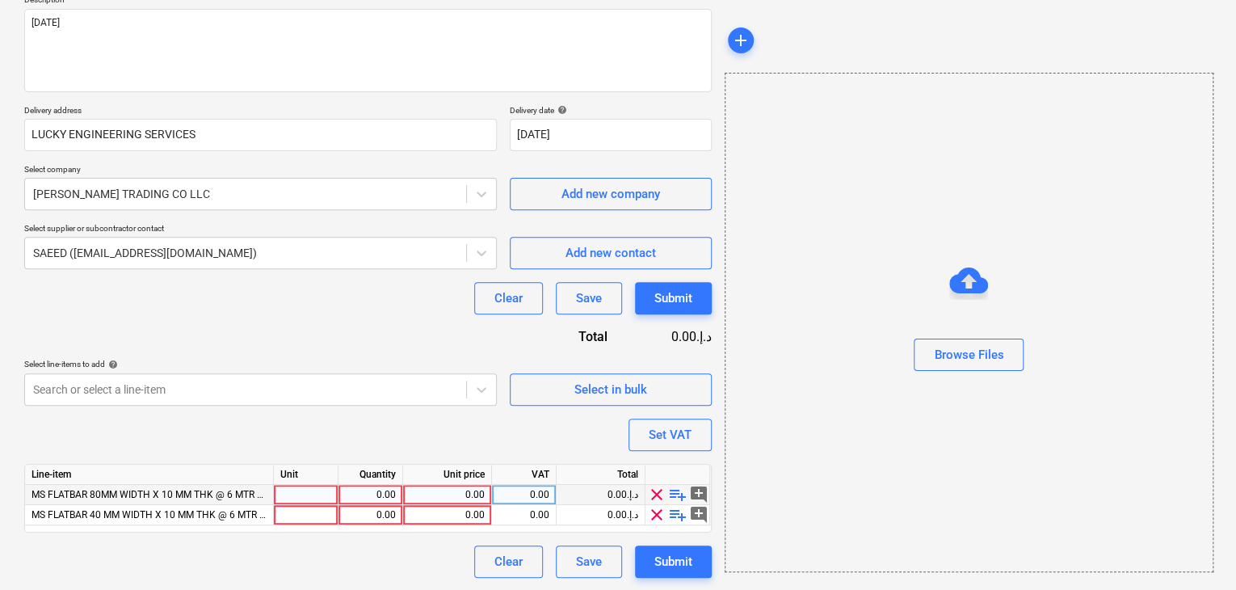
click at [310, 487] on div at bounding box center [306, 495] width 65 height 20
click at [376, 498] on div "0.00" at bounding box center [370, 495] width 51 height 20
click at [420, 489] on div "0.00" at bounding box center [446, 495] width 75 height 20
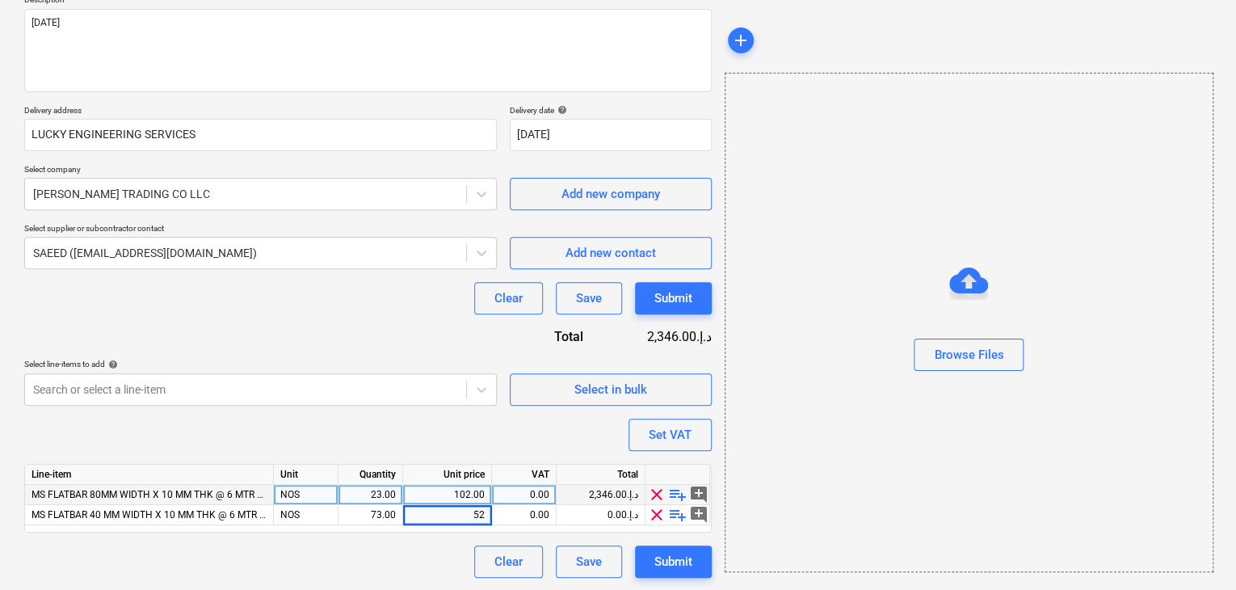
drag, startPoint x: 887, startPoint y: 456, endPoint x: 725, endPoint y: 433, distance: 163.2
click at [837, 455] on div "Browse Files" at bounding box center [968, 322] width 489 height 499
click at [688, 437] on div "Set VAT" at bounding box center [669, 434] width 43 height 21
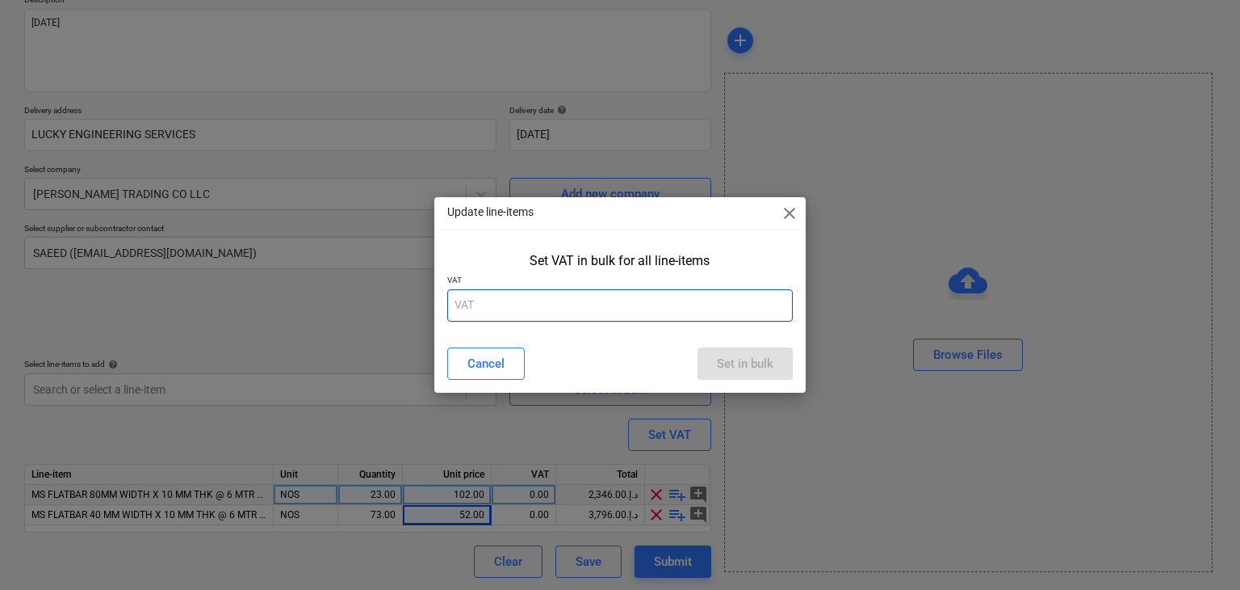
click at [539, 301] on input "text" at bounding box center [620, 305] width 346 height 32
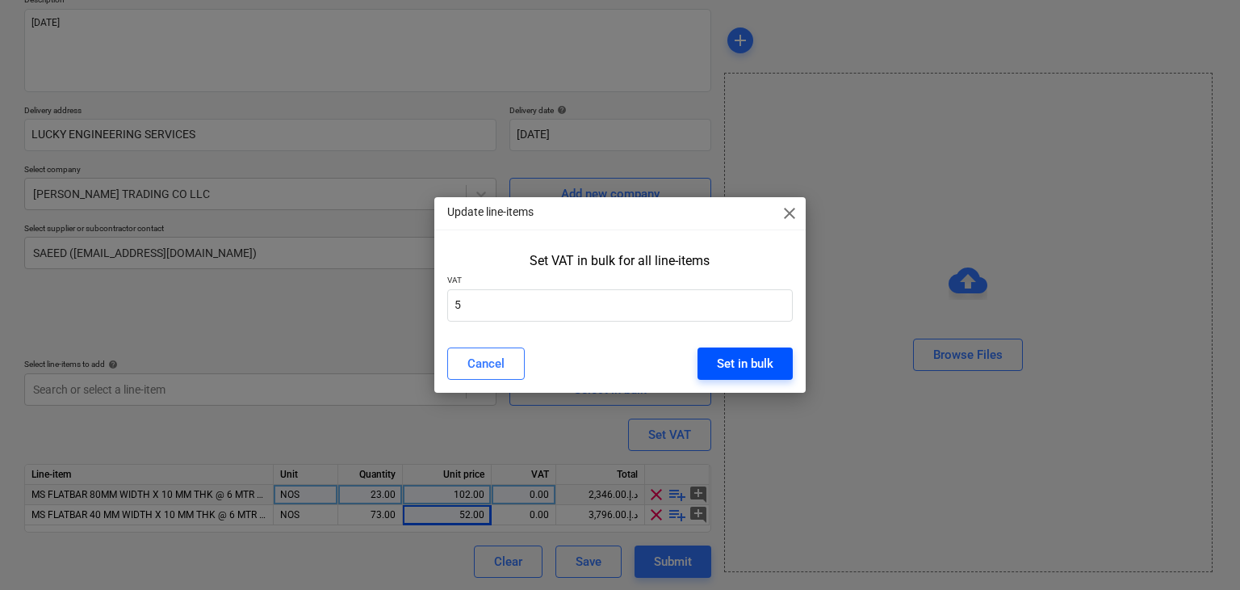
drag, startPoint x: 763, startPoint y: 370, endPoint x: 758, endPoint y: 363, distance: 8.6
click at [762, 368] on div "Set in bulk" at bounding box center [745, 363] width 57 height 21
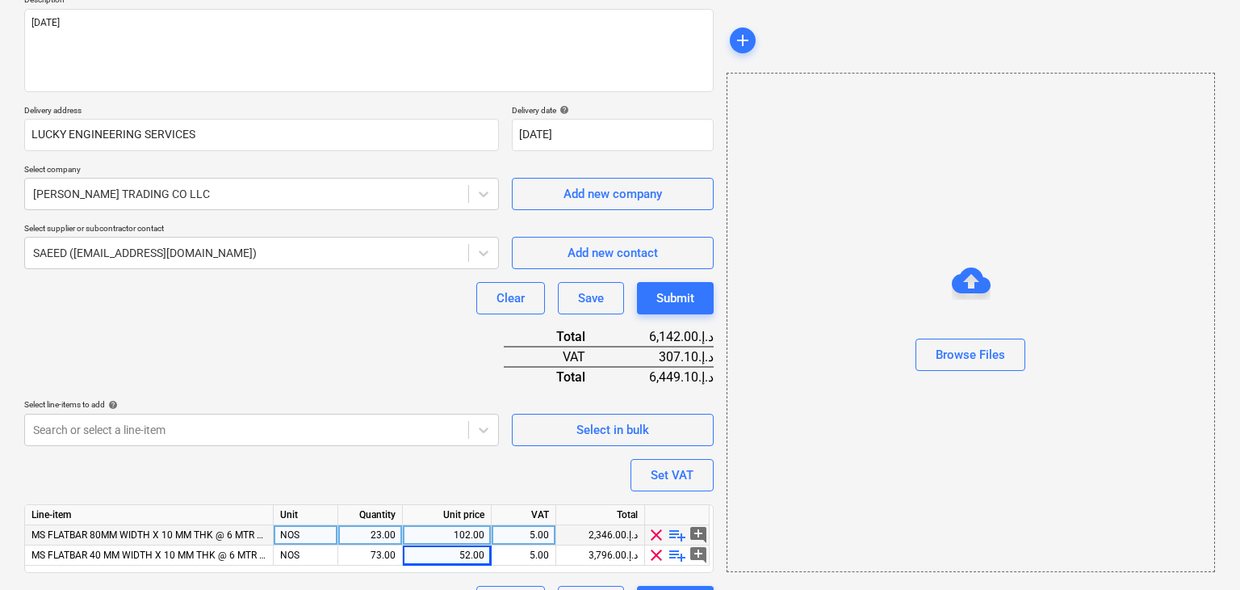
scroll to position [237, 0]
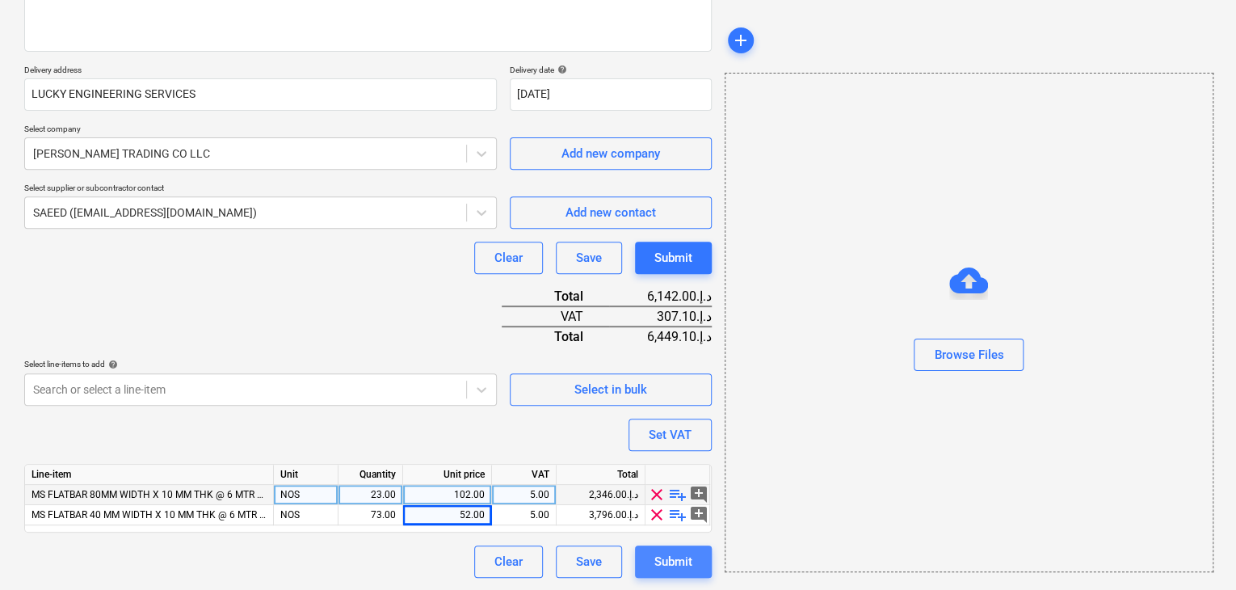
click at [667, 548] on button "Submit" at bounding box center [673, 561] width 77 height 32
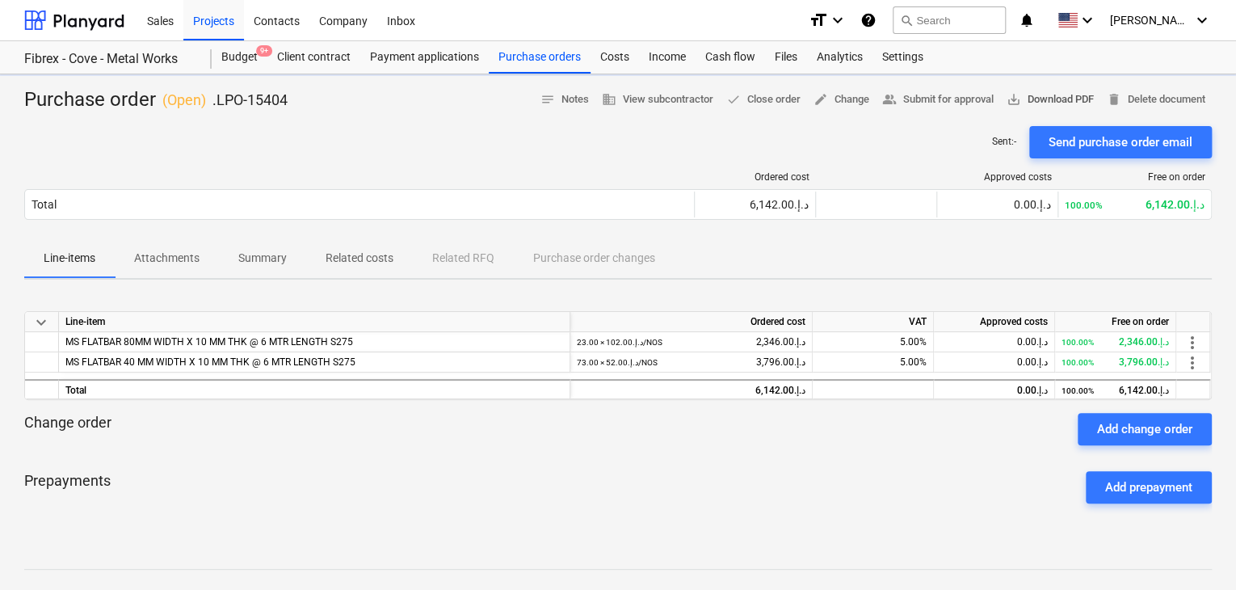
click at [1045, 94] on span "save_alt Download PDF" at bounding box center [1049, 99] width 87 height 19
drag, startPoint x: 251, startPoint y: 61, endPoint x: 879, endPoint y: 66, distance: 627.5
click at [251, 61] on div "Budget 9+" at bounding box center [240, 57] width 56 height 32
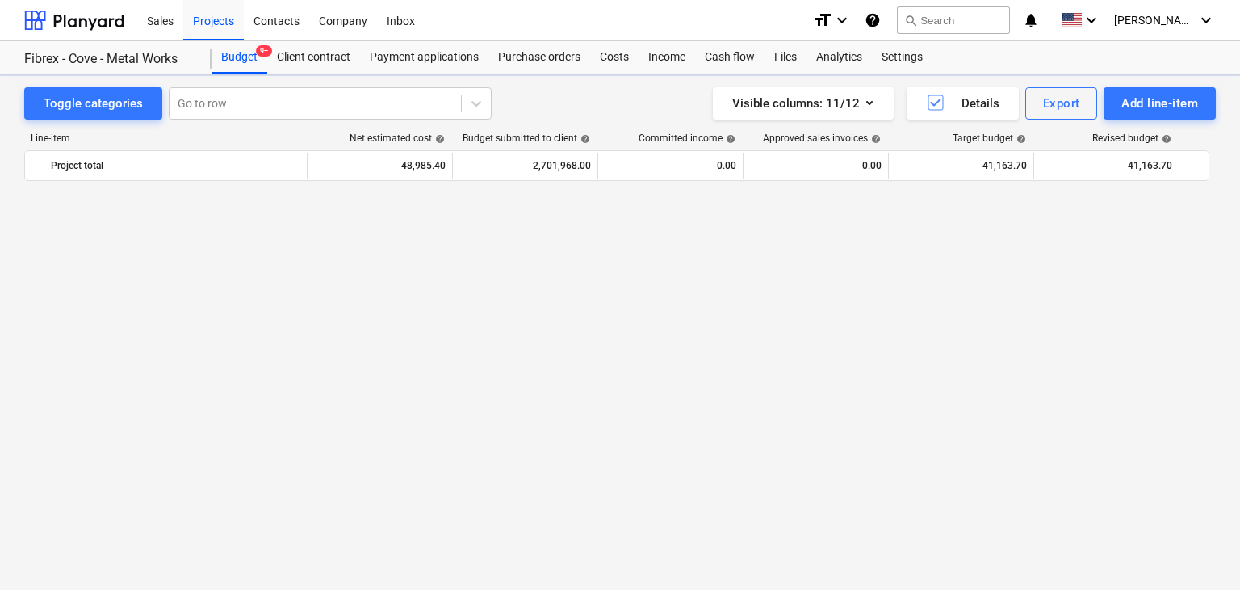
scroll to position [21457, 0]
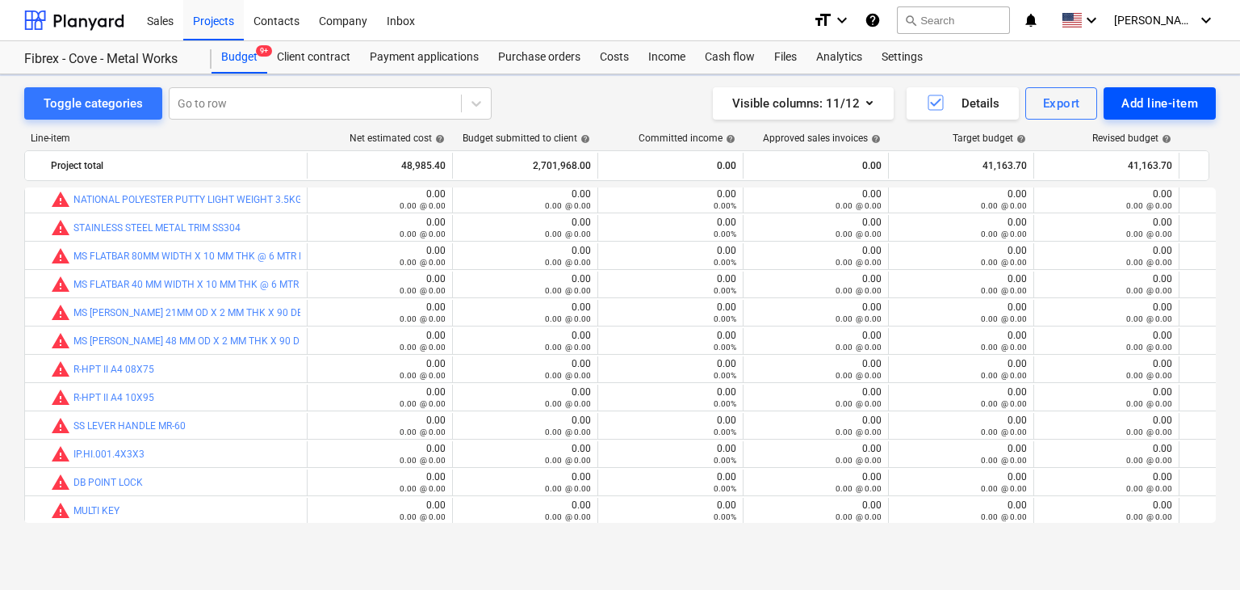
click at [1120, 99] on button "Add line-item" at bounding box center [1160, 103] width 112 height 32
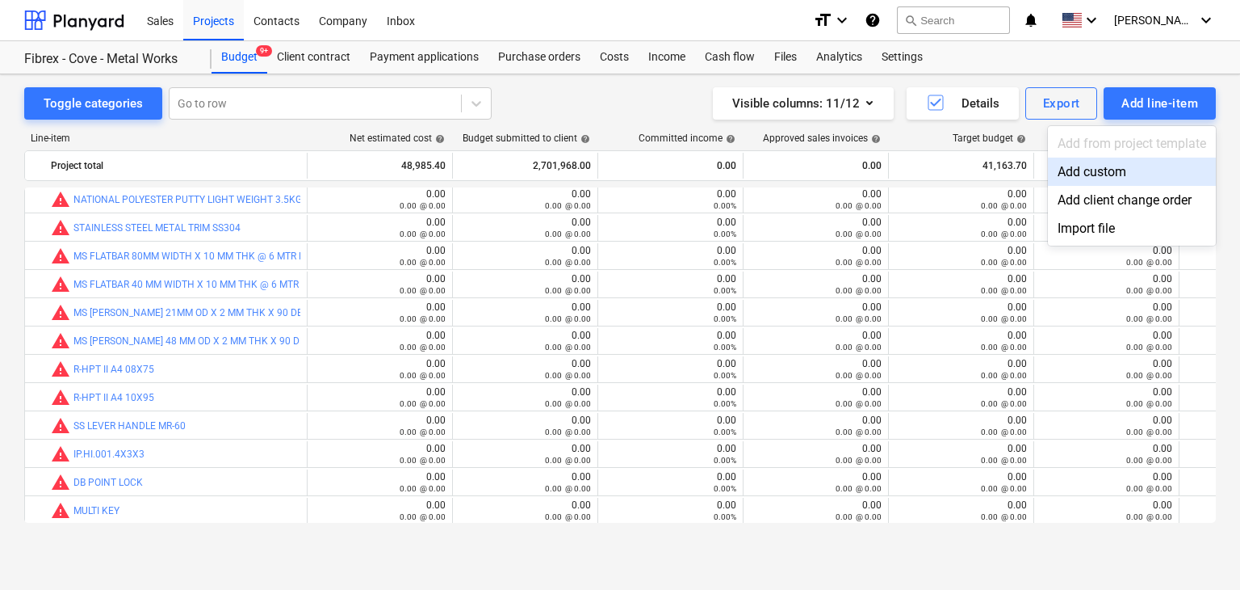
click at [1118, 170] on div "Add custom" at bounding box center [1132, 171] width 168 height 28
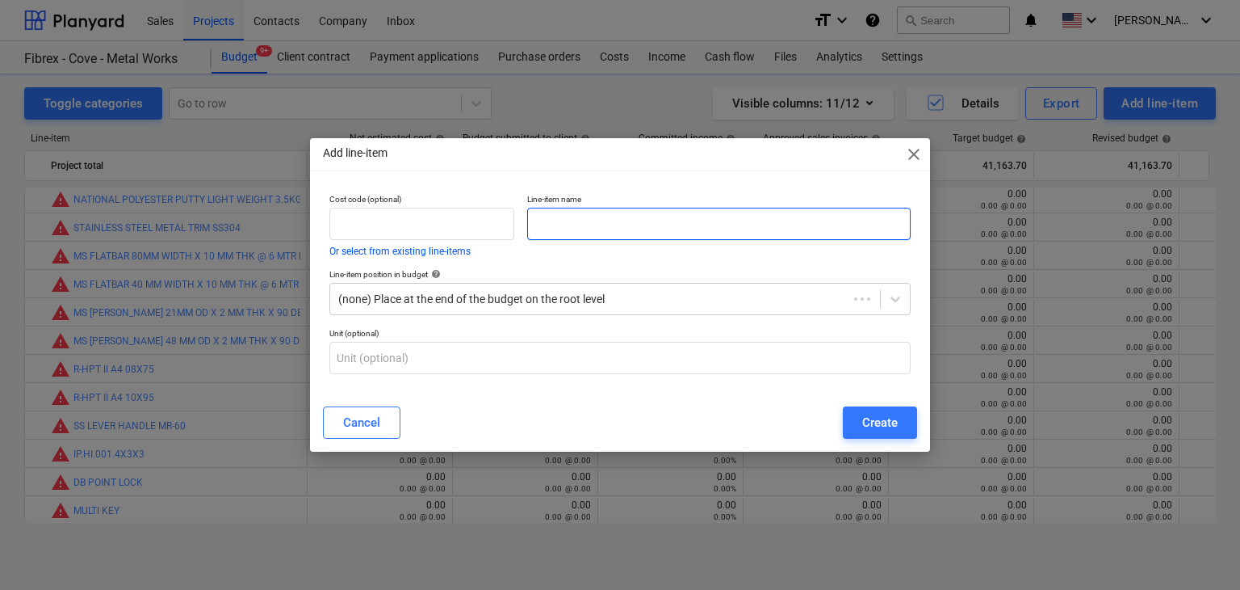
click at [575, 230] on input "text" at bounding box center [719, 224] width 384 height 32
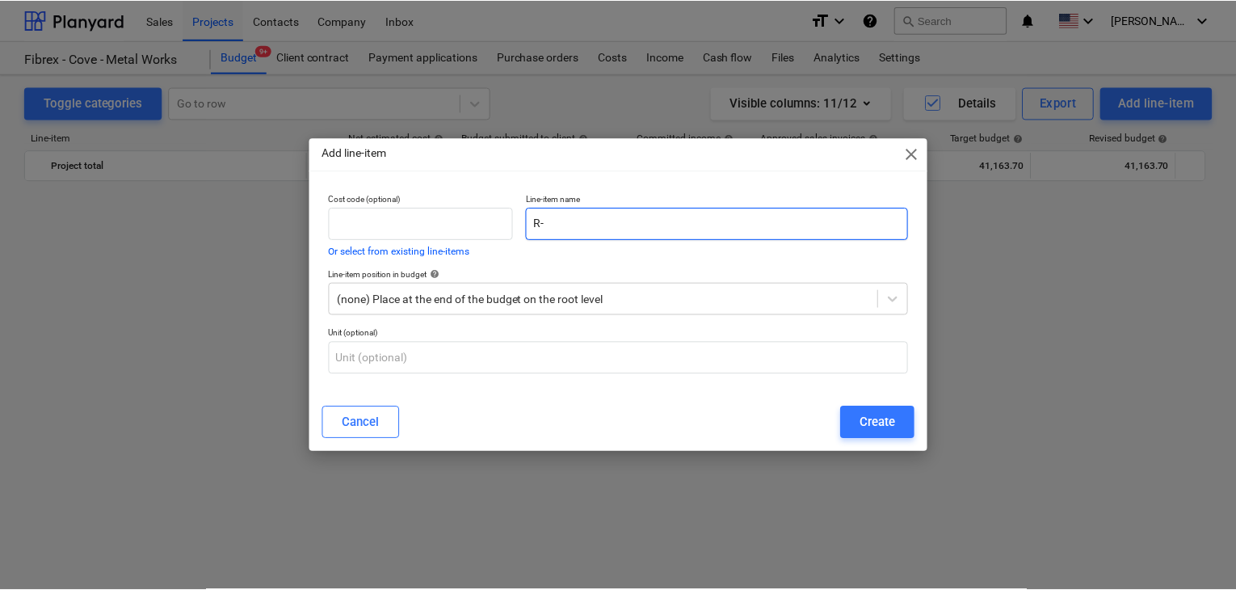
scroll to position [21457, 0]
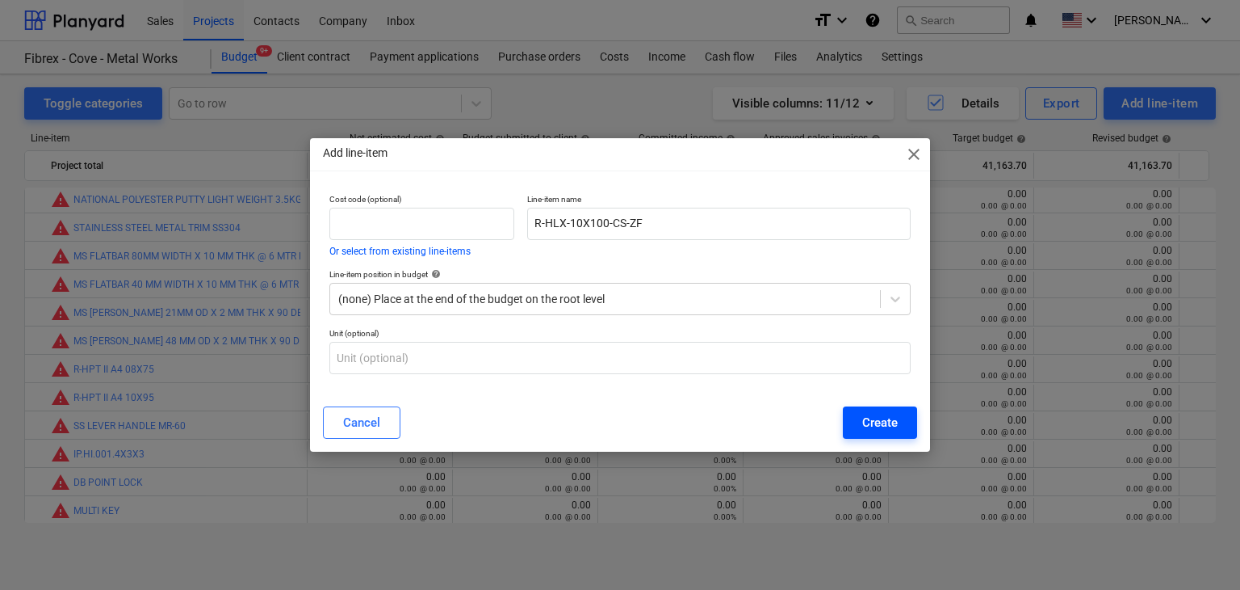
click at [868, 425] on div "Create" at bounding box center [881, 422] width 36 height 21
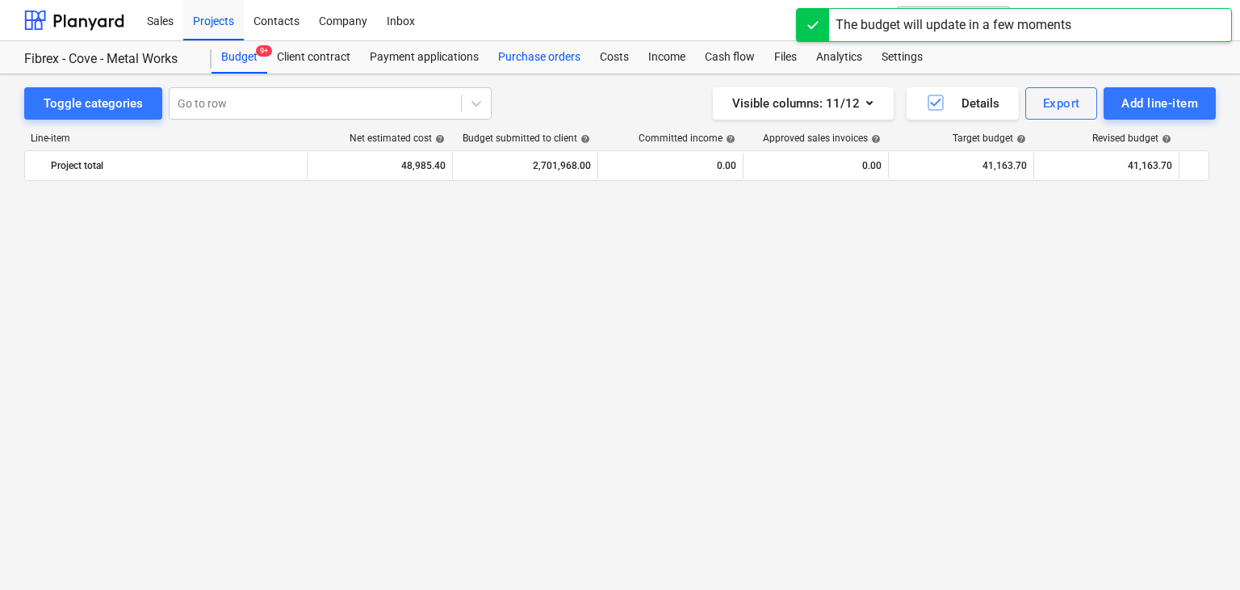
click at [523, 62] on div "Purchase orders" at bounding box center [540, 57] width 102 height 32
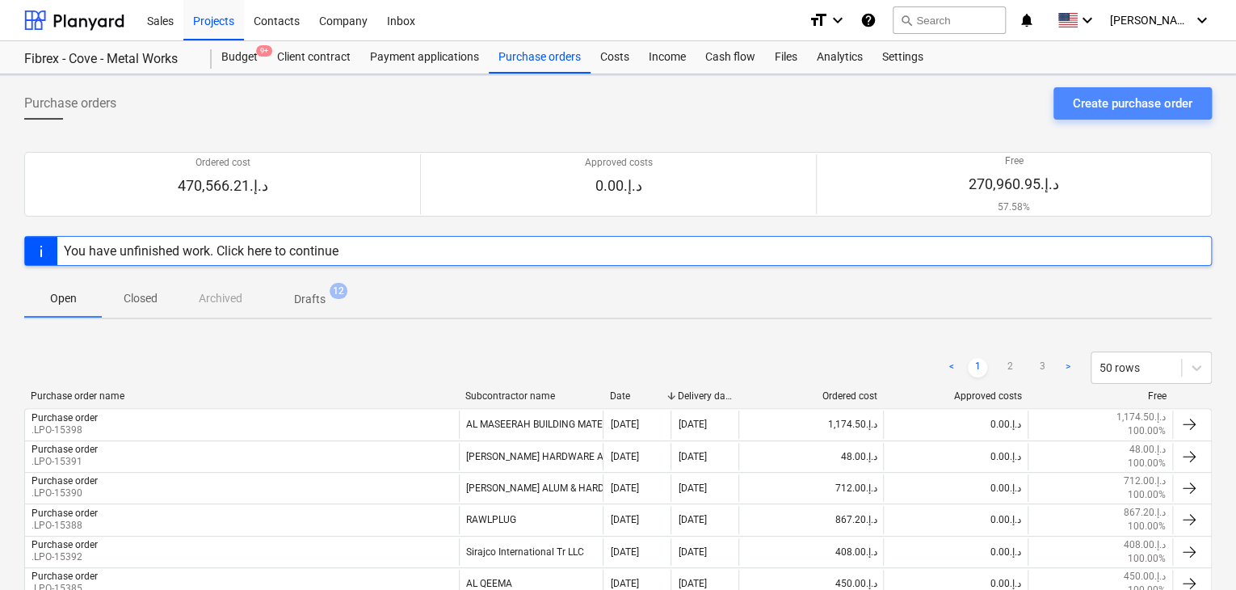
click at [1097, 106] on div "Create purchase order" at bounding box center [1132, 103] width 120 height 21
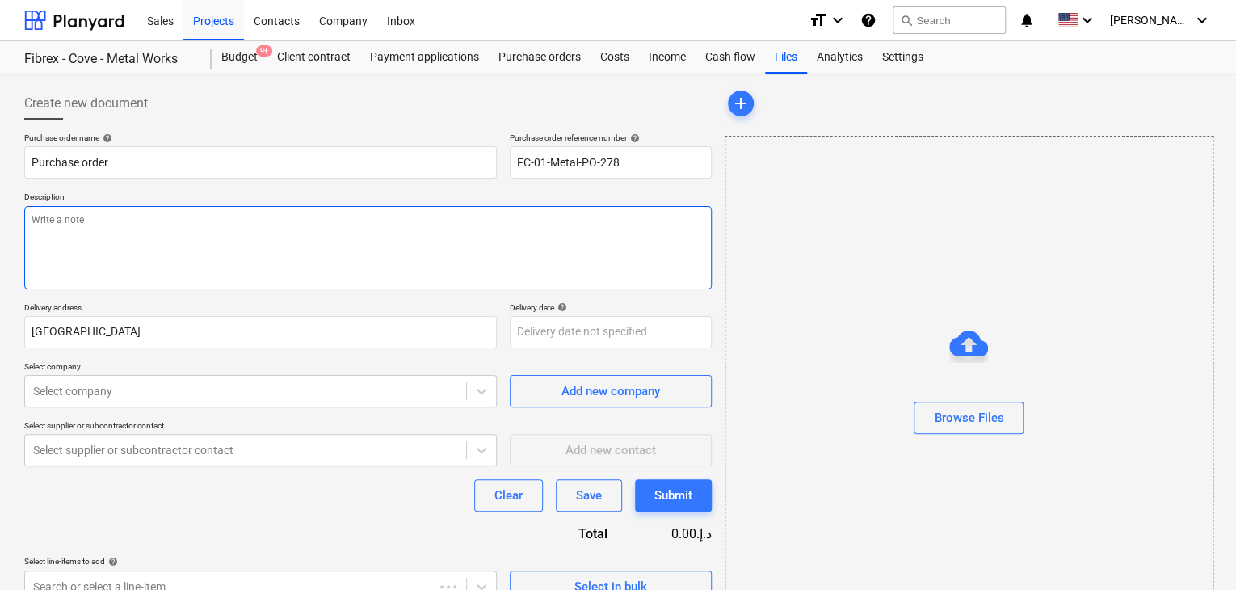
drag, startPoint x: 501, startPoint y: 262, endPoint x: 577, endPoint y: 199, distance: 98.1
click at [502, 261] on textarea at bounding box center [367, 247] width 687 height 83
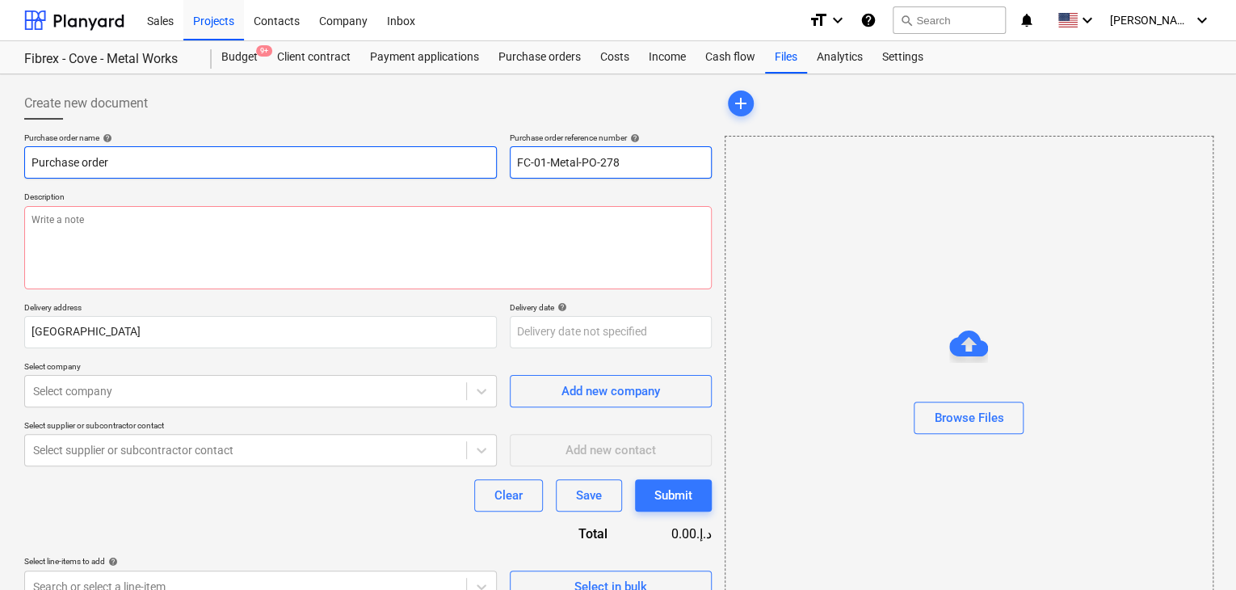
drag, startPoint x: 627, startPoint y: 165, endPoint x: 456, endPoint y: 166, distance: 170.4
click at [456, 166] on div "Purchase order name help Purchase order Purchase order reference number help FC…" at bounding box center [367, 155] width 687 height 46
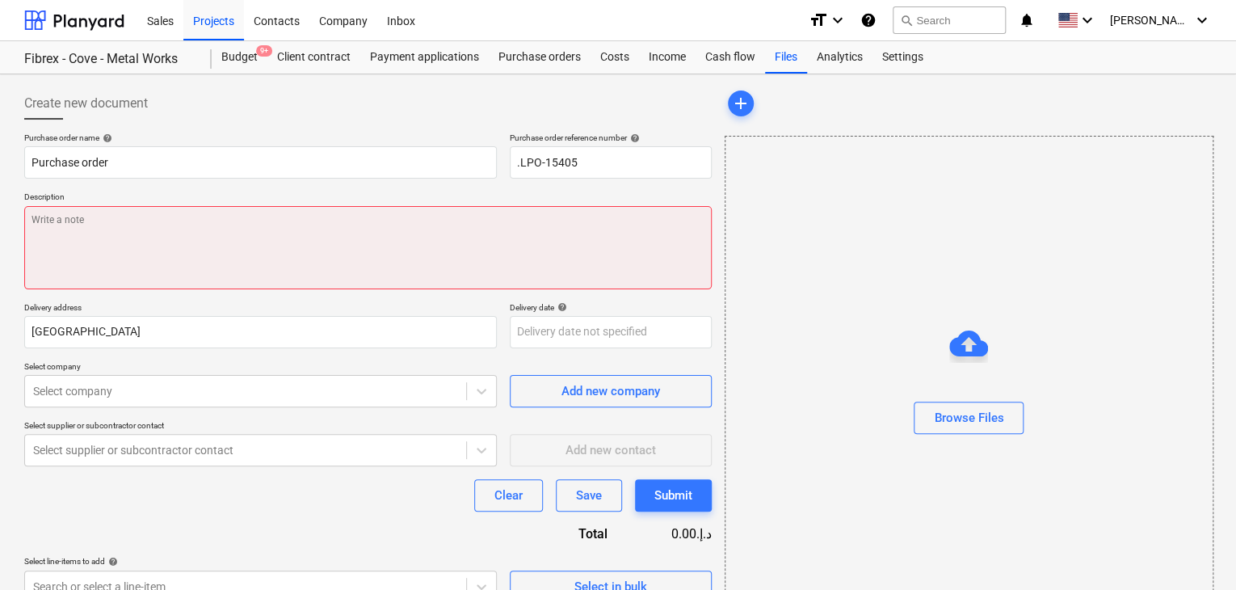
click at [223, 255] on textarea at bounding box center [367, 247] width 687 height 83
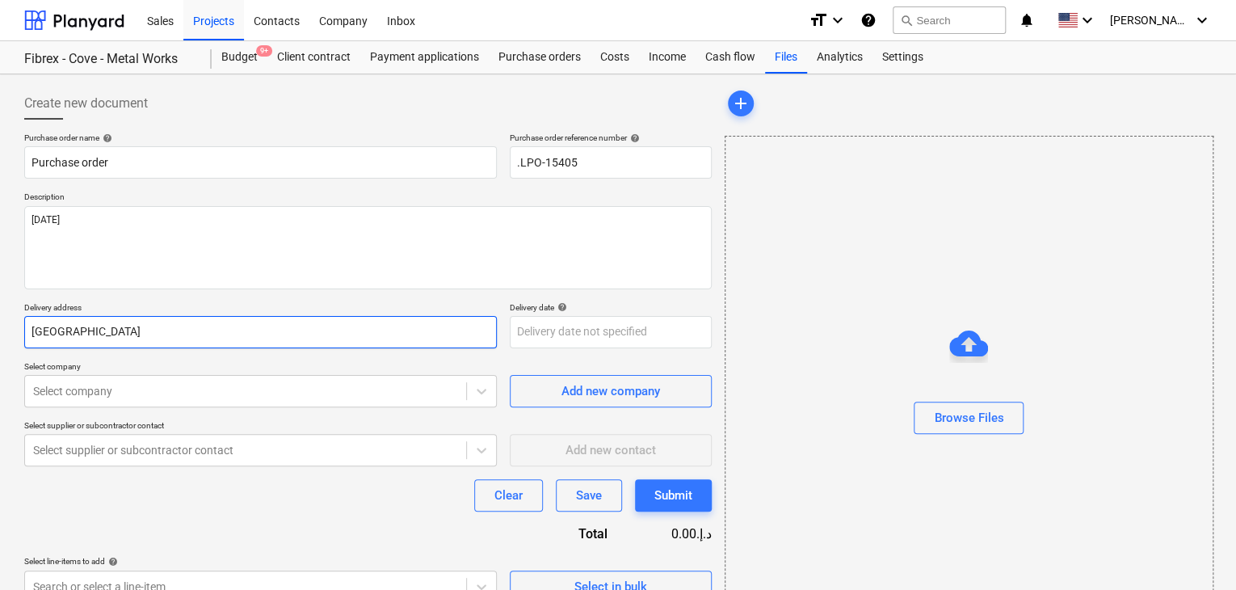
click at [65, 341] on input "[GEOGRAPHIC_DATA]" at bounding box center [260, 332] width 472 height 32
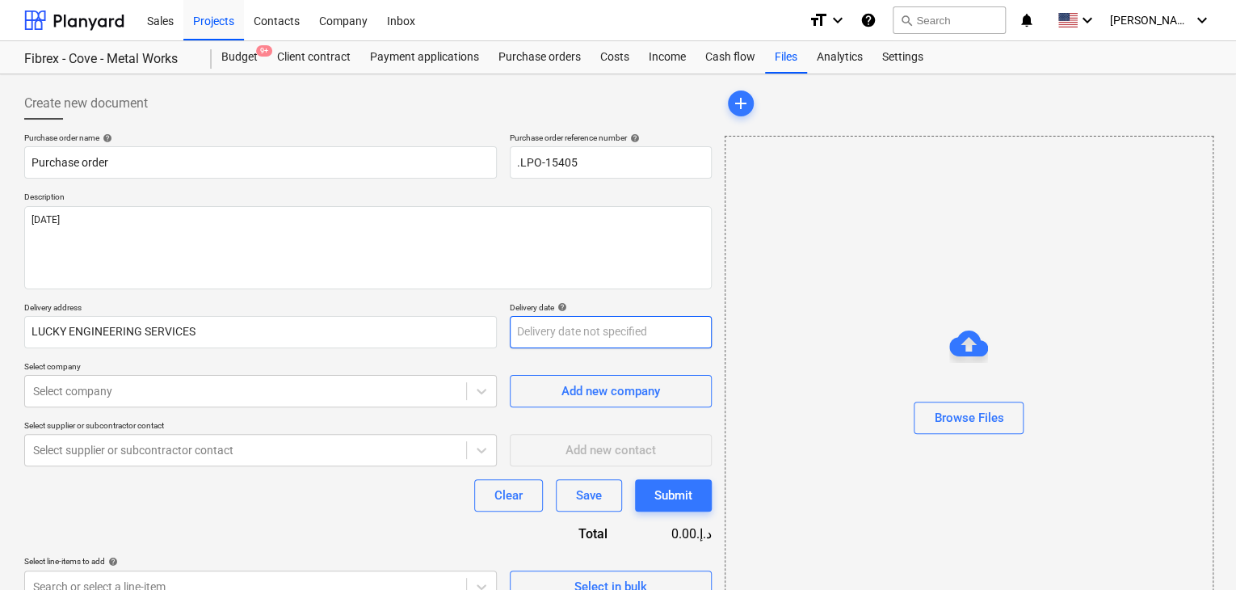
click at [532, 345] on body "Sales Projects Contacts Company Inbox format_size keyboard_arrow_down help sear…" at bounding box center [618, 295] width 1236 height 590
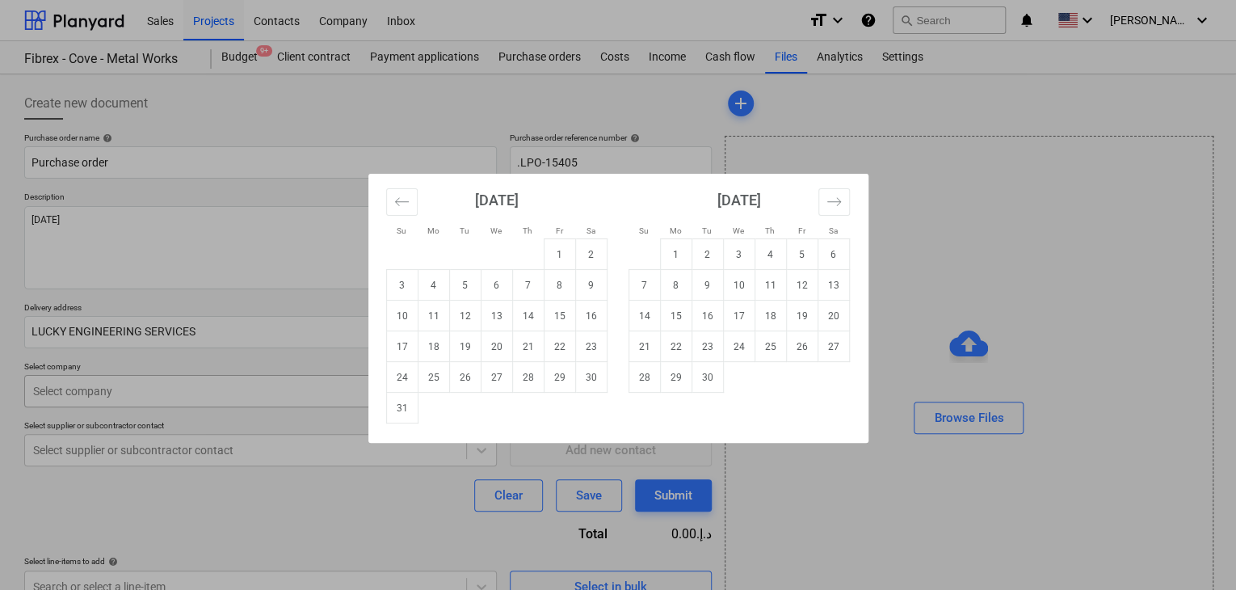
drag, startPoint x: 405, startPoint y: 405, endPoint x: 248, endPoint y: 400, distance: 156.7
click at [403, 405] on td "31" at bounding box center [401, 407] width 31 height 31
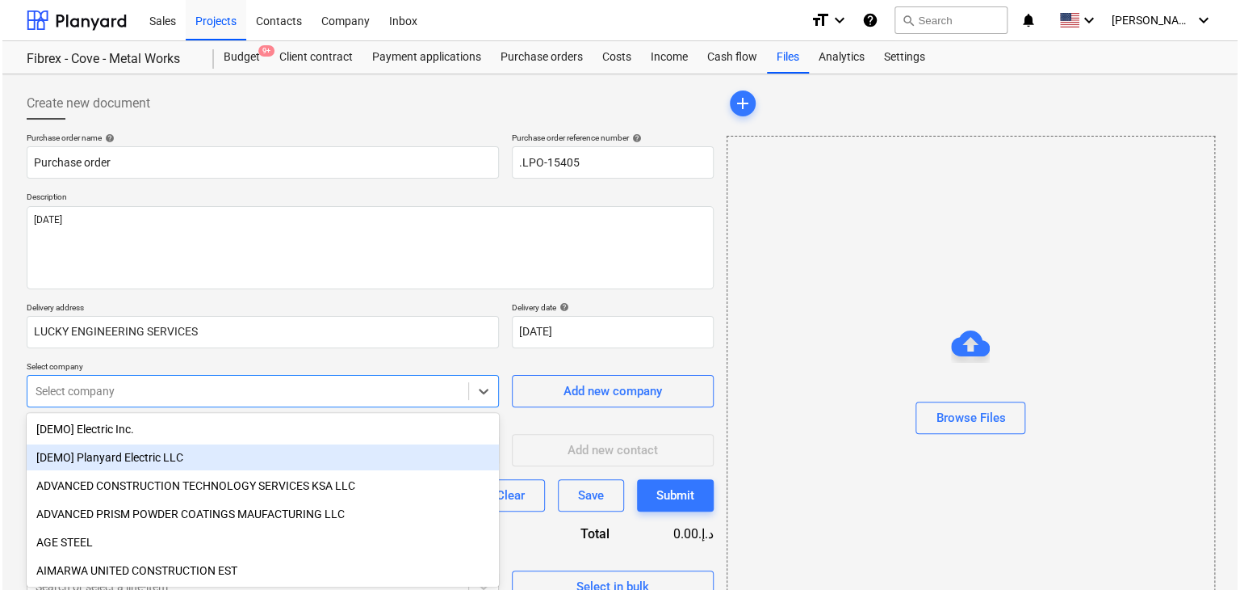
scroll to position [57, 0]
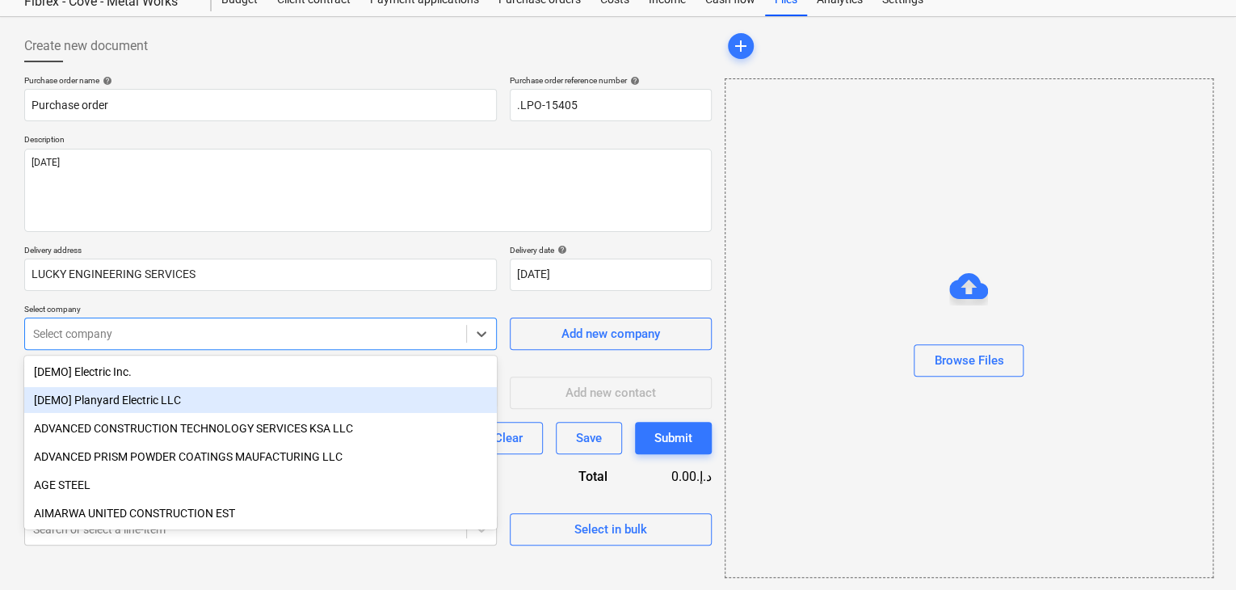
click at [246, 390] on body "Sales Projects Contacts Company Inbox format_size keyboard_arrow_down help sear…" at bounding box center [618, 238] width 1236 height 590
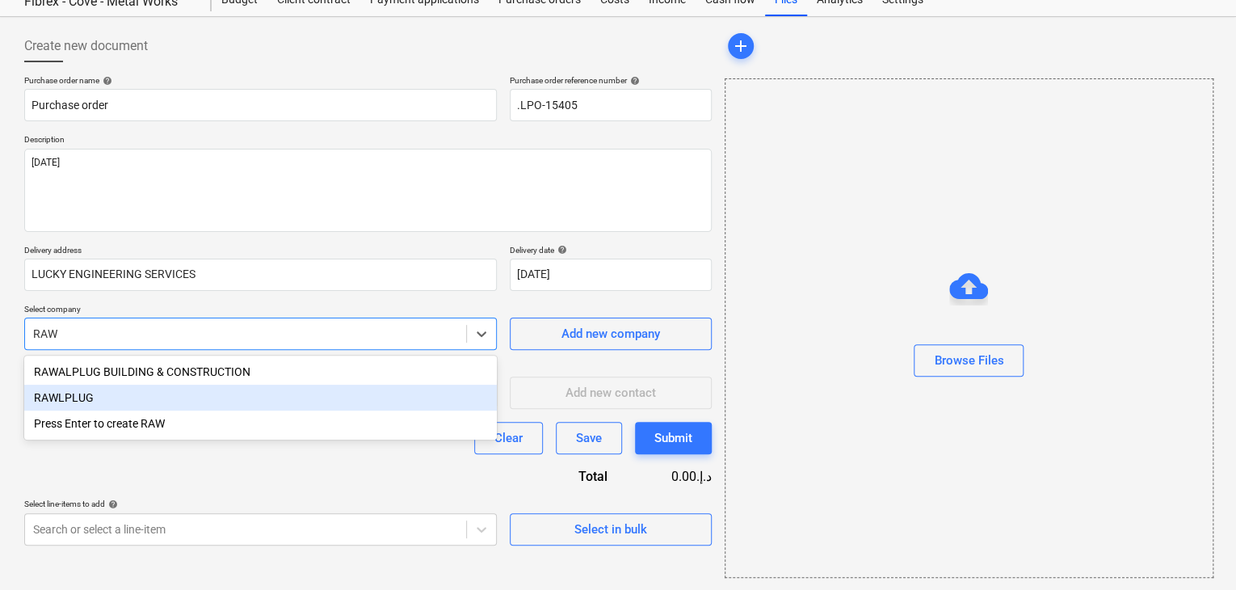
click at [149, 391] on div "RAWLPLUG" at bounding box center [260, 397] width 472 height 26
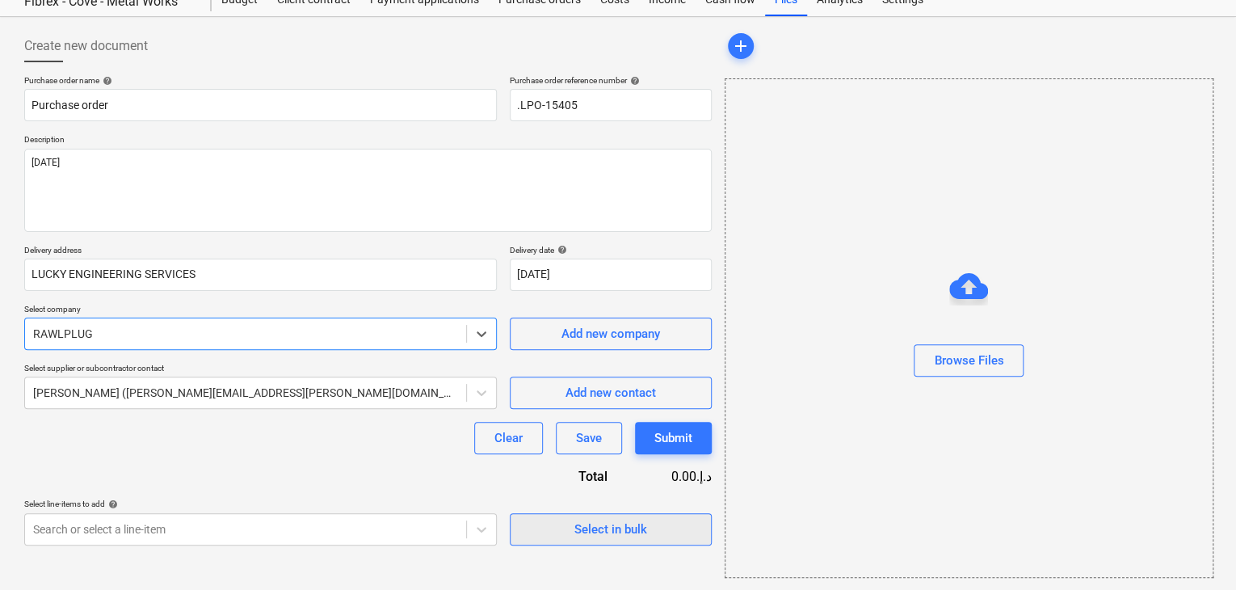
click at [581, 538] on div "Select in bulk" at bounding box center [610, 528] width 73 height 21
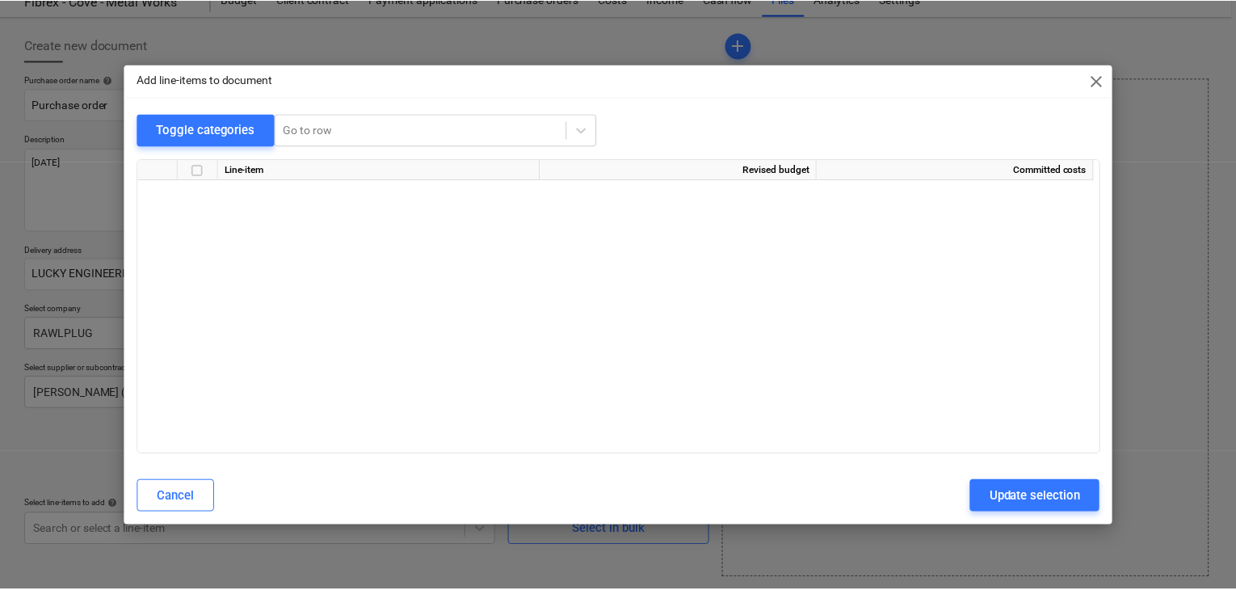
scroll to position [17696, 0]
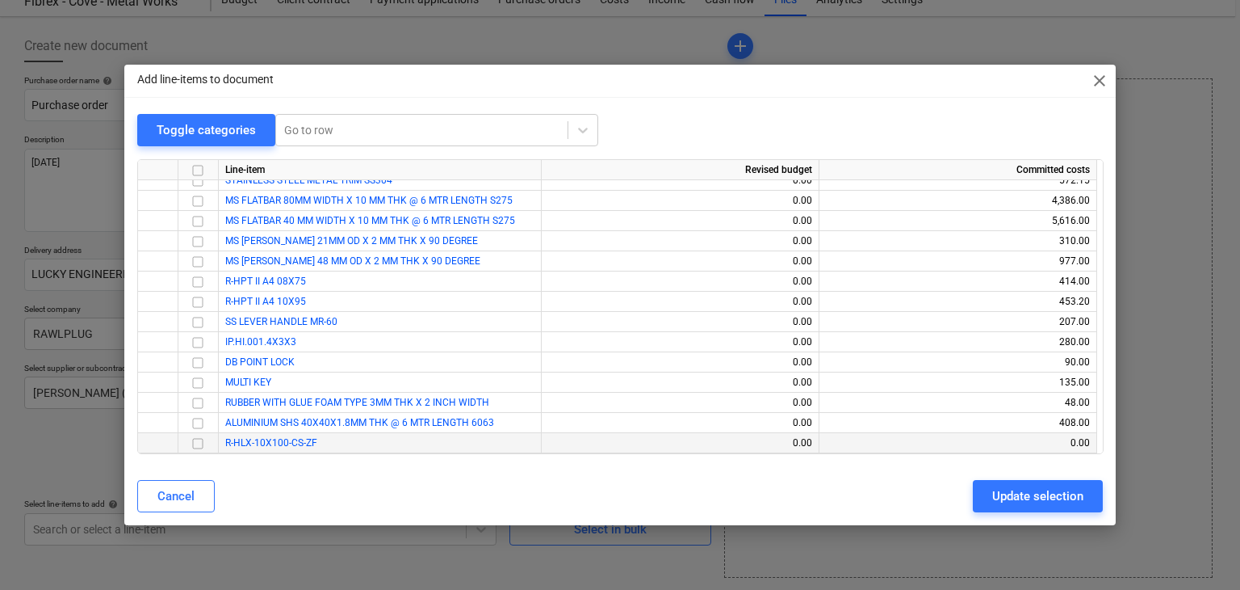
click at [196, 437] on input "checkbox" at bounding box center [197, 443] width 19 height 19
drag, startPoint x: 1016, startPoint y: 497, endPoint x: 276, endPoint y: 447, distance: 741.4
click at [1016, 496] on div "Update selection" at bounding box center [1038, 495] width 91 height 21
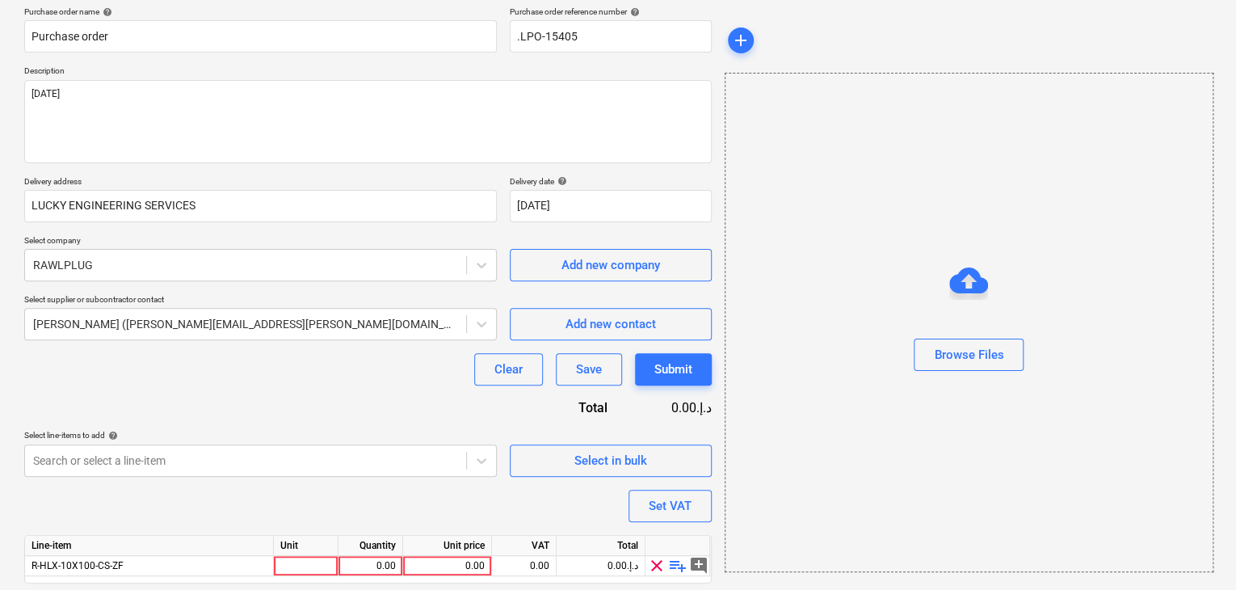
scroll to position [178, 0]
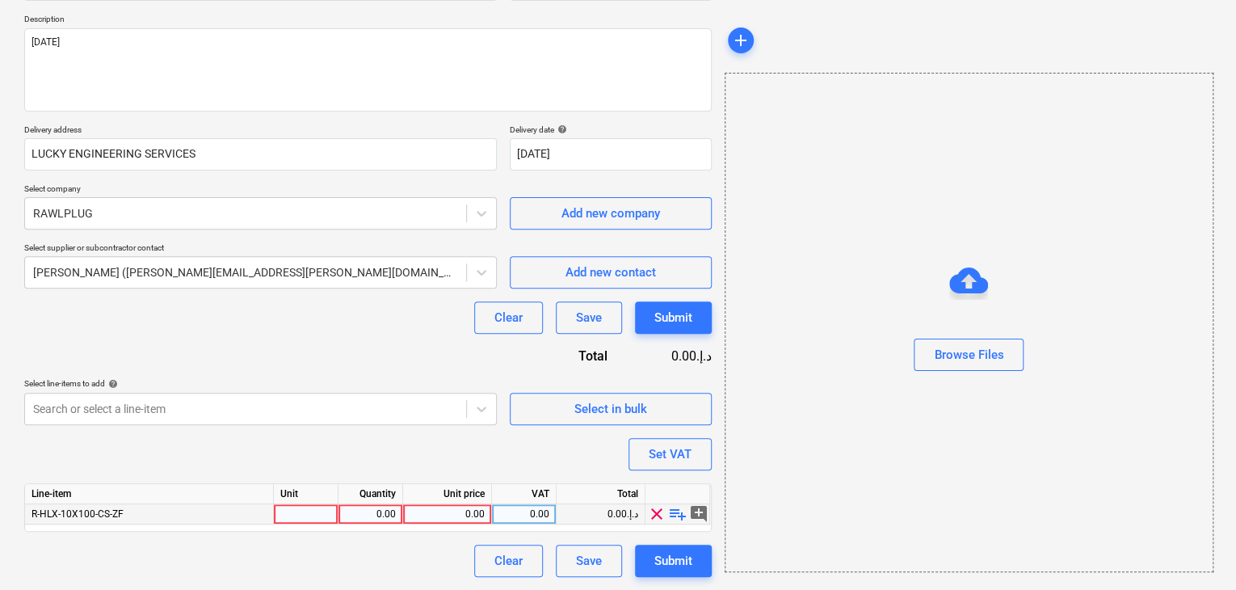
click at [285, 514] on div at bounding box center [306, 514] width 65 height 20
click at [376, 515] on div "0.00" at bounding box center [370, 514] width 51 height 20
click at [433, 518] on div "0.00" at bounding box center [446, 514] width 75 height 20
click at [788, 493] on div "Browse Files" at bounding box center [968, 322] width 489 height 499
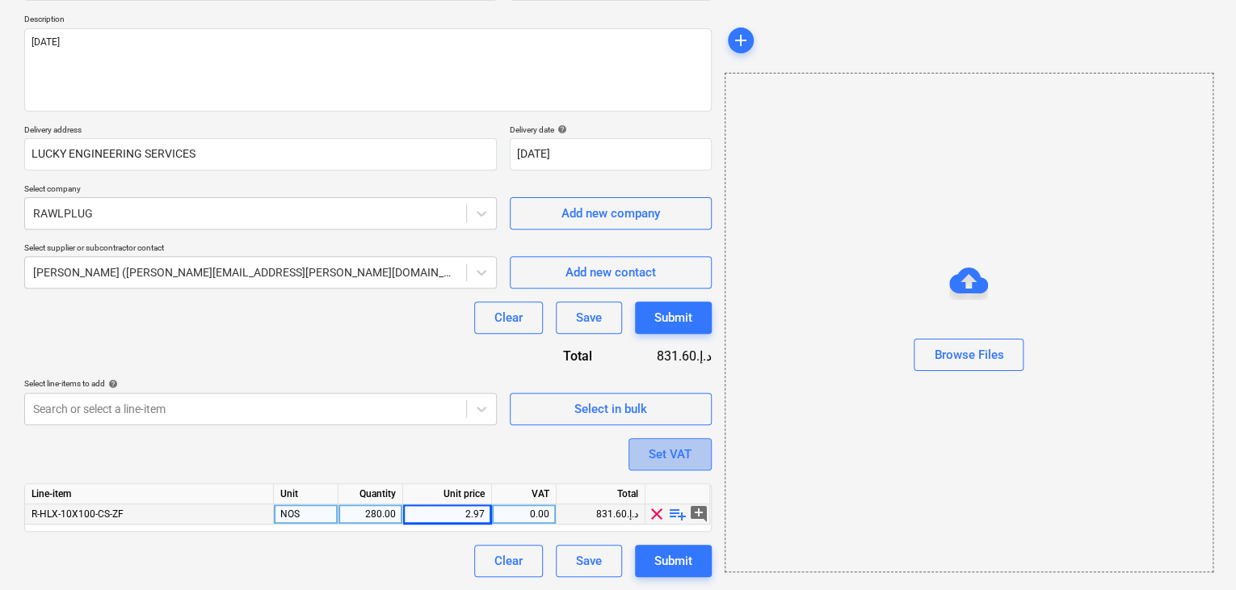
click at [687, 447] on div "Set VAT" at bounding box center [669, 453] width 43 height 21
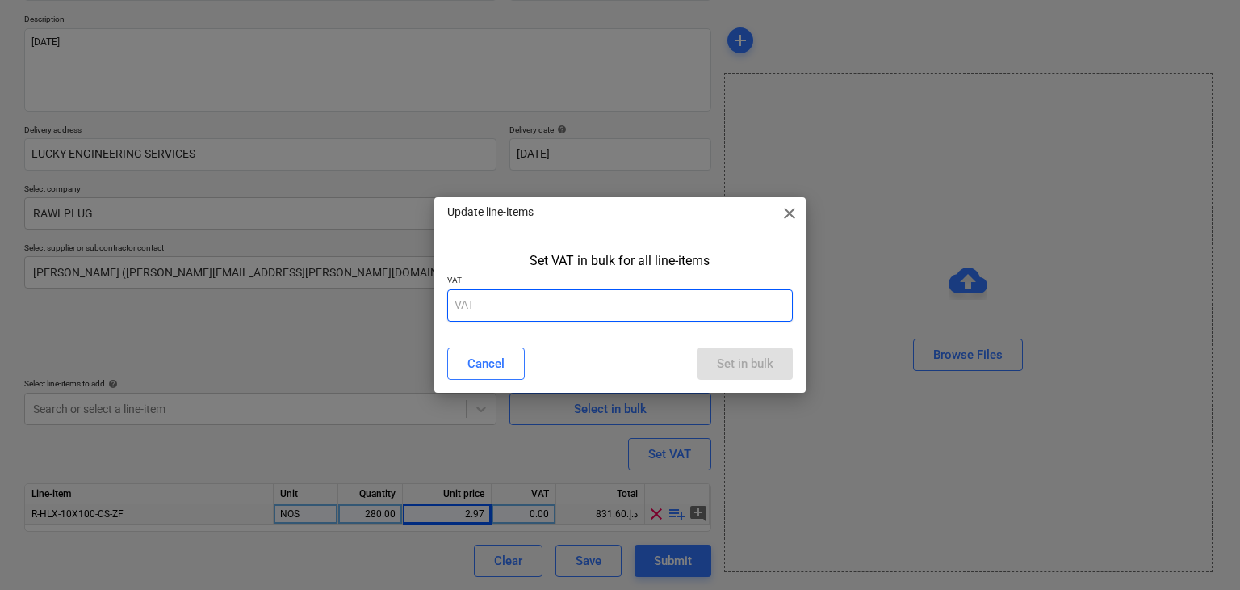
click at [578, 311] on input "text" at bounding box center [620, 305] width 346 height 32
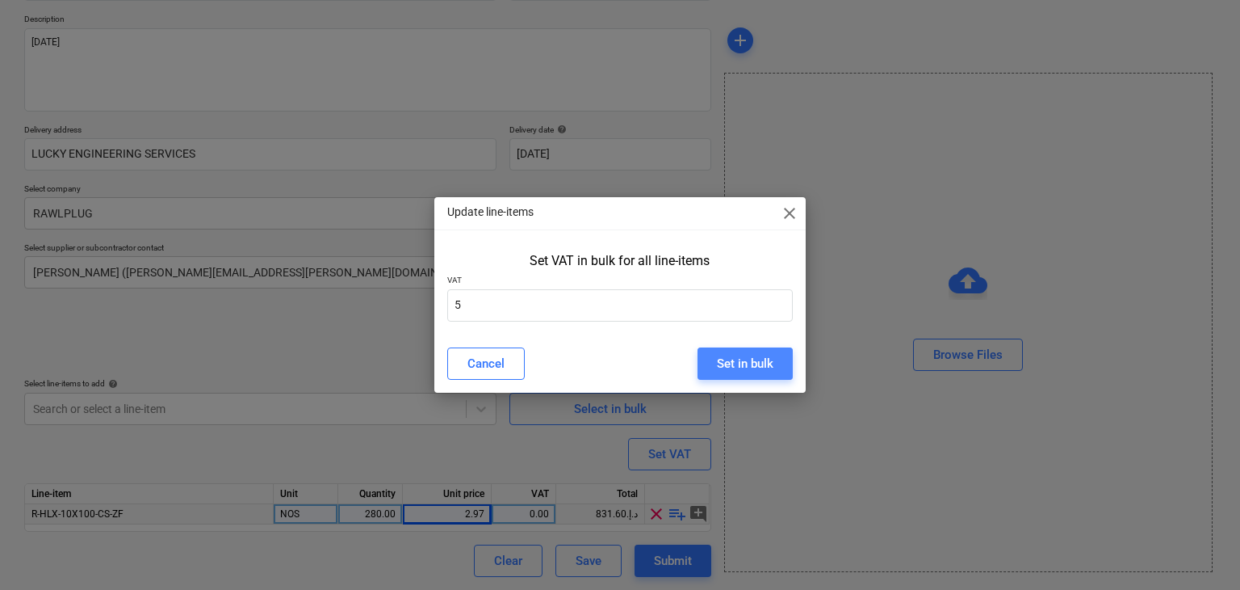
click at [734, 367] on div "Set in bulk" at bounding box center [745, 363] width 57 height 21
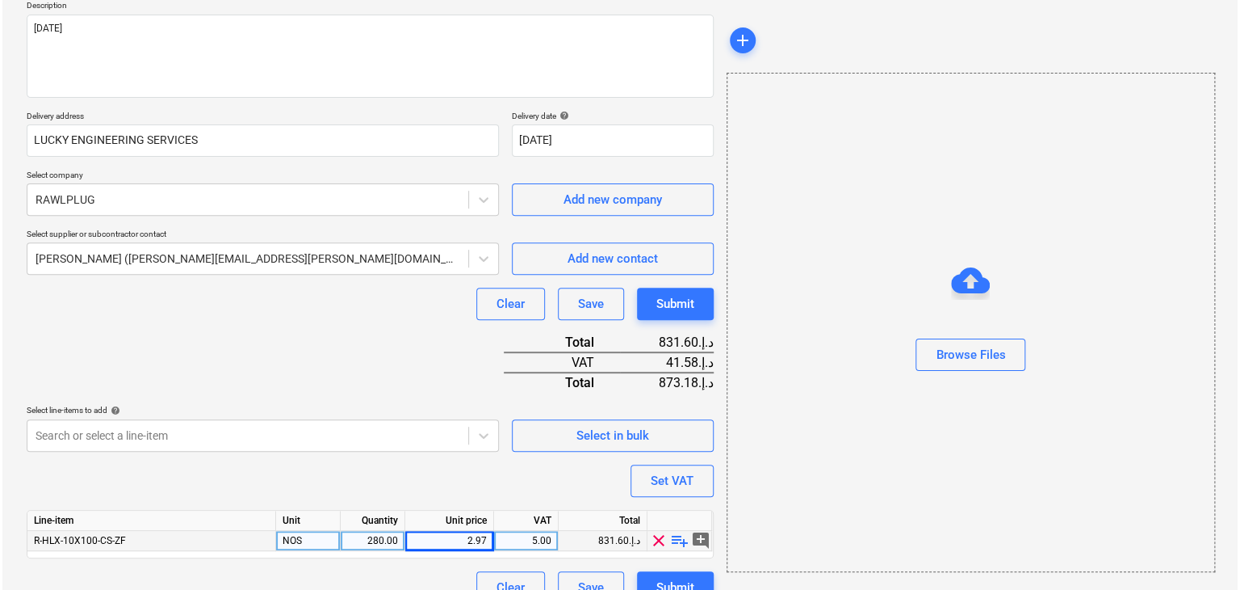
scroll to position [217, 0]
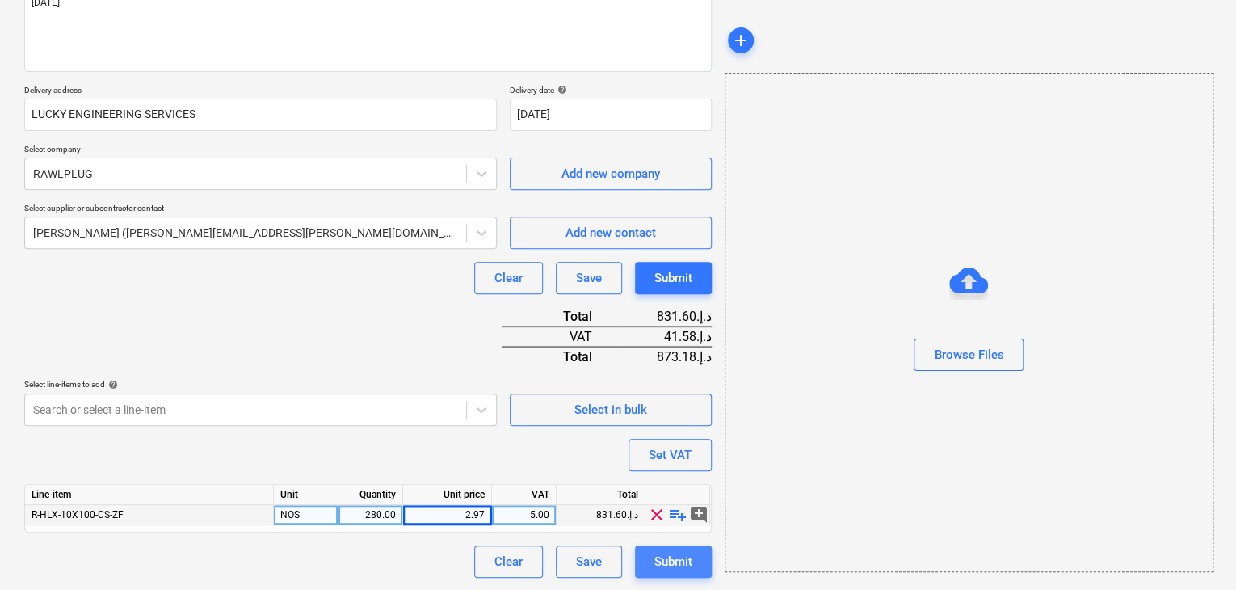
click at [691, 560] on button "Submit" at bounding box center [673, 561] width 77 height 32
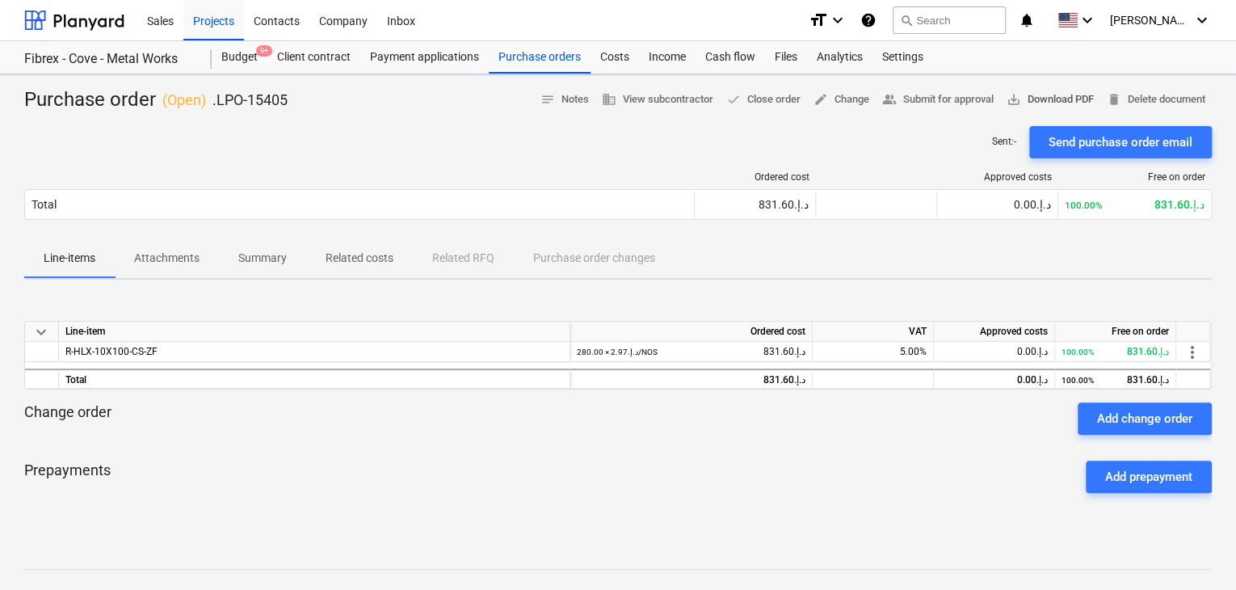
click at [1046, 106] on span "save_alt Download PDF" at bounding box center [1049, 99] width 87 height 19
